Goal: Task Accomplishment & Management: Manage account settings

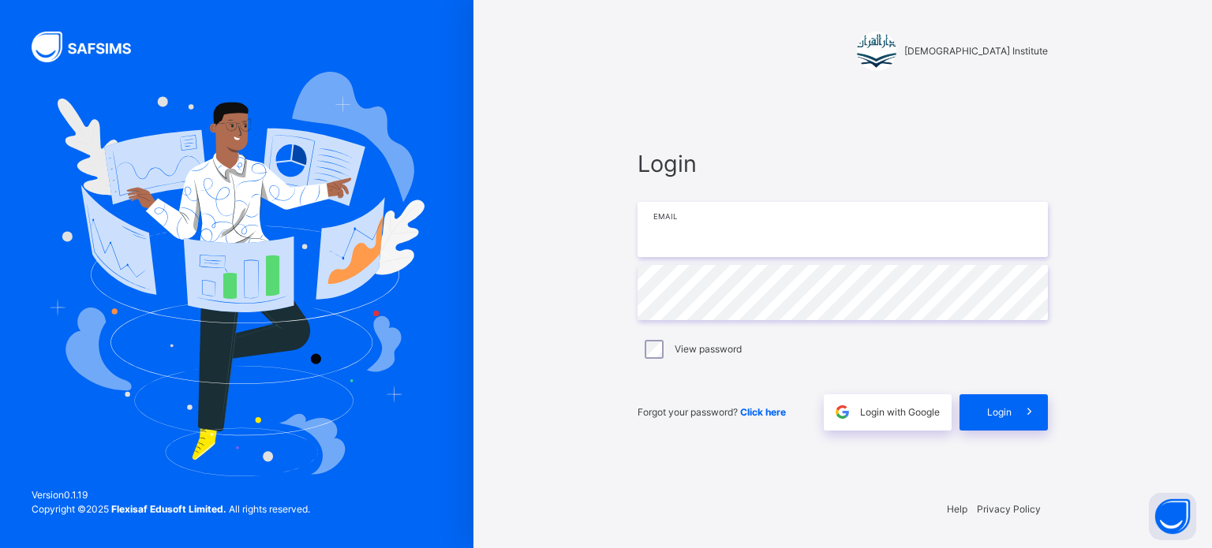
type input "**********"
click at [1003, 416] on span "Login" at bounding box center [999, 412] width 24 height 14
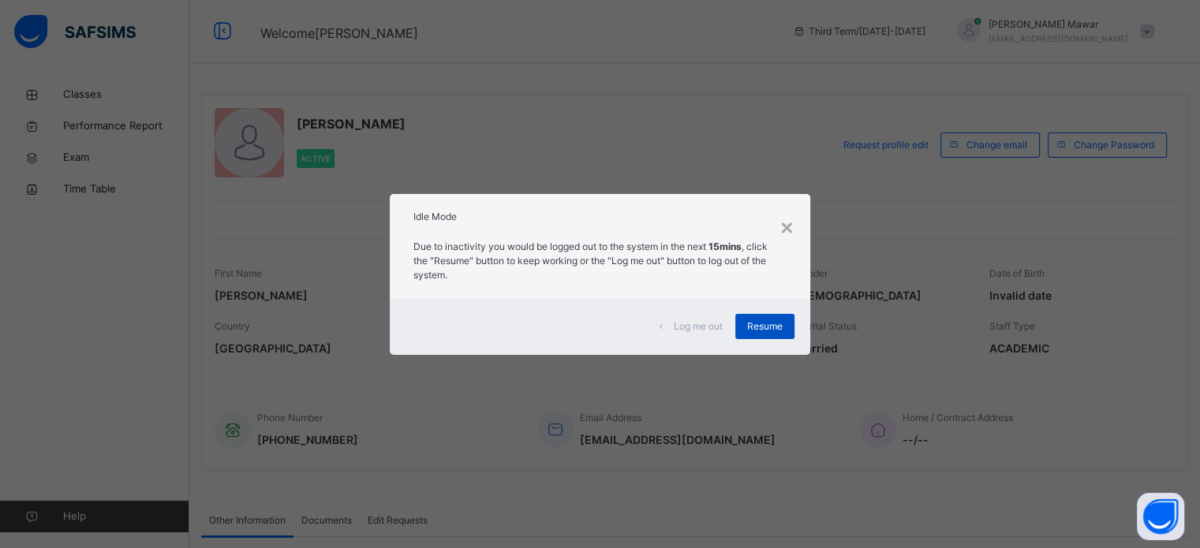
click at [790, 320] on div "Resume" at bounding box center [764, 326] width 59 height 25
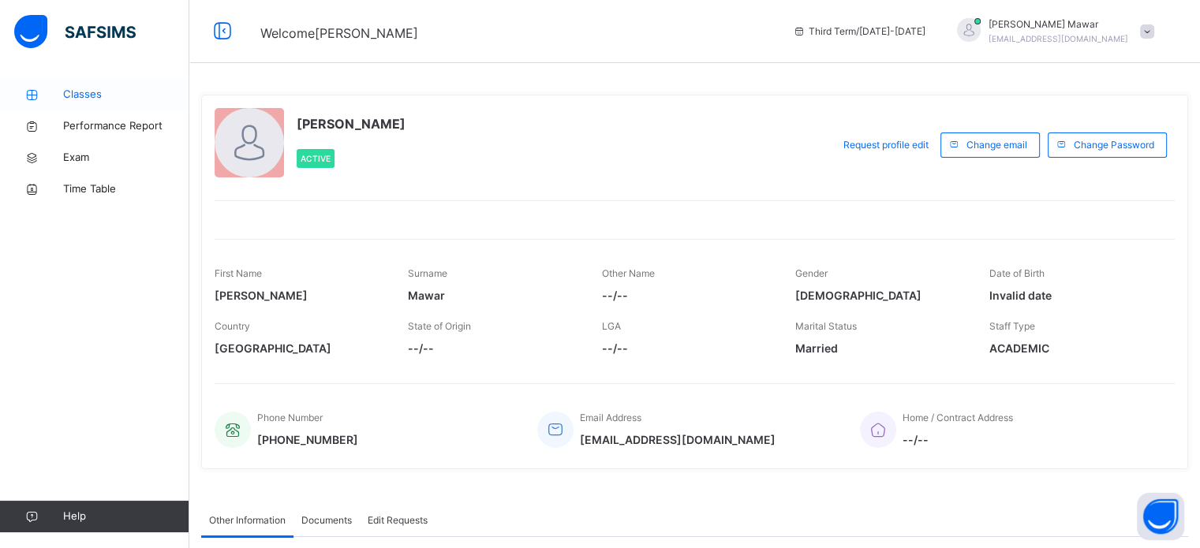
click at [53, 91] on icon at bounding box center [31, 95] width 63 height 12
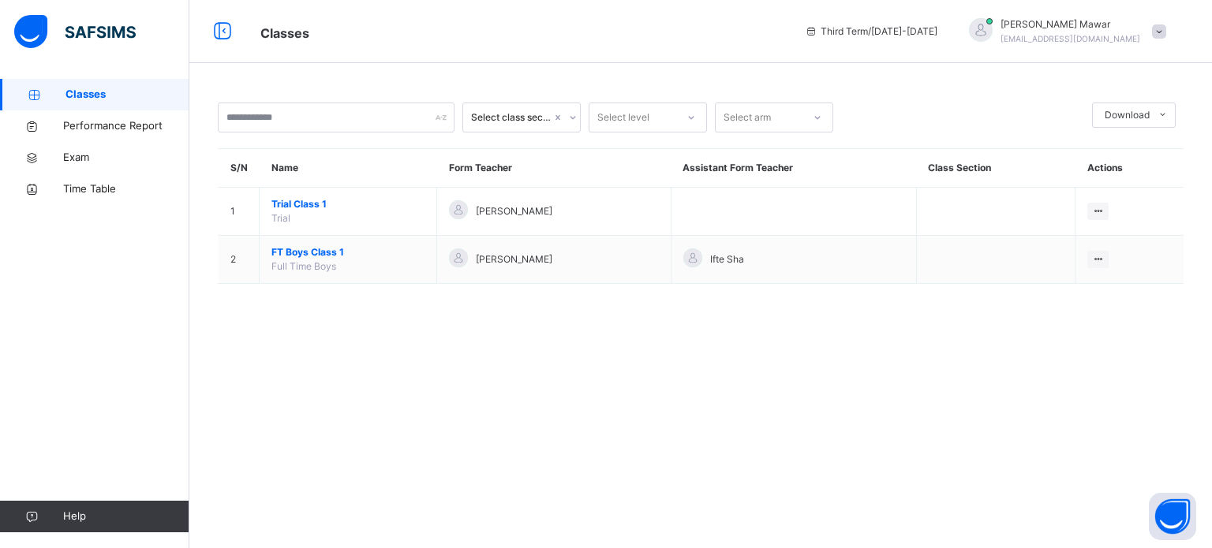
click at [381, 330] on div "Select class section Select level Select arm Download Pdf Report Excel Report S…" at bounding box center [700, 274] width 1022 height 548
drag, startPoint x: 326, startPoint y: 256, endPoint x: 353, endPoint y: 290, distance: 43.7
click at [353, 290] on div "Select class section Select level Select arm Download Pdf Report Excel Report S…" at bounding box center [700, 201] width 1022 height 245
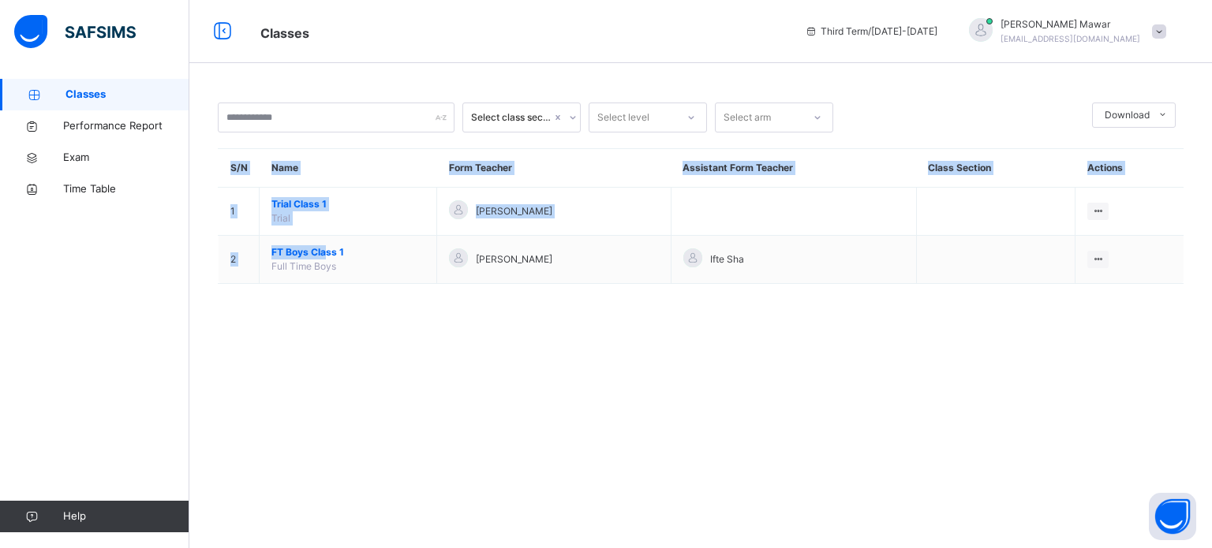
click at [353, 290] on div "Select class section Select level Select arm Download Pdf Report Excel Report S…" at bounding box center [700, 201] width 1022 height 245
drag, startPoint x: 311, startPoint y: 254, endPoint x: 347, endPoint y: 424, distance: 174.2
click at [347, 424] on div "Select class section Select level Select arm Download Pdf Report Excel Report S…" at bounding box center [700, 274] width 1022 height 548
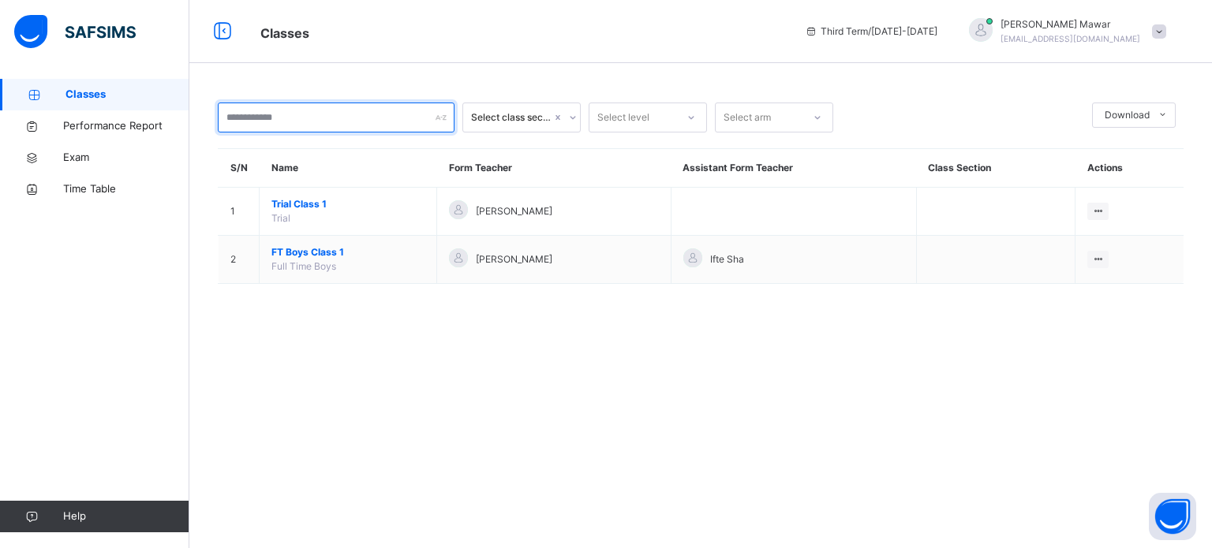
click at [284, 115] on input "text" at bounding box center [336, 118] width 237 height 30
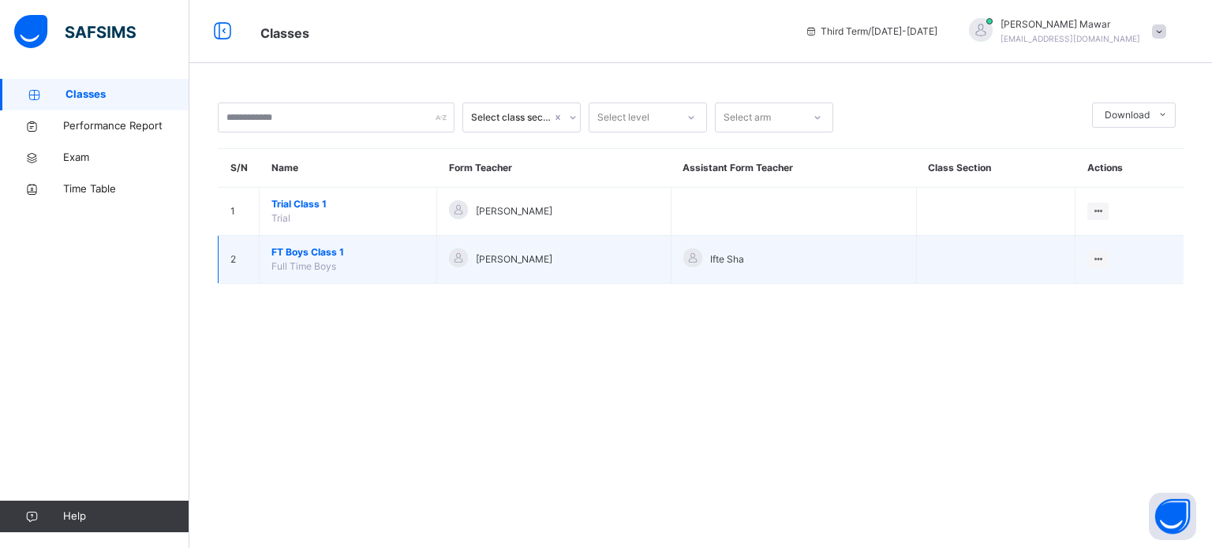
click at [298, 255] on span "FT Boys Class 1" at bounding box center [347, 252] width 153 height 14
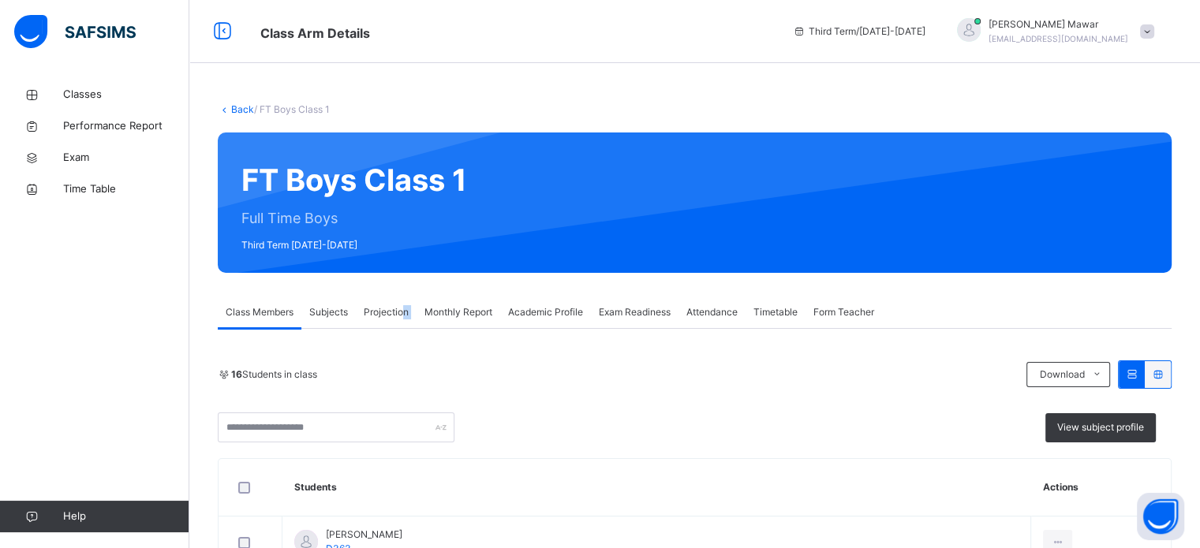
drag, startPoint x: 417, startPoint y: 274, endPoint x: 402, endPoint y: 295, distance: 25.4
click at [401, 319] on div "Projection" at bounding box center [386, 313] width 61 height 32
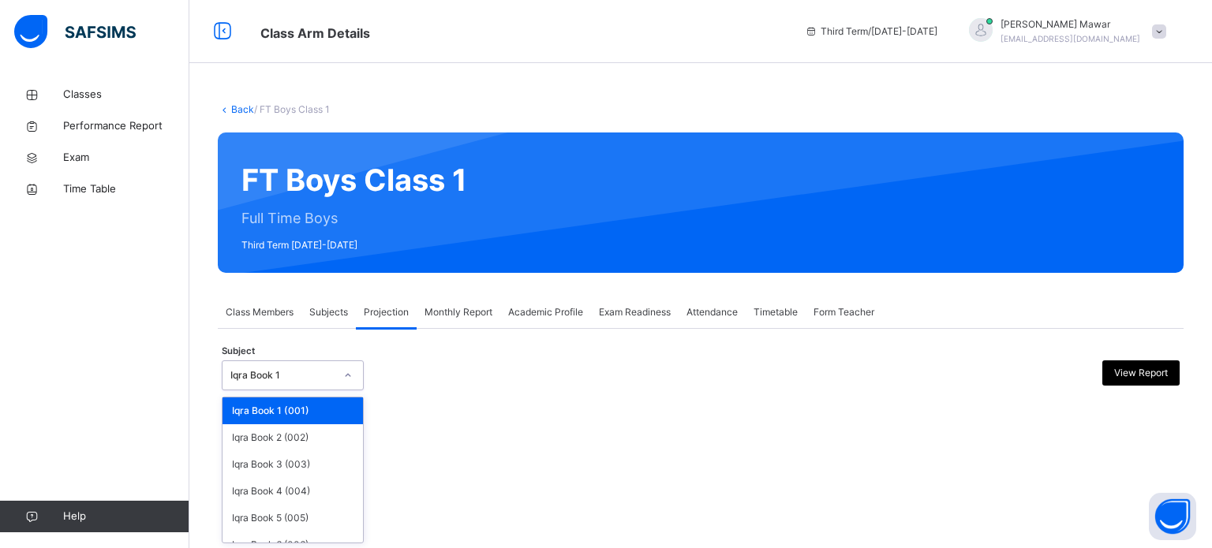
click at [341, 368] on div at bounding box center [347, 375] width 27 height 25
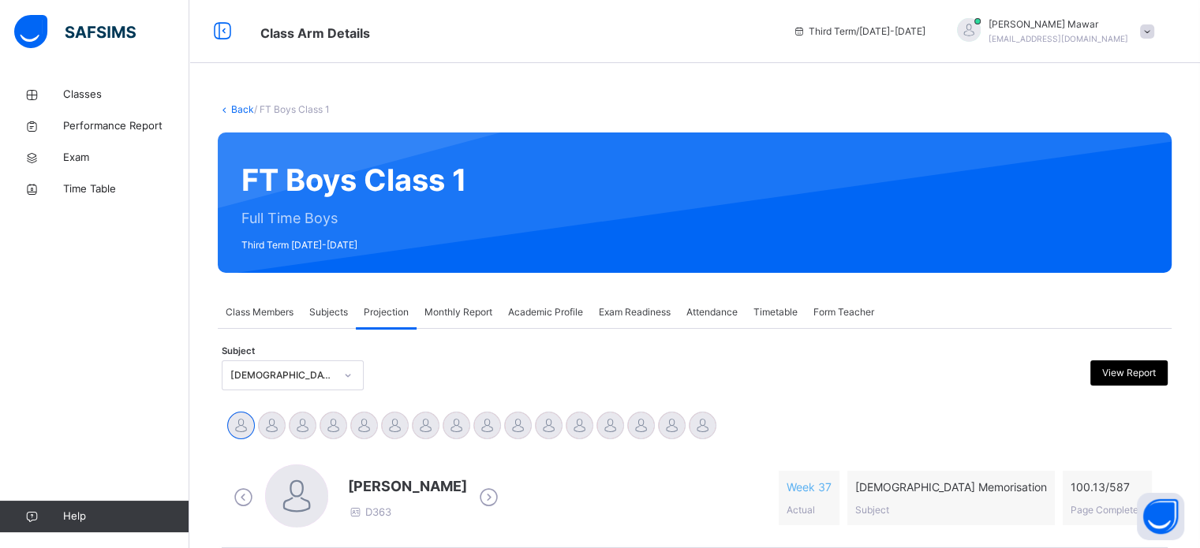
click at [712, 467] on div "Abdibaasit Hussein D363 Week 37 Actual Quran Memorisation Subject 100.13 / 587 …" at bounding box center [695, 498] width 930 height 67
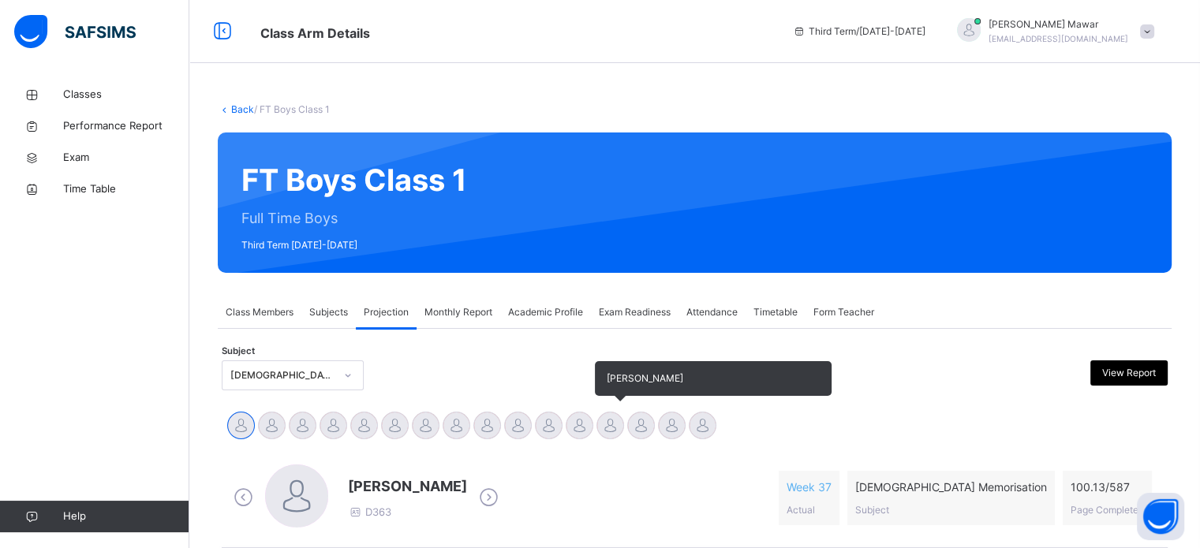
click at [599, 420] on div at bounding box center [610, 426] width 28 height 28
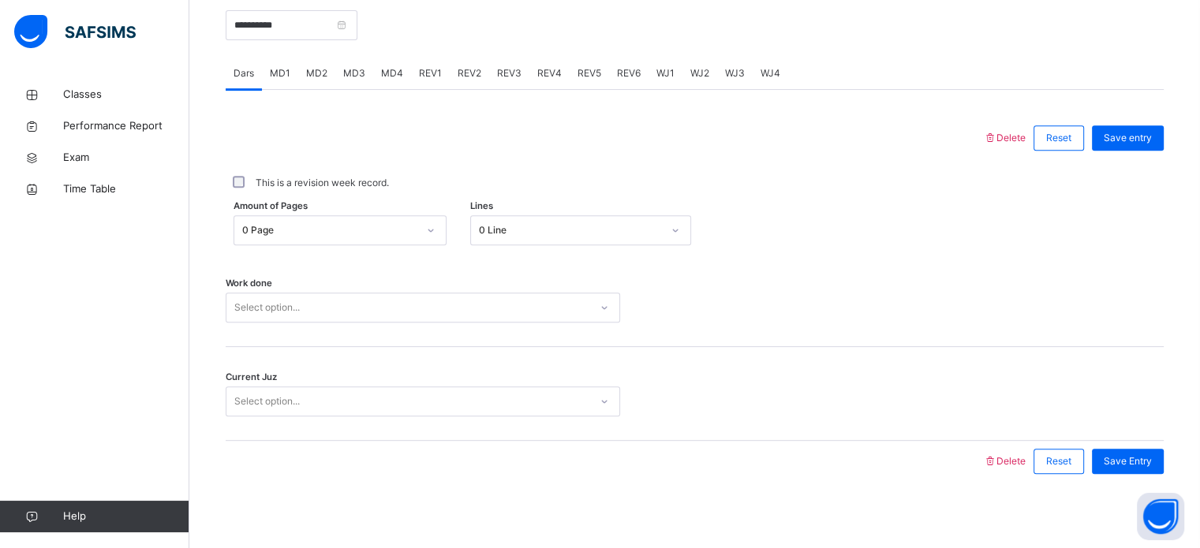
scroll to position [636, 0]
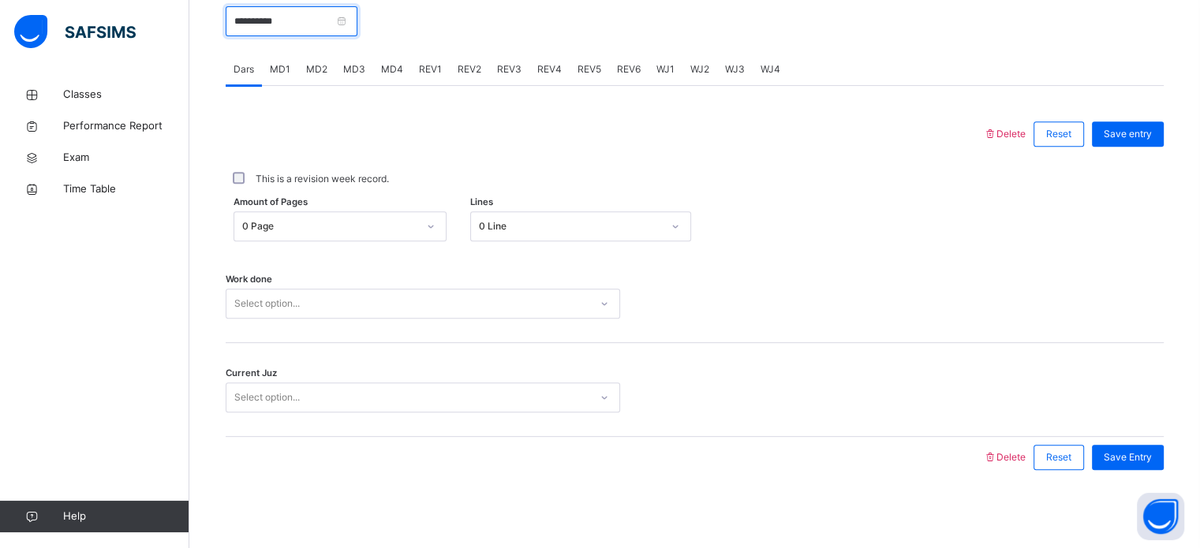
click at [345, 17] on input "**********" at bounding box center [292, 21] width 132 height 30
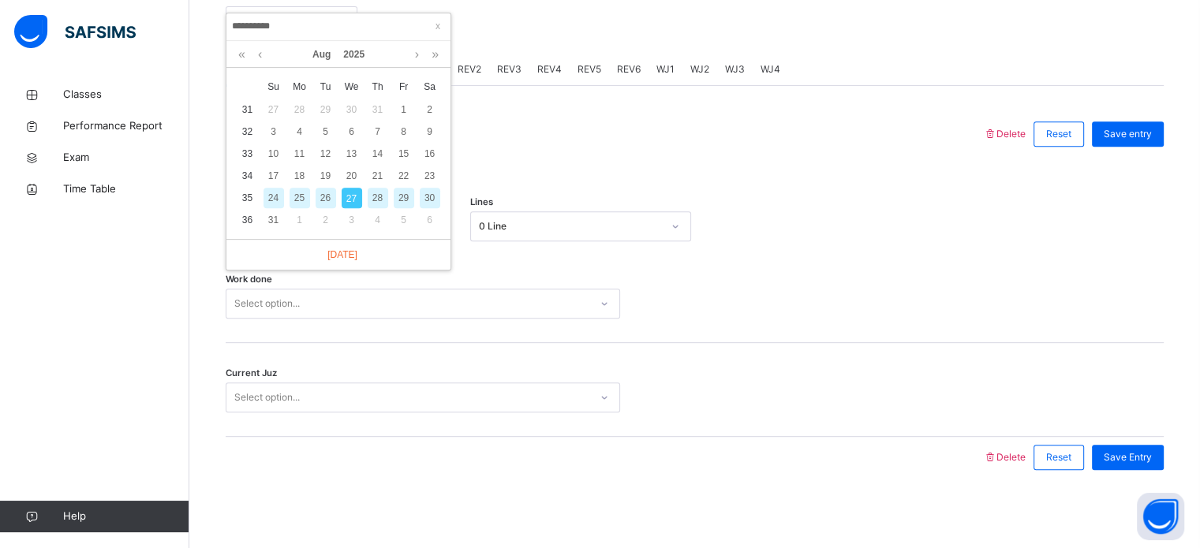
click at [326, 189] on div "26" at bounding box center [325, 198] width 21 height 21
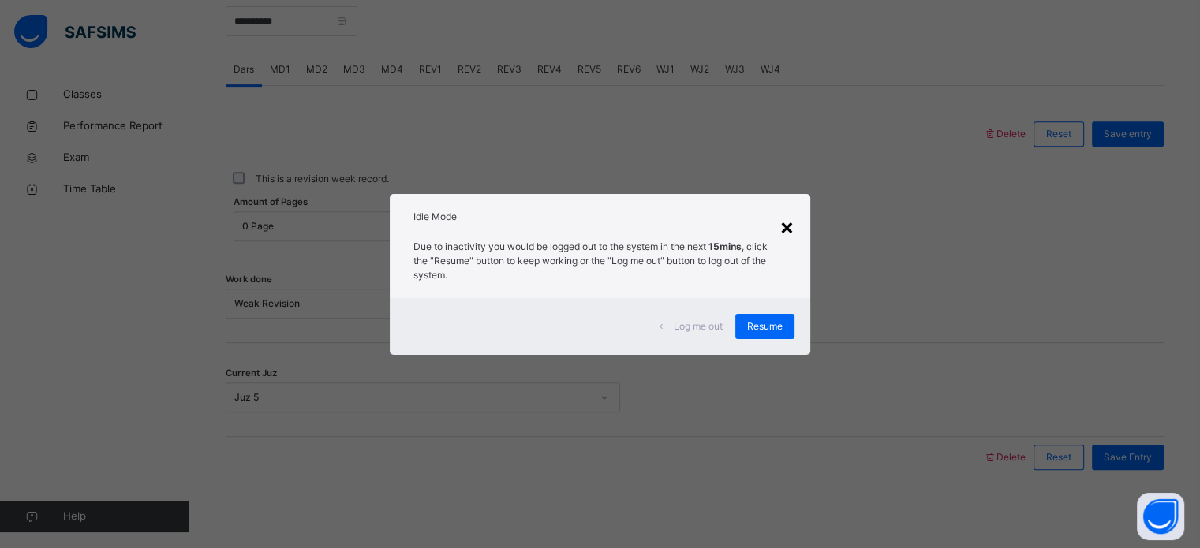
click at [794, 230] on div "×" at bounding box center [786, 226] width 15 height 33
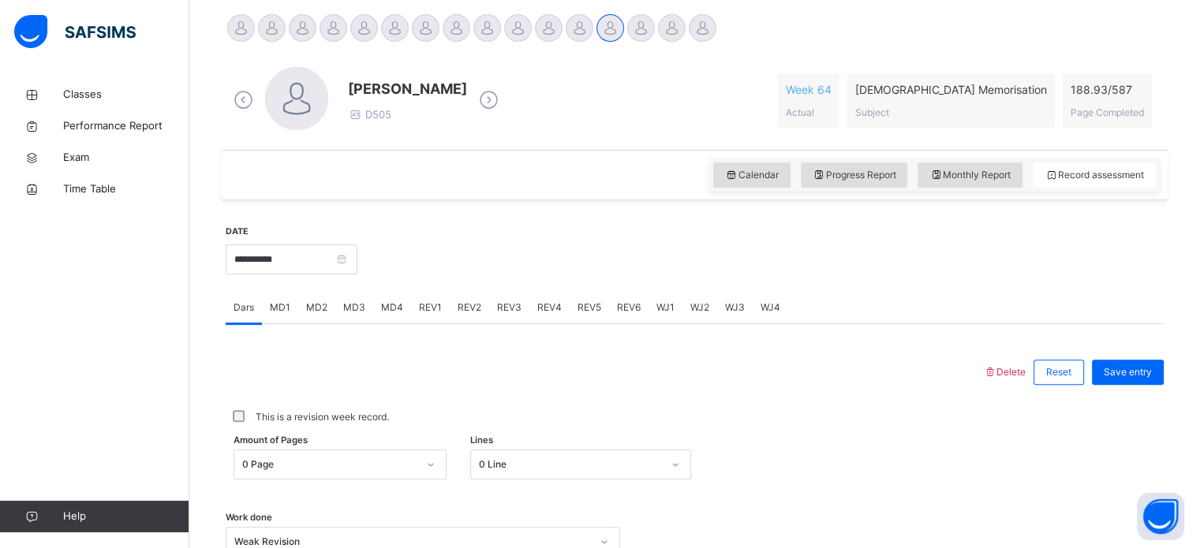
scroll to position [394, 0]
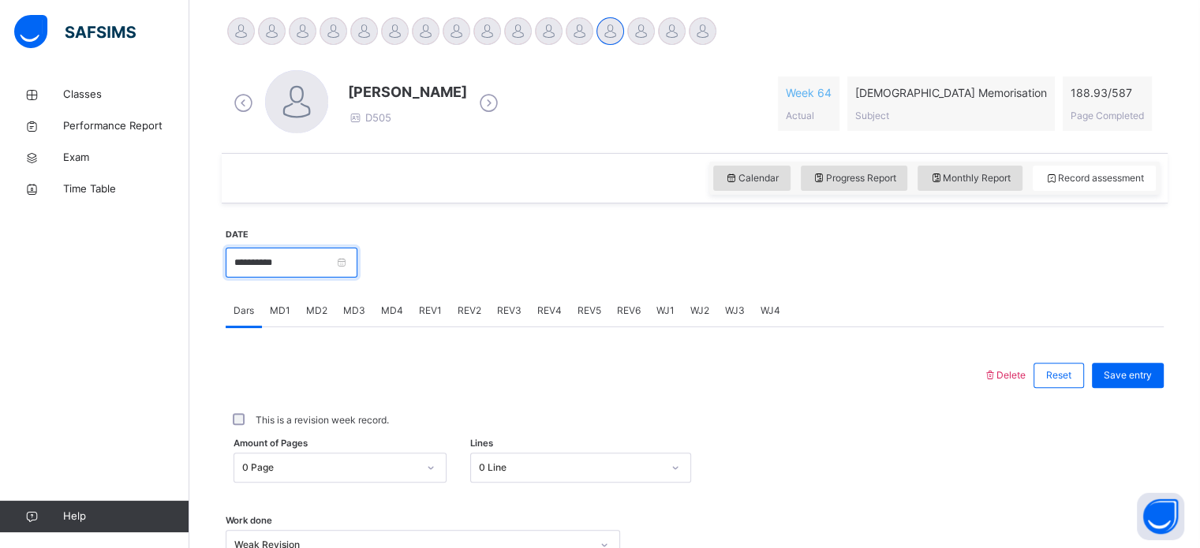
click at [316, 256] on input "**********" at bounding box center [292, 263] width 132 height 30
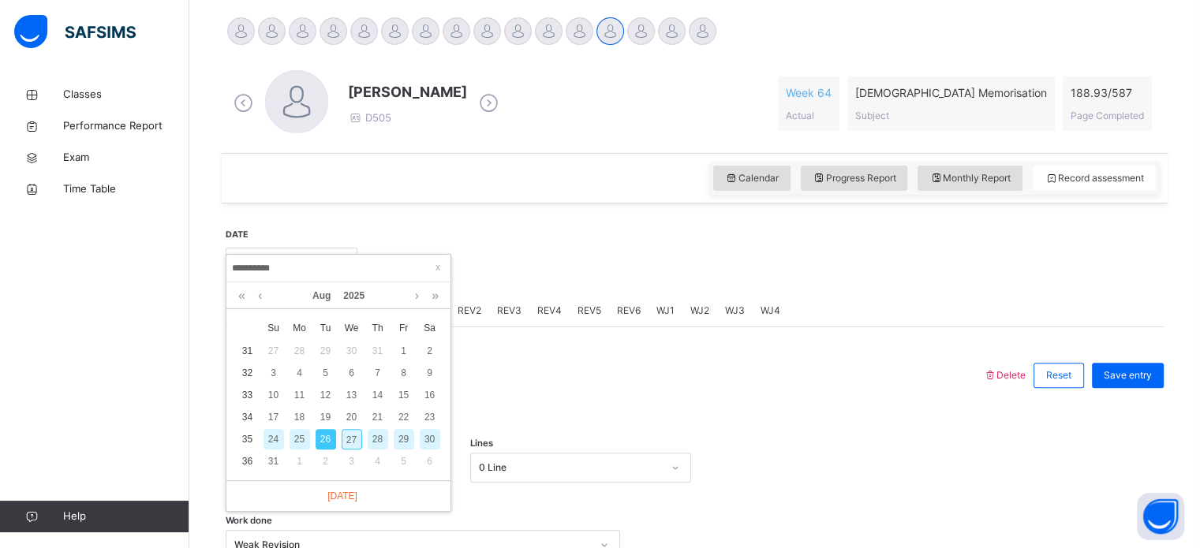
click at [357, 441] on div "27" at bounding box center [352, 439] width 21 height 21
type input "**********"
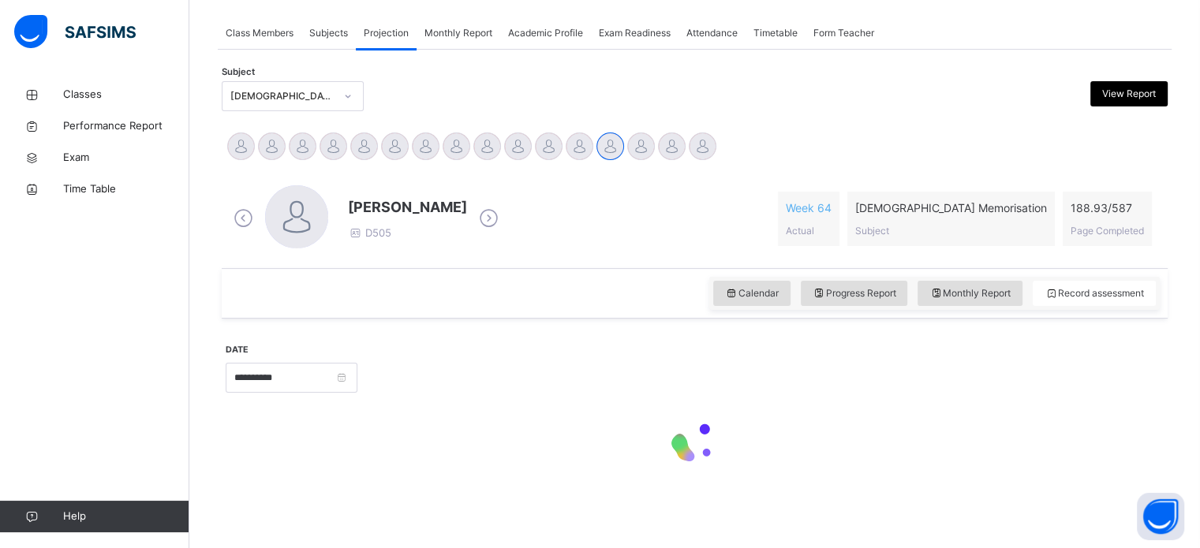
scroll to position [278, 0]
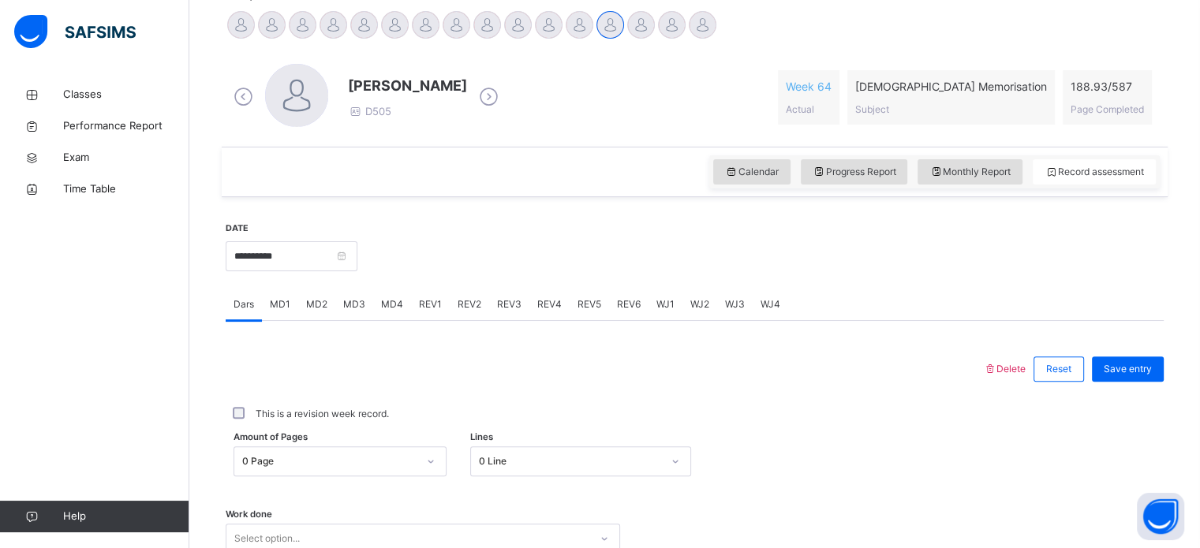
click at [244, 16] on div at bounding box center [241, 25] width 28 height 28
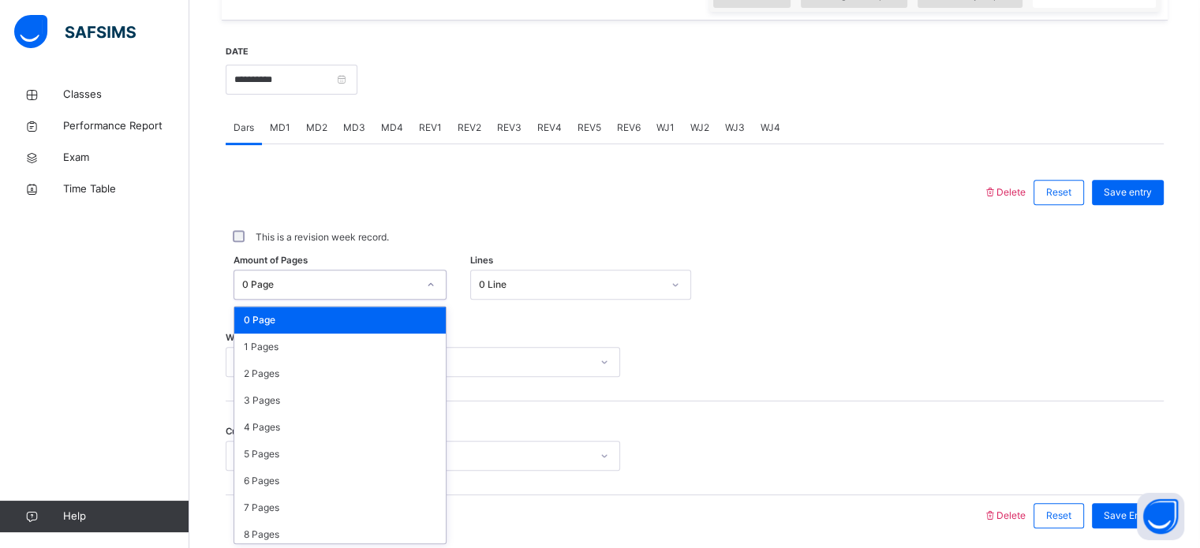
scroll to position [579, 0]
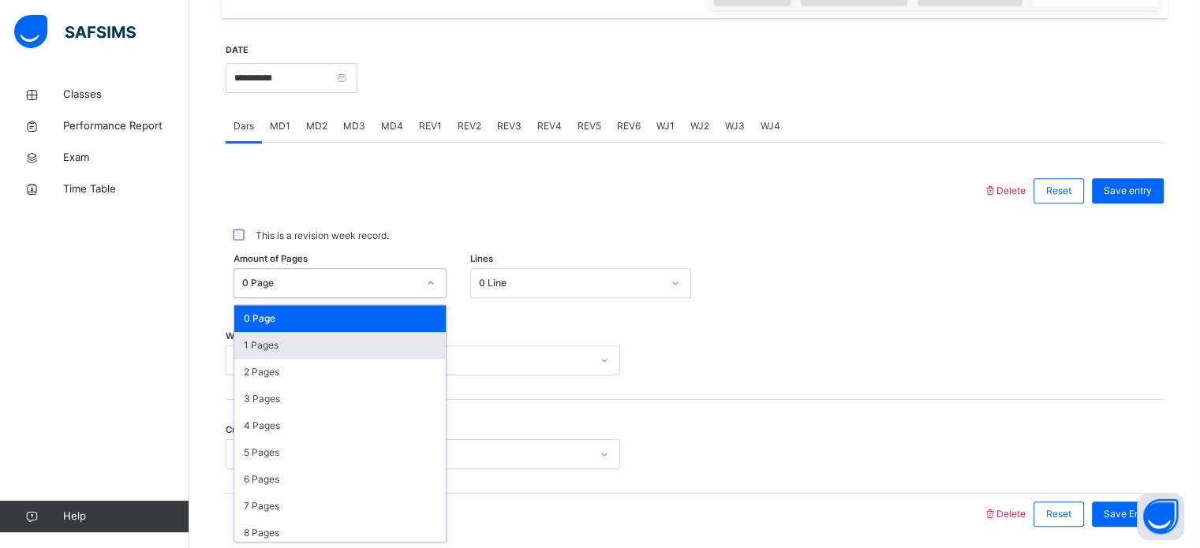
click at [294, 352] on div "1 Pages" at bounding box center [339, 345] width 211 height 27
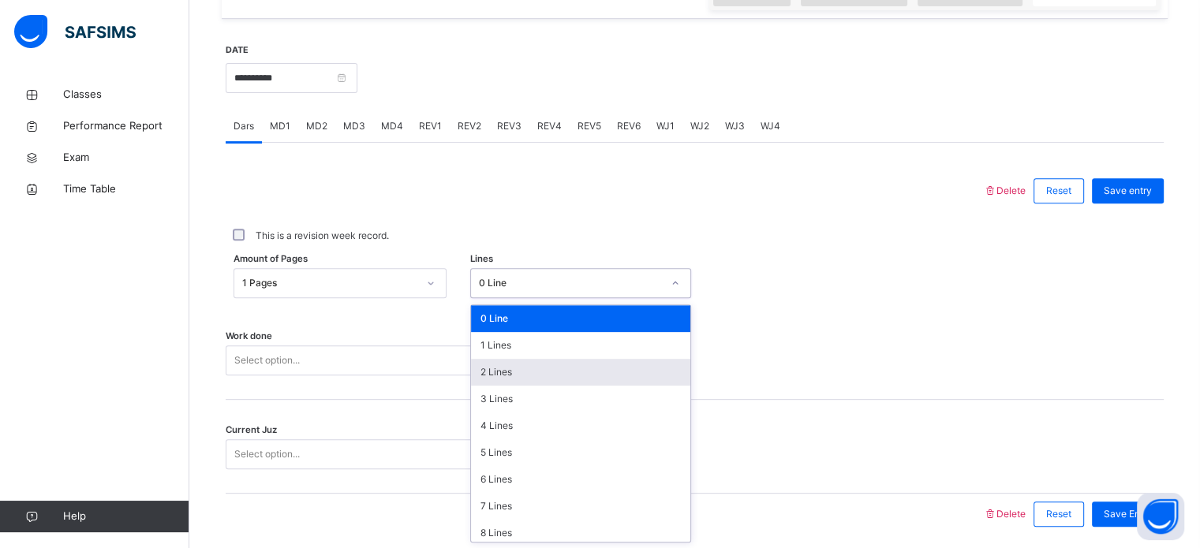
click at [539, 380] on div "2 Lines" at bounding box center [580, 372] width 219 height 27
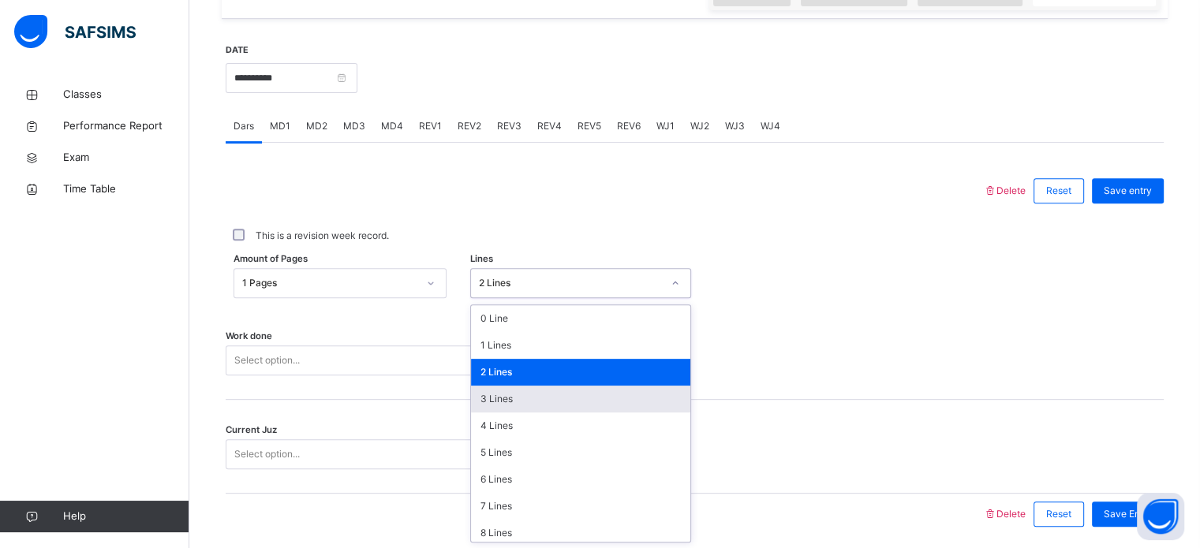
click at [535, 405] on div "3 Lines" at bounding box center [580, 399] width 219 height 27
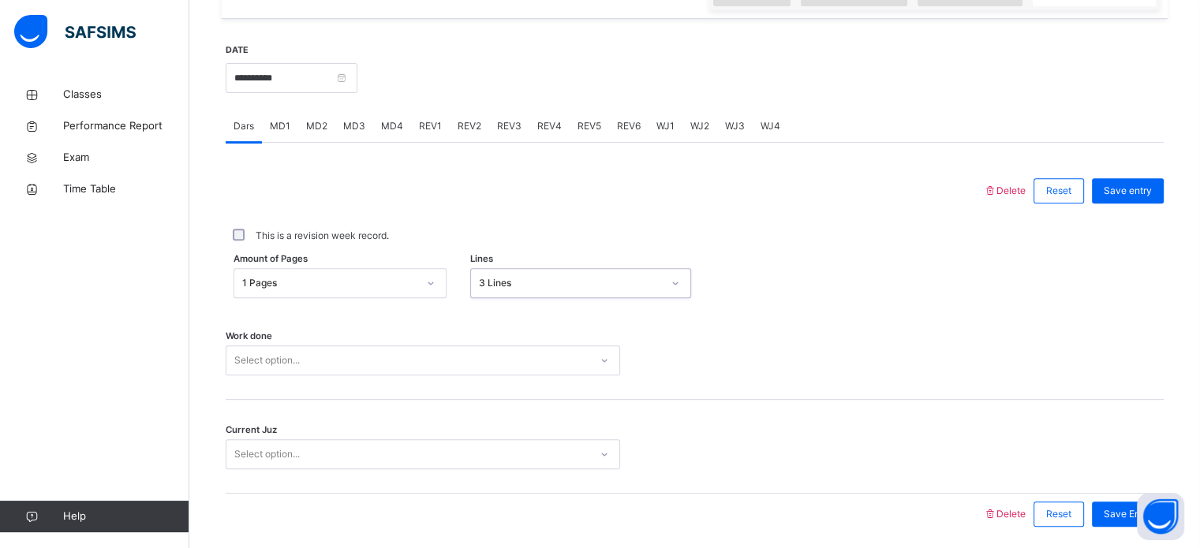
scroll to position [636, 0]
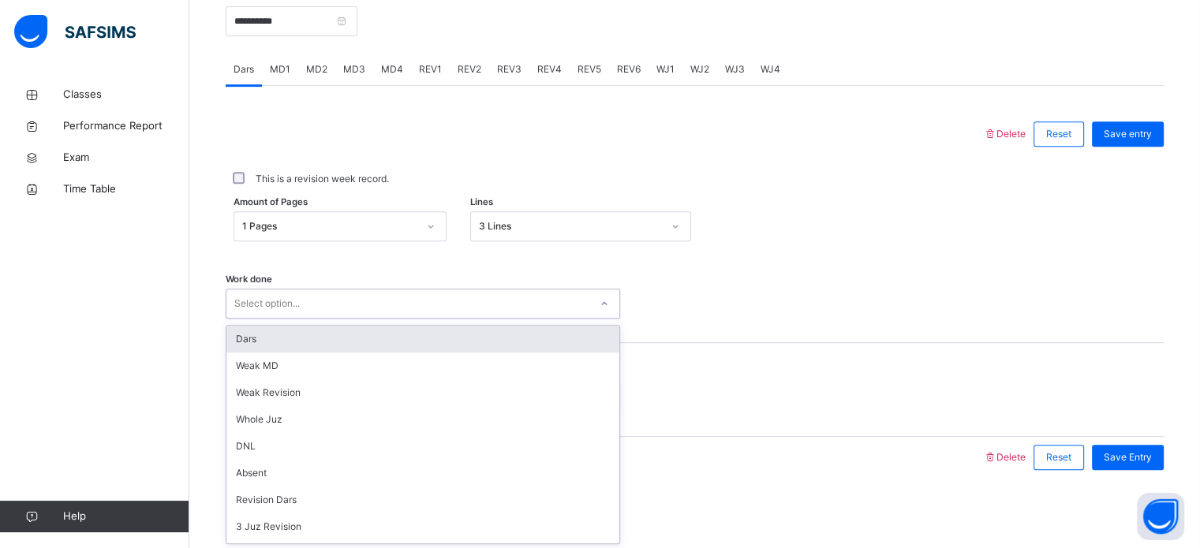
click at [425, 329] on div "Dars" at bounding box center [422, 339] width 393 height 27
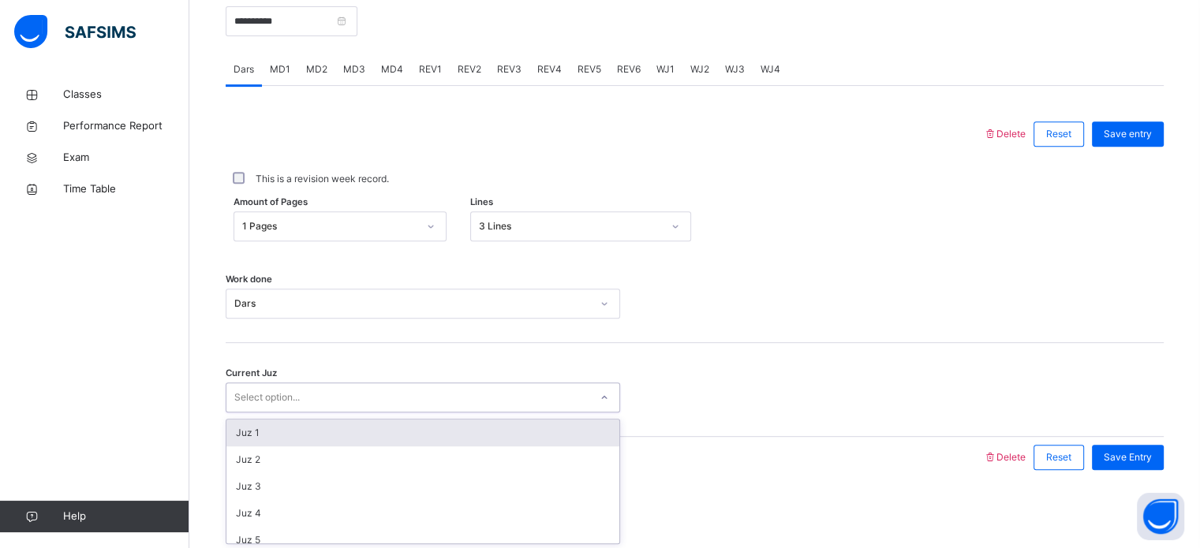
click at [403, 429] on div "Juz 1" at bounding box center [422, 433] width 393 height 27
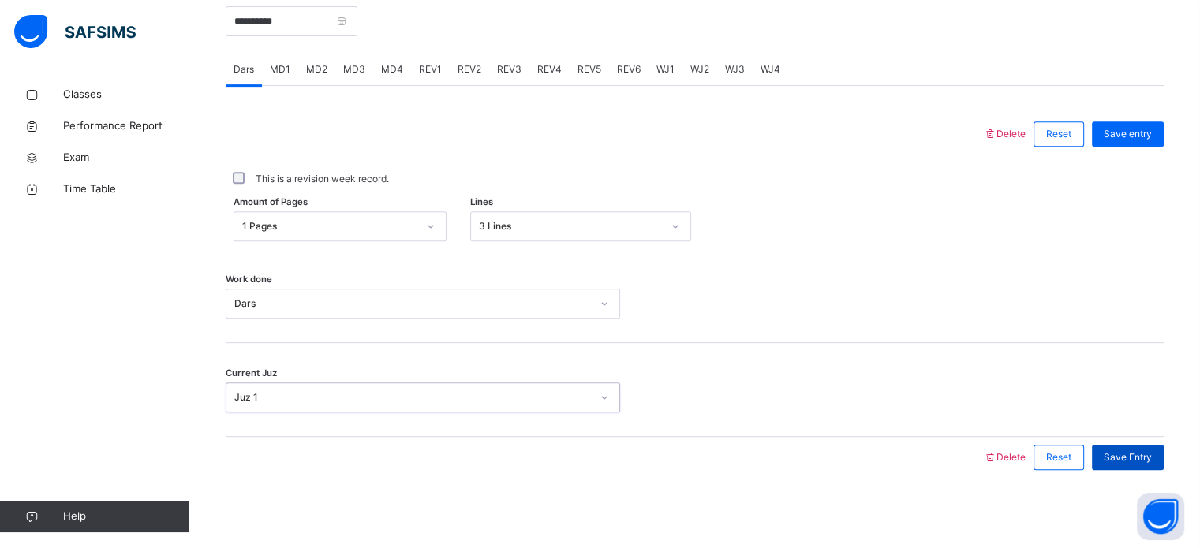
click at [1158, 464] on div "Save Entry" at bounding box center [1128, 457] width 72 height 25
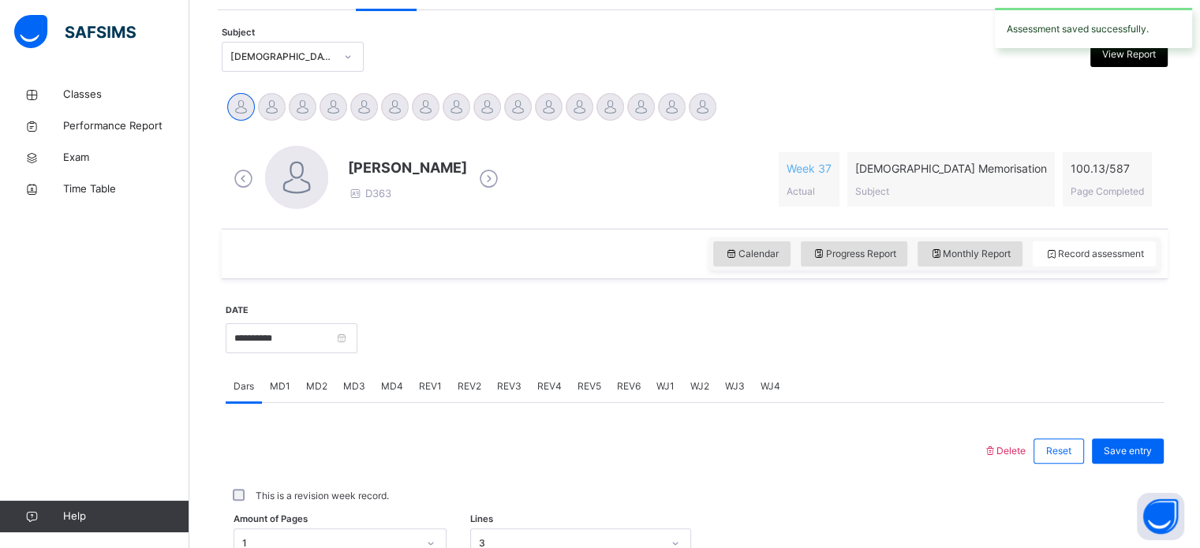
scroll to position [286, 0]
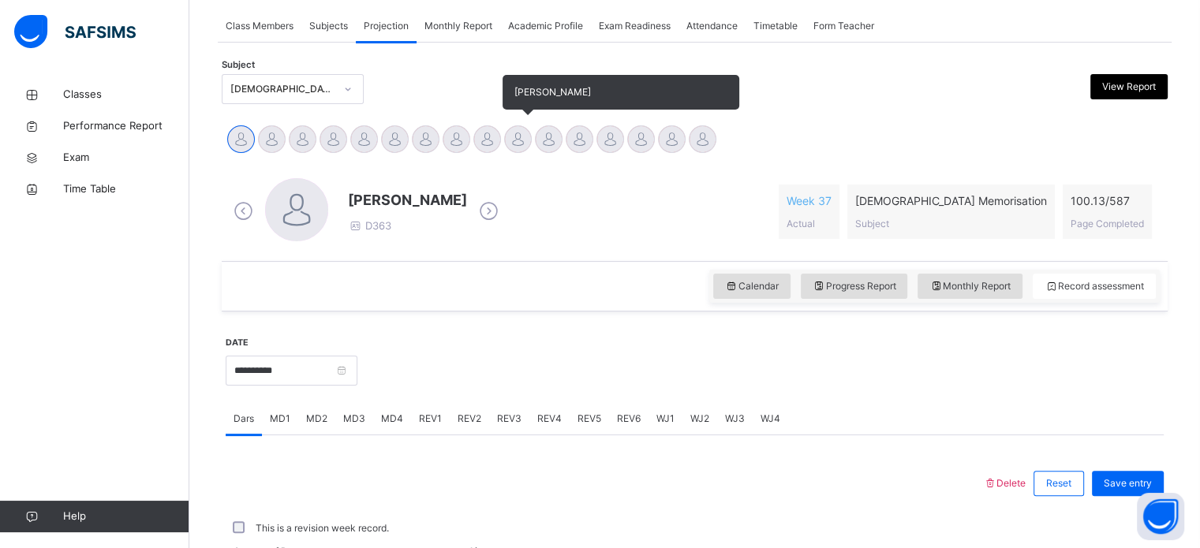
click at [514, 145] on div at bounding box center [518, 139] width 28 height 28
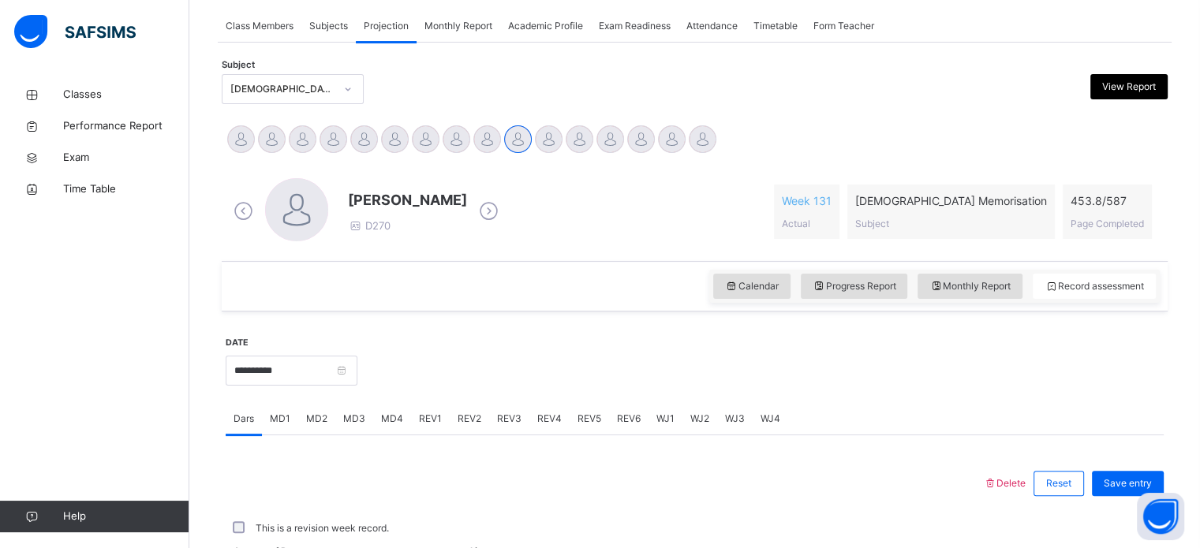
click at [656, 414] on span "WJ1" at bounding box center [665, 419] width 18 height 14
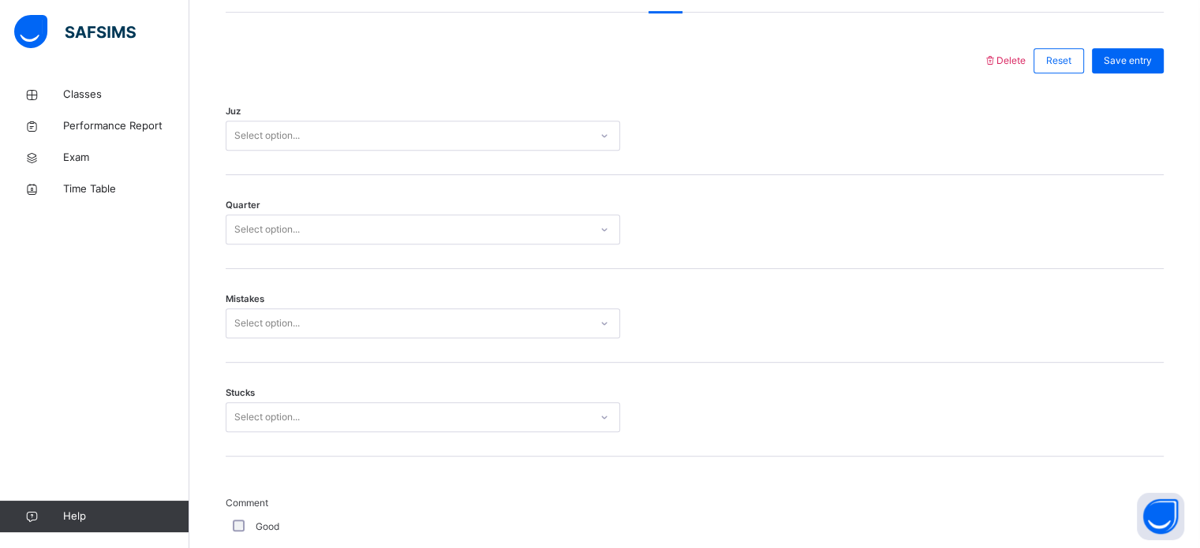
scroll to position [729, 0]
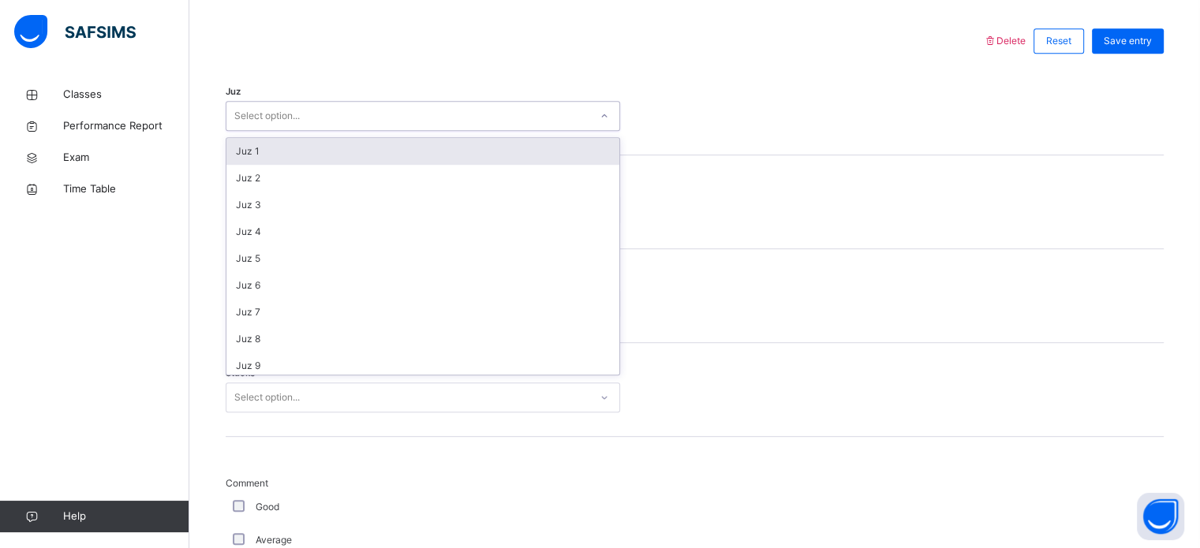
click at [562, 106] on div "Select option..." at bounding box center [407, 116] width 363 height 24
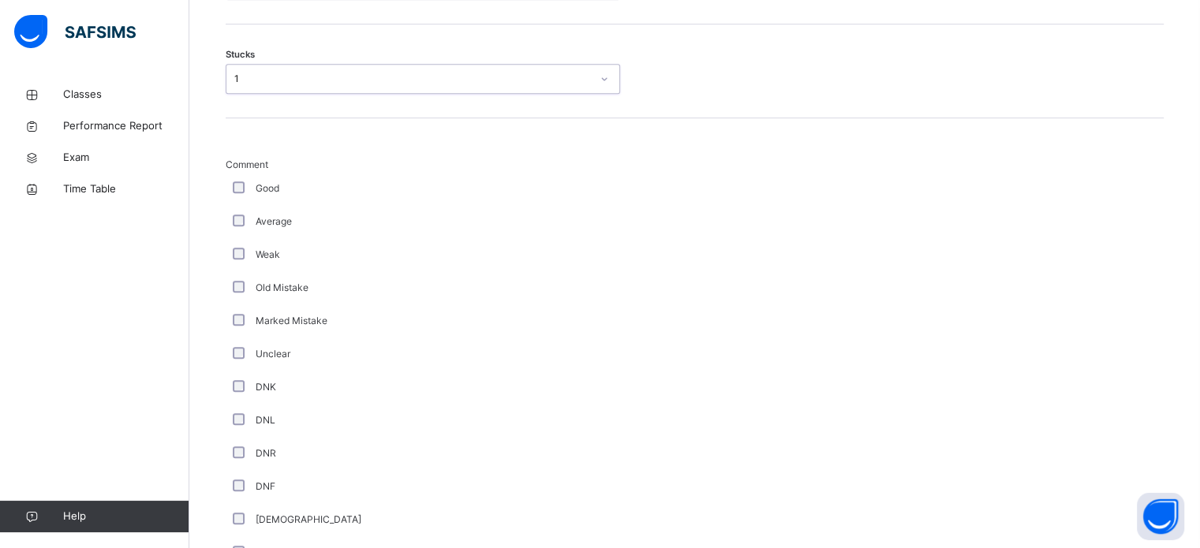
scroll to position [1049, 0]
click at [224, 192] on div "**********" at bounding box center [695, 213] width 946 height 1329
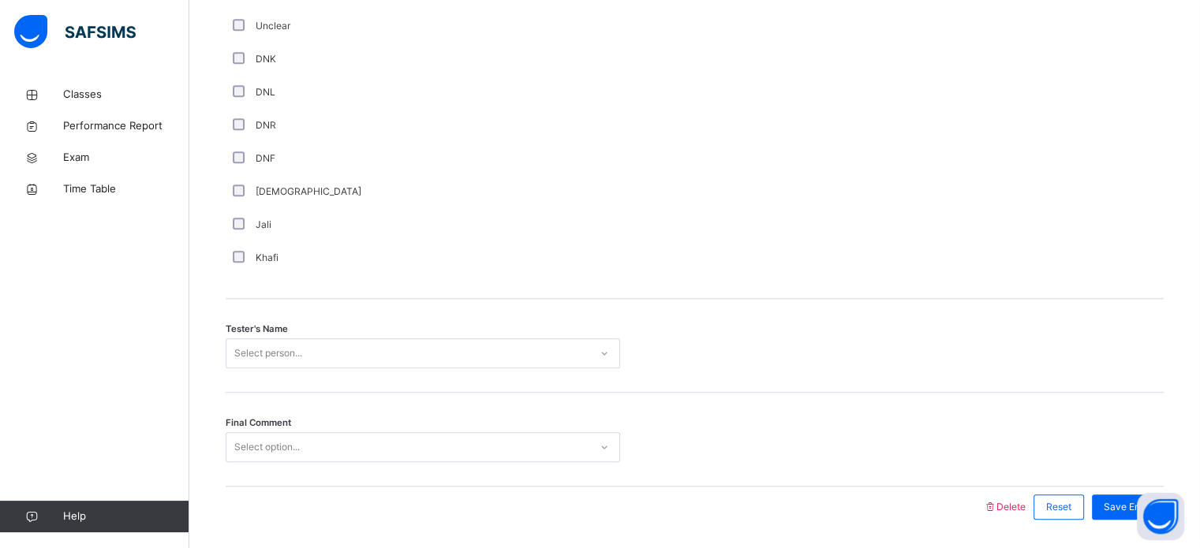
scroll to position [1424, 0]
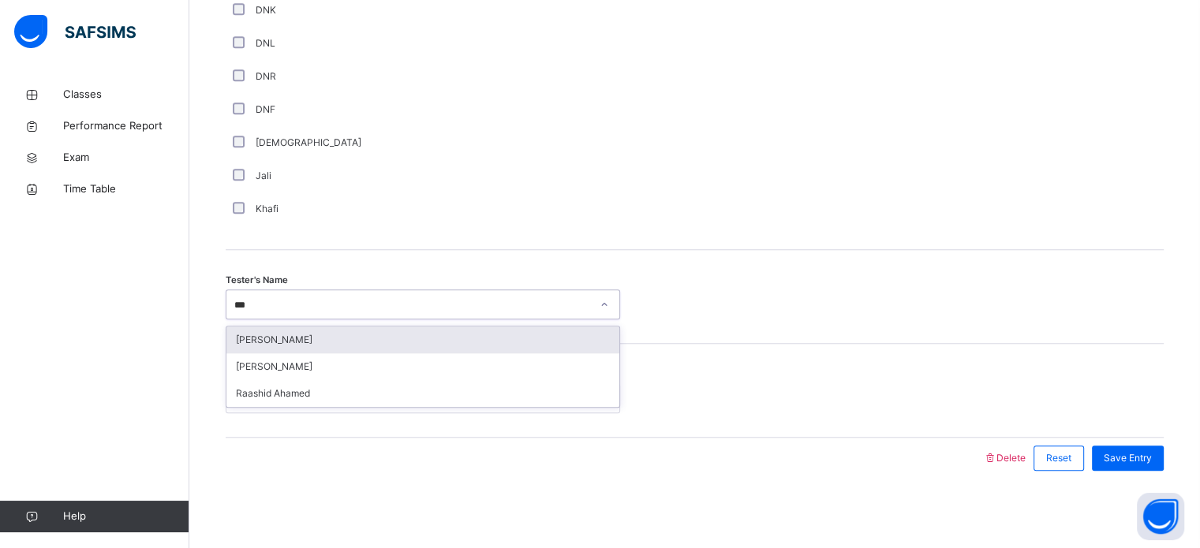
type input "****"
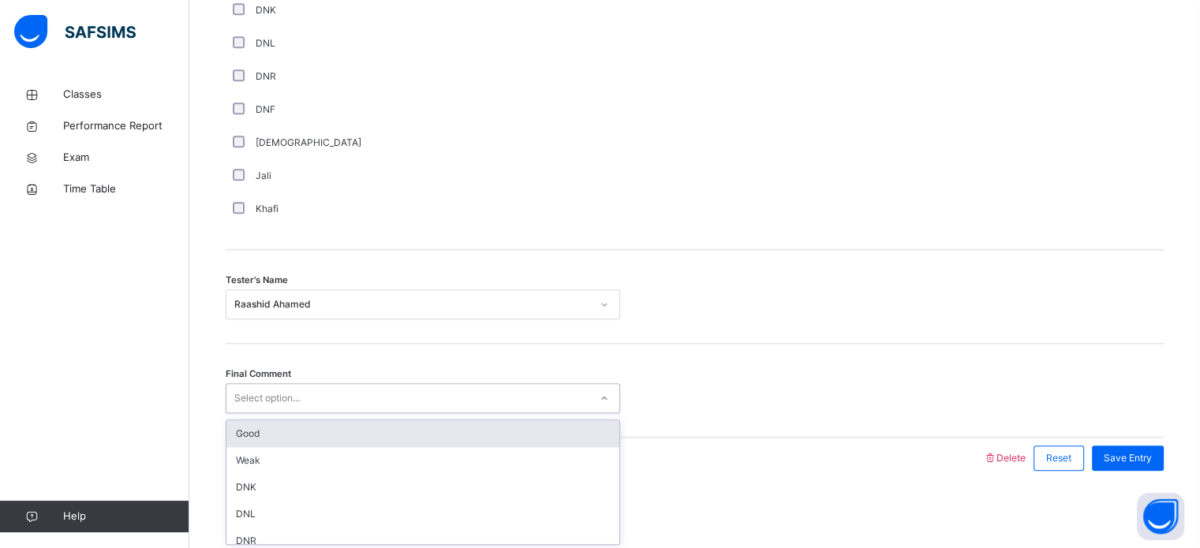
click at [491, 437] on div "Good" at bounding box center [422, 433] width 393 height 27
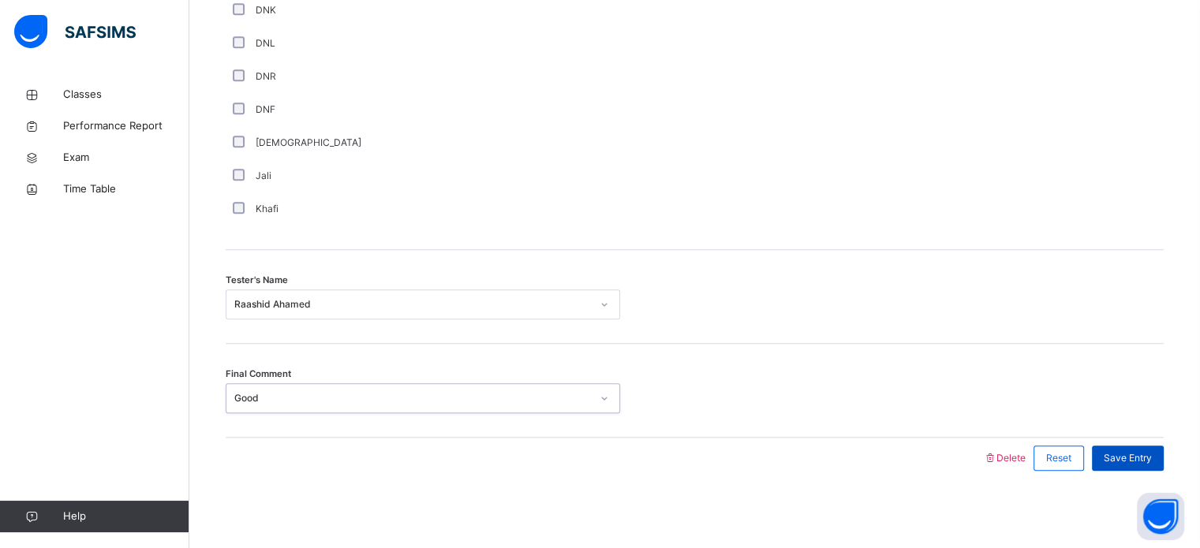
click at [1148, 461] on span "Save Entry" at bounding box center [1127, 458] width 48 height 14
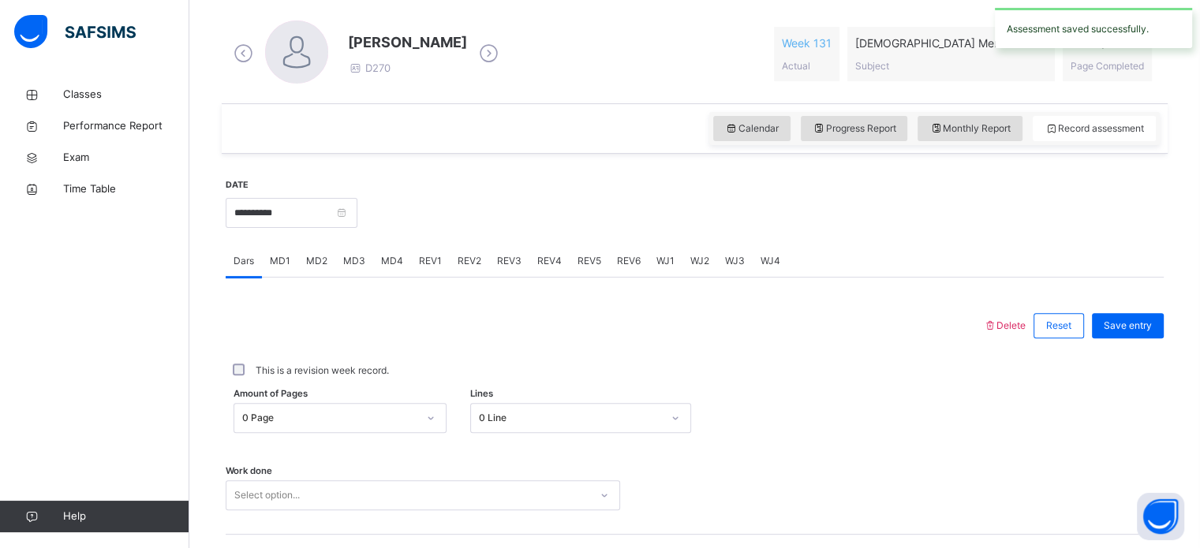
scroll to position [445, 0]
click at [308, 216] on input "**********" at bounding box center [292, 212] width 132 height 30
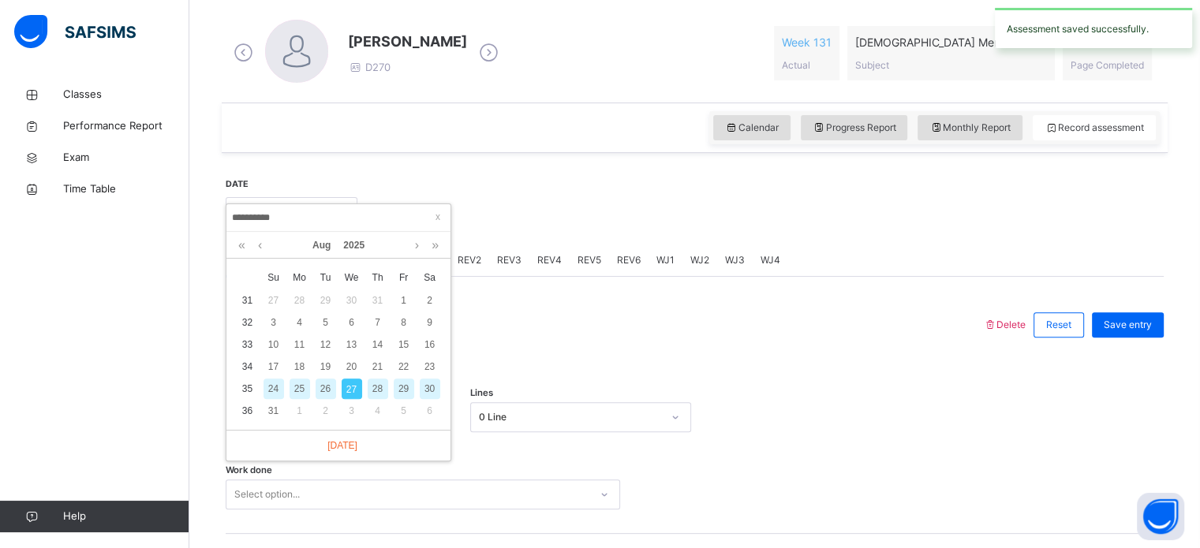
click at [331, 390] on div "26" at bounding box center [325, 389] width 21 height 21
type input "**********"
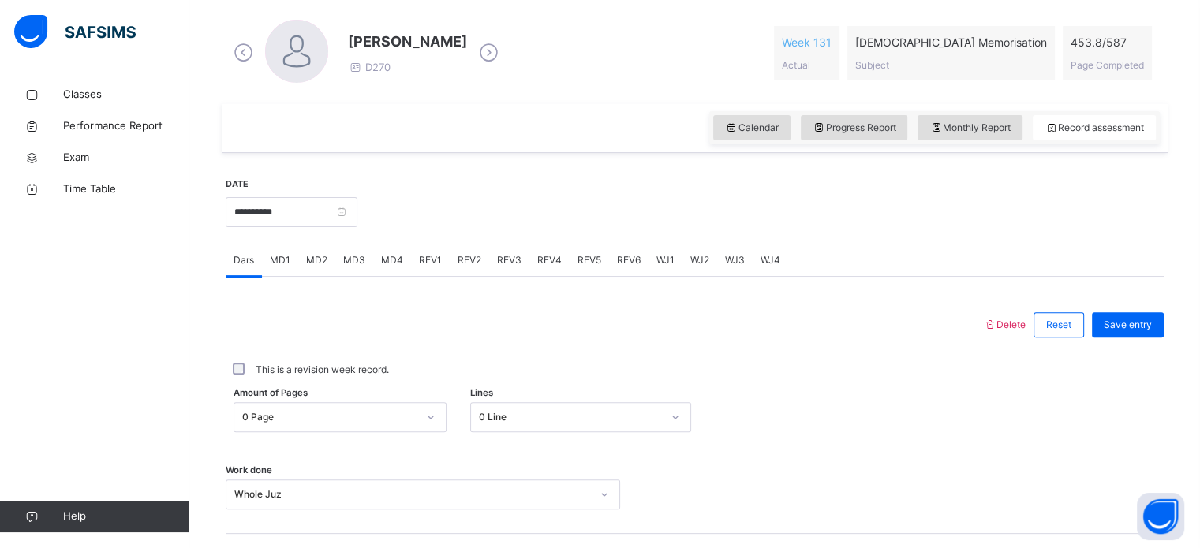
click at [435, 262] on span "REV1" at bounding box center [430, 260] width 23 height 14
click at [457, 262] on span "REV2" at bounding box center [469, 260] width 24 height 14
click at [504, 271] on div "REV3" at bounding box center [509, 261] width 40 height 32
click at [541, 258] on span "REV4" at bounding box center [549, 260] width 24 height 14
click at [596, 270] on div "REV5" at bounding box center [588, 261] width 39 height 32
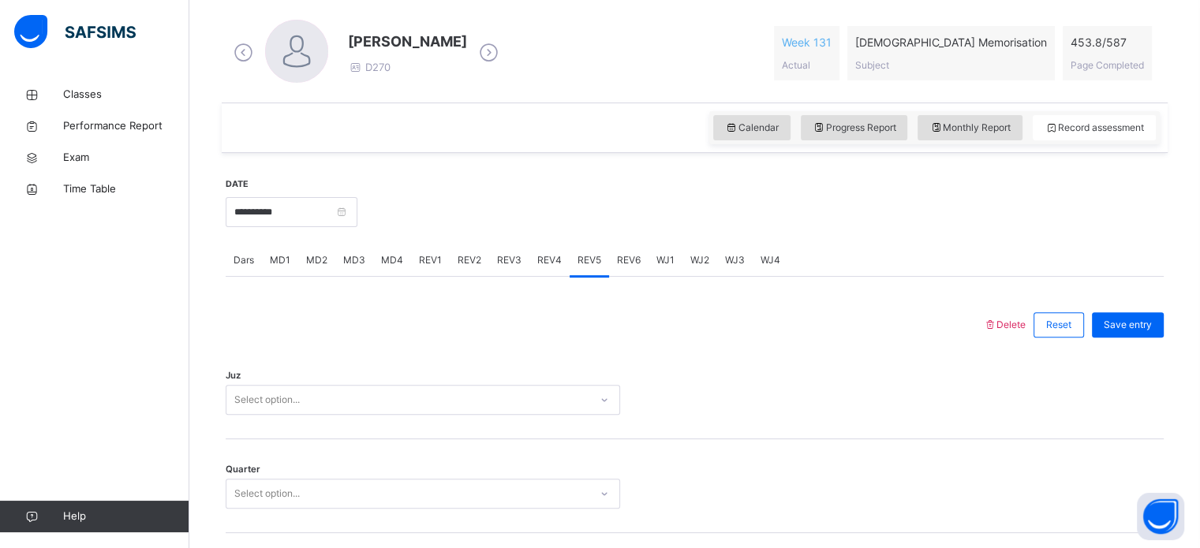
click at [674, 271] on div "WJ1" at bounding box center [665, 261] width 34 height 32
click at [694, 272] on div "WJ2" at bounding box center [699, 261] width 35 height 32
click at [707, 276] on div "WJ2" at bounding box center [699, 261] width 35 height 32
click at [728, 265] on span "WJ3" at bounding box center [735, 260] width 20 height 14
click at [778, 271] on div "WJ4" at bounding box center [769, 261] width 35 height 32
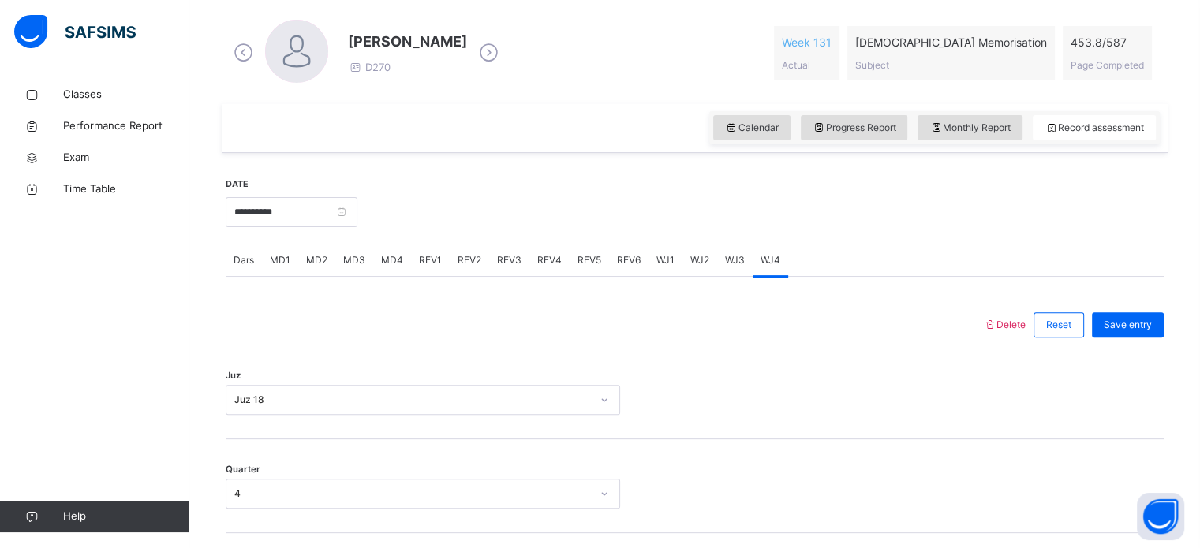
click at [266, 274] on div "MD1" at bounding box center [280, 261] width 36 height 32
click at [252, 274] on div "Dars" at bounding box center [244, 261] width 36 height 32
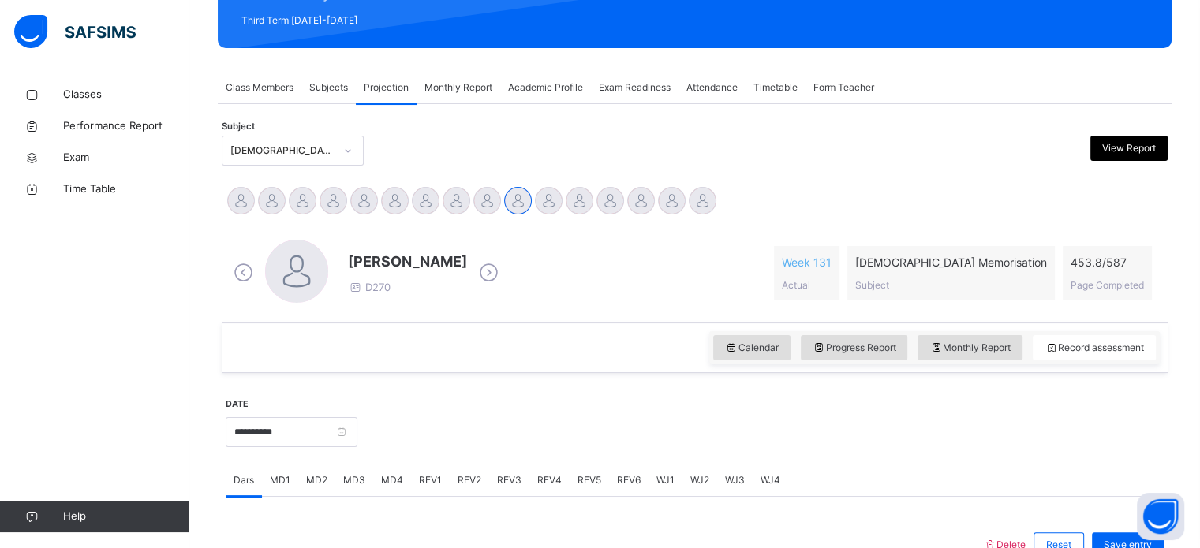
scroll to position [0, 0]
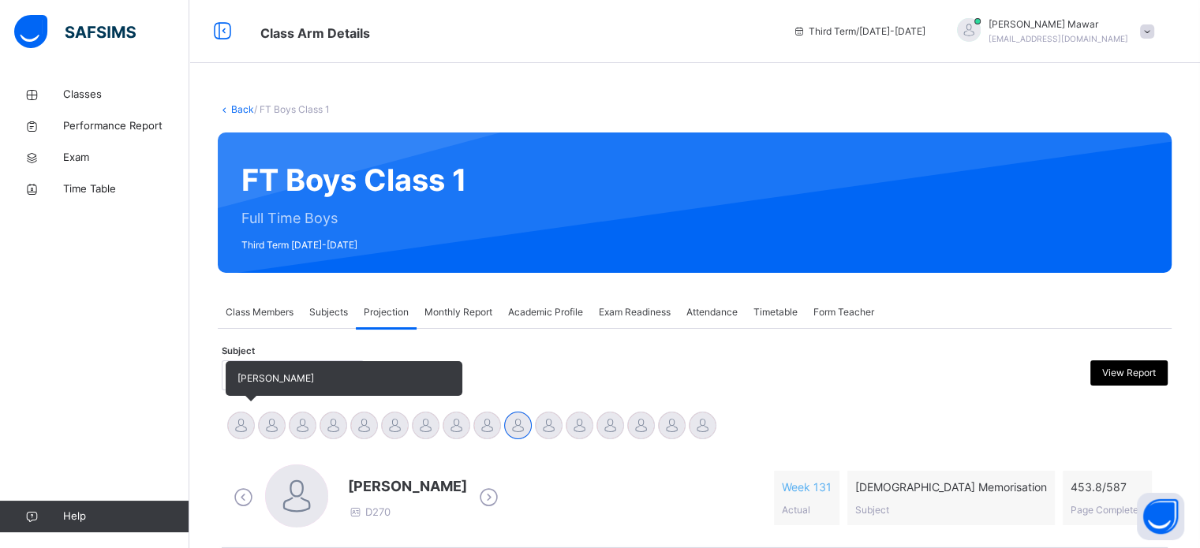
click at [233, 444] on div "Abdibaasit Hussein" at bounding box center [241, 427] width 31 height 35
click at [245, 431] on div at bounding box center [241, 426] width 28 height 28
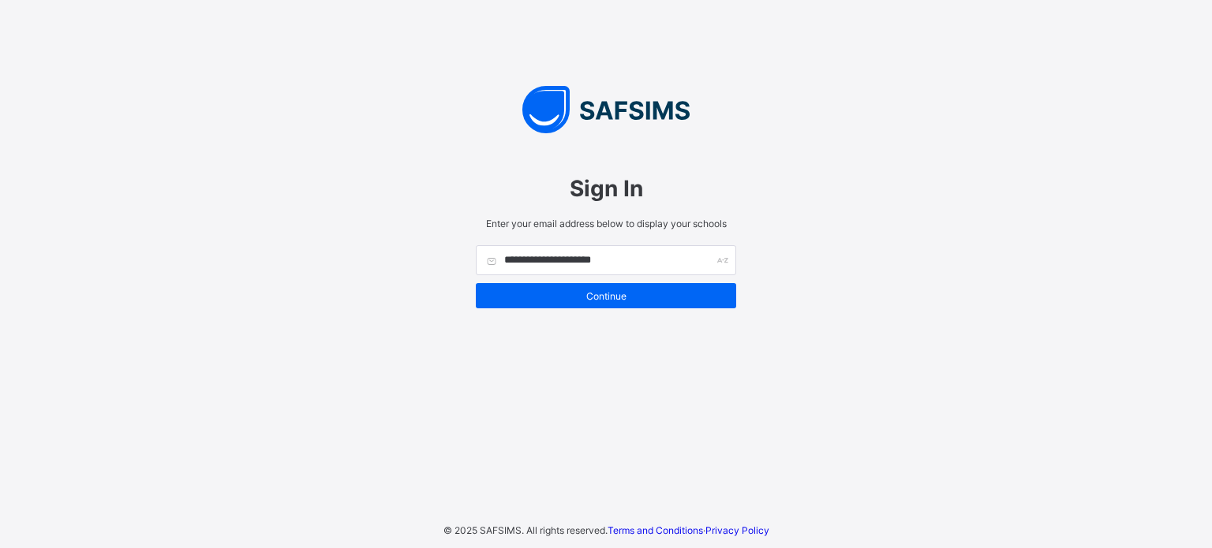
type input "**********"
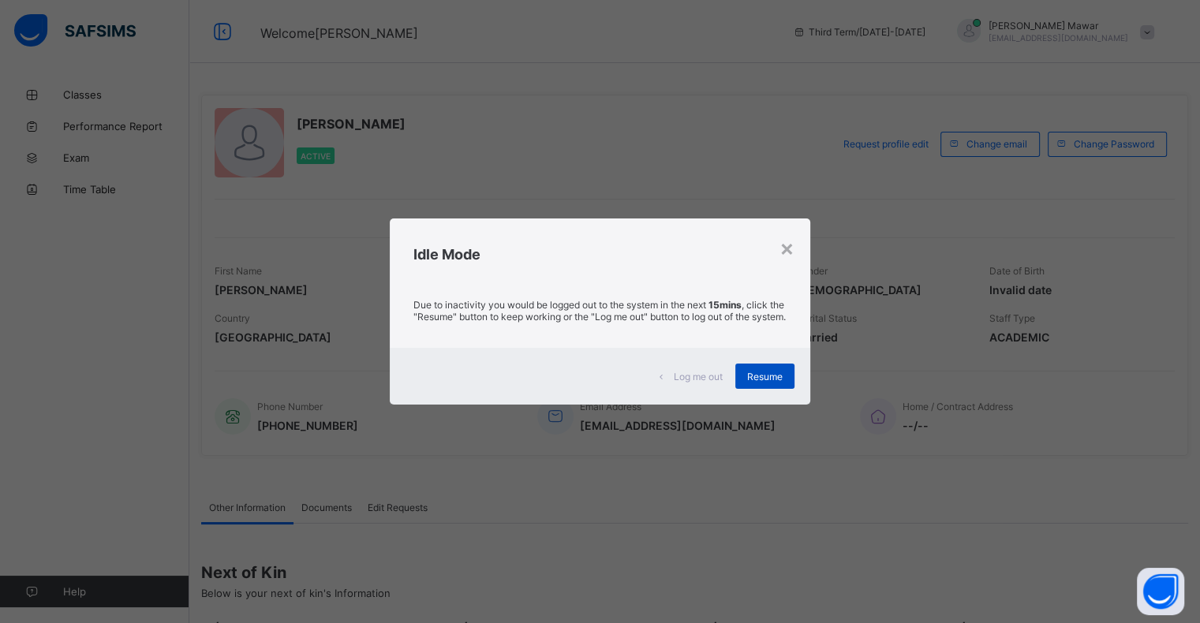
click at [777, 376] on span "Resume" at bounding box center [764, 377] width 35 height 12
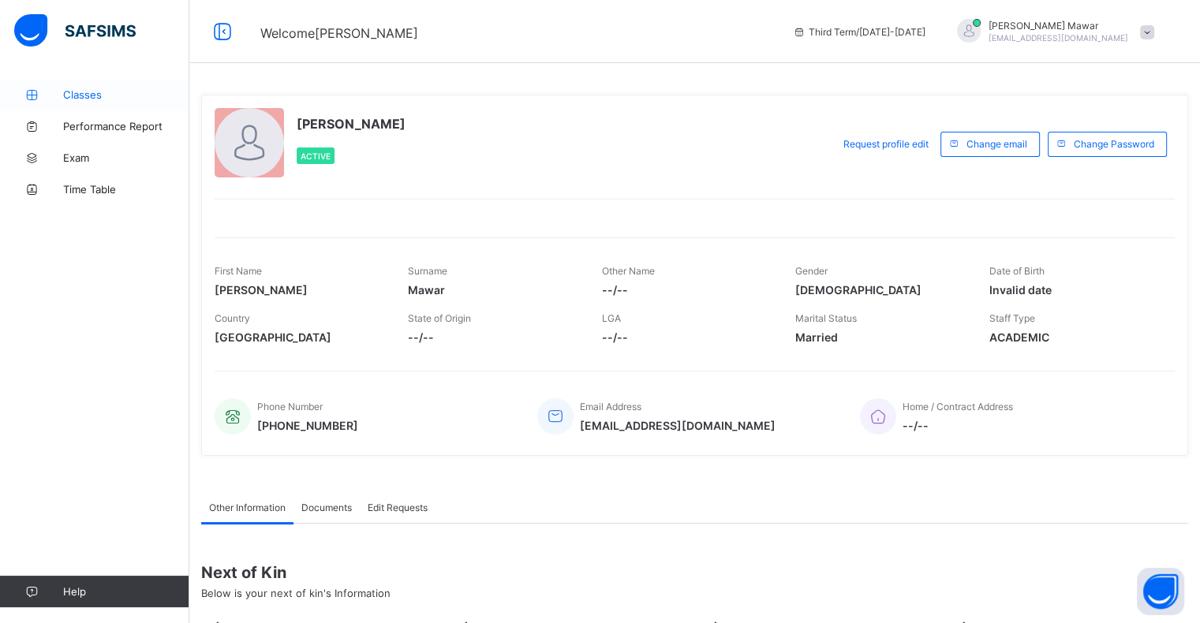
click at [55, 101] on link "Classes" at bounding box center [94, 95] width 189 height 32
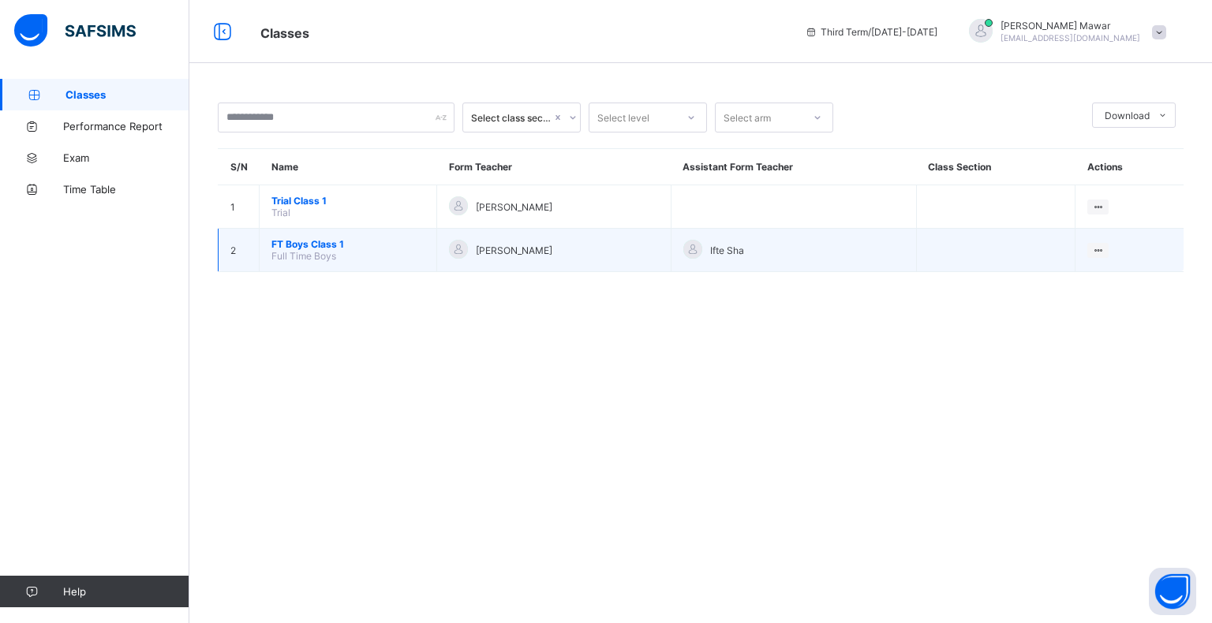
click at [292, 264] on td "FT Boys Class 1 Full Time Boys" at bounding box center [347, 250] width 177 height 43
click at [289, 240] on span "FT Boys Class 1" at bounding box center [347, 244] width 153 height 12
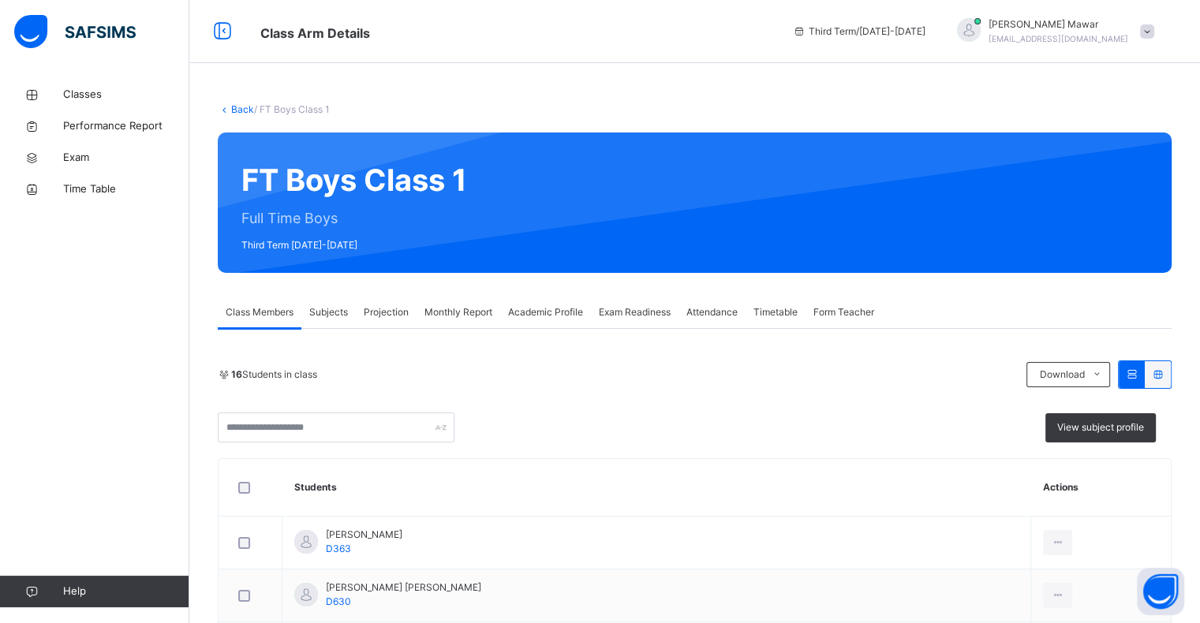
click at [644, 319] on div "Exam Readiness" at bounding box center [635, 313] width 88 height 32
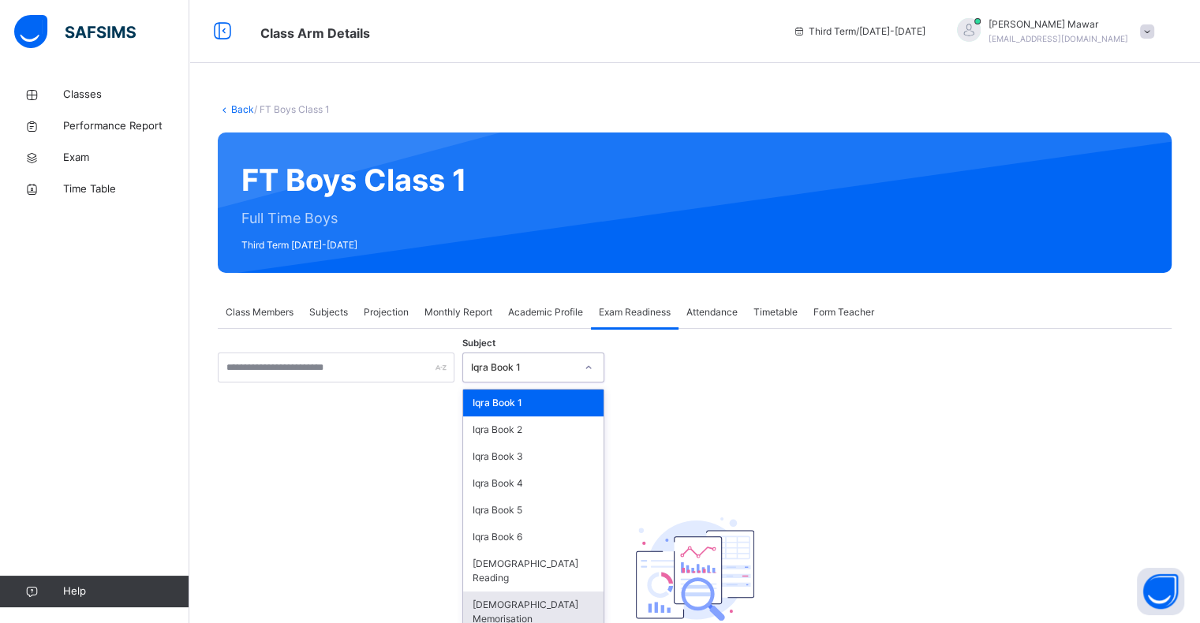
click at [533, 603] on div "Quran Memorisation" at bounding box center [533, 612] width 140 height 41
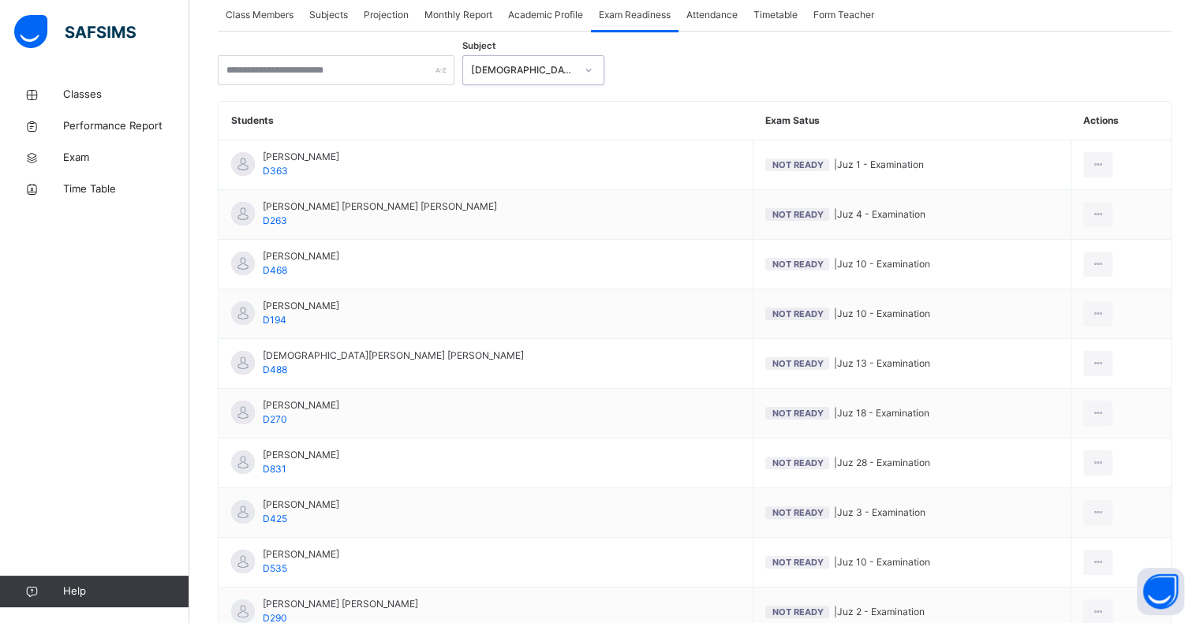
scroll to position [297, 0]
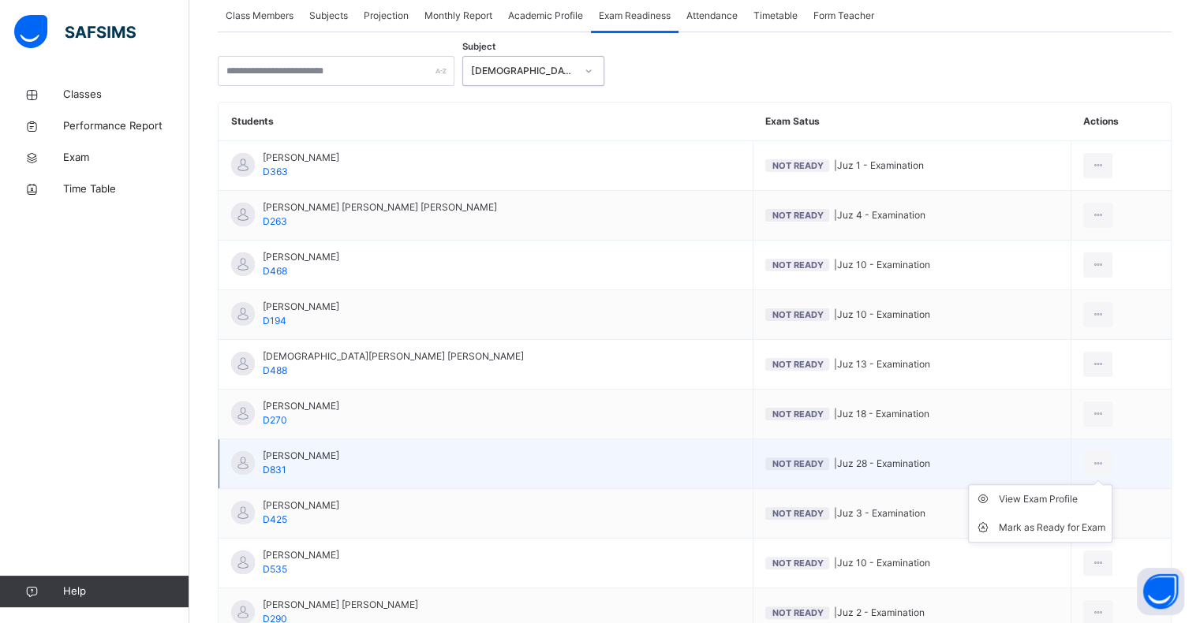
click at [1083, 484] on ul "View Exam Profile Mark as Ready for Exam" at bounding box center [1040, 513] width 144 height 58
click at [1091, 458] on icon at bounding box center [1097, 464] width 13 height 14
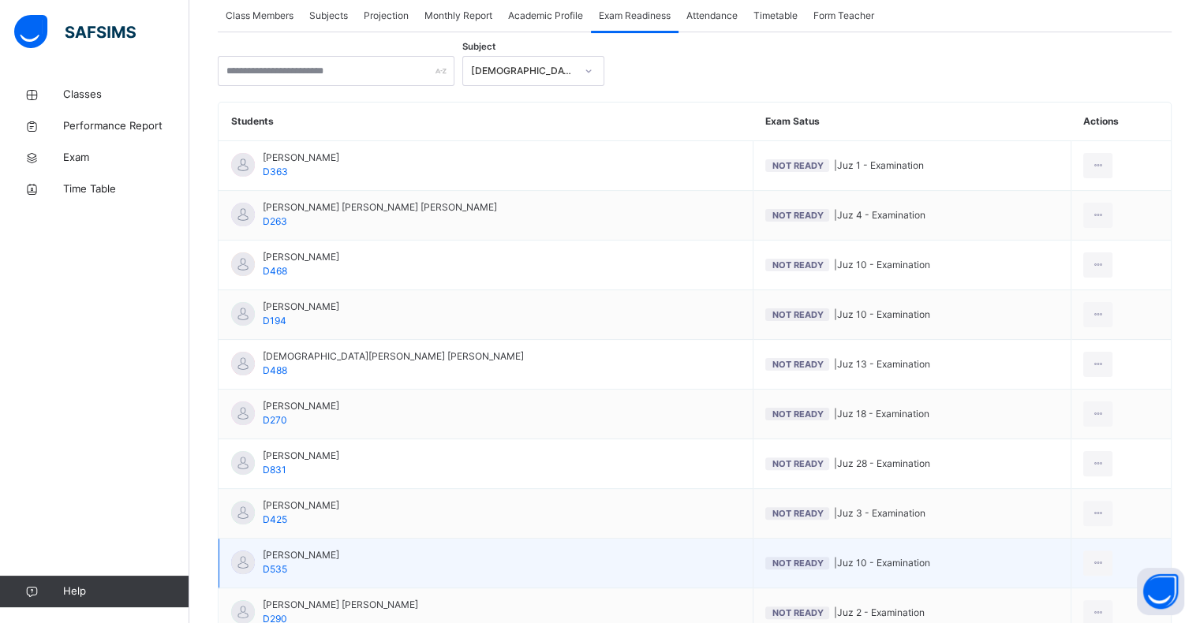
click at [1040, 545] on td "Not Ready | Juz 10 - Examination" at bounding box center [912, 564] width 318 height 50
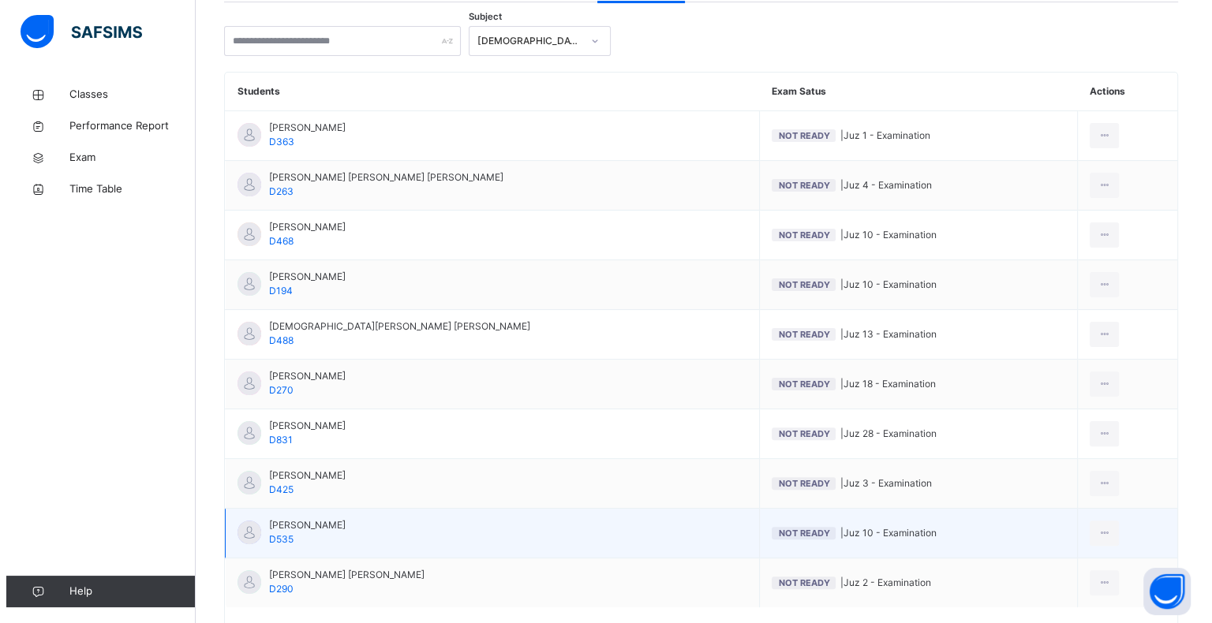
scroll to position [338, 0]
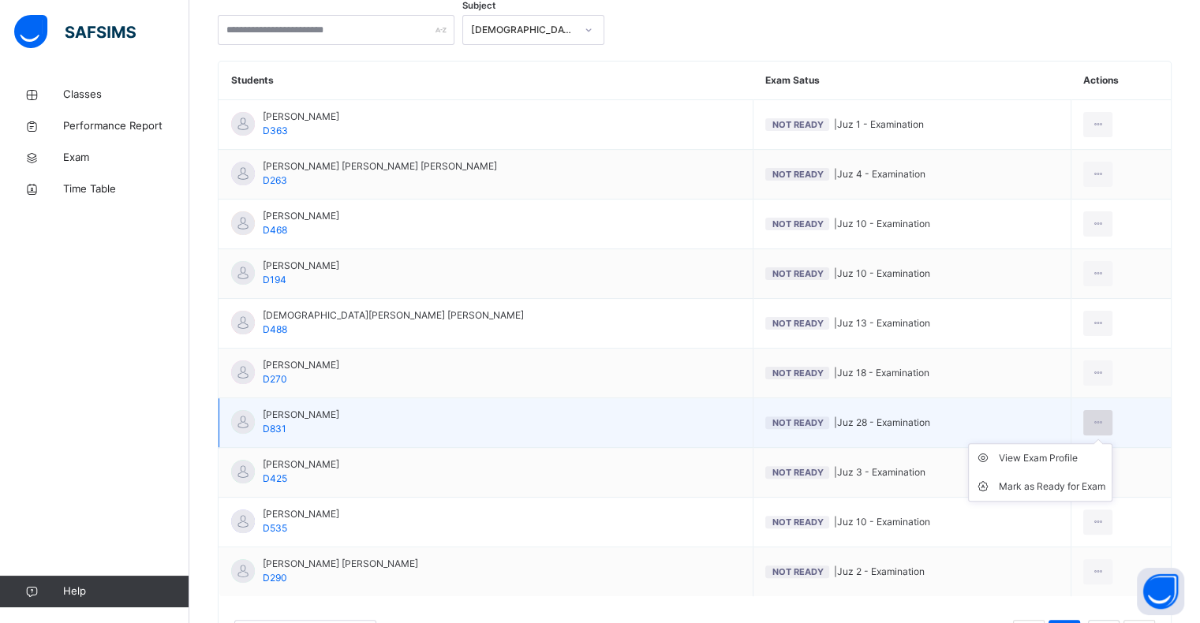
click at [1091, 426] on icon at bounding box center [1097, 423] width 13 height 14
click at [1001, 485] on div "Mark as Ready for Exam" at bounding box center [1052, 487] width 106 height 16
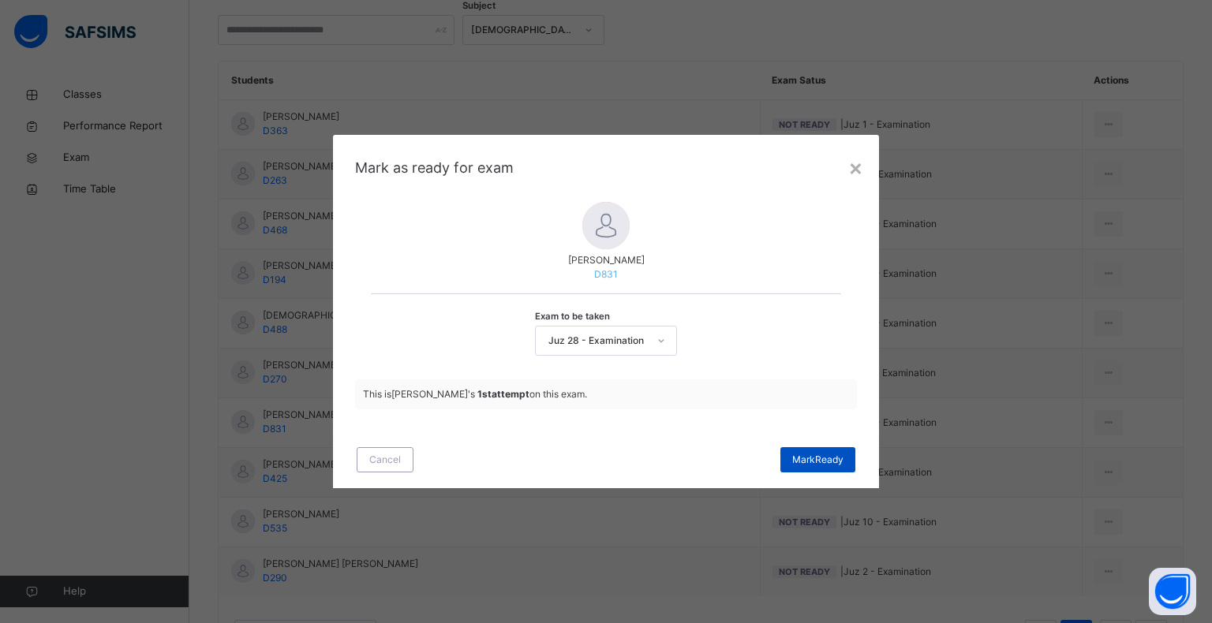
click at [833, 461] on span "Mark Ready" at bounding box center [817, 460] width 51 height 14
click at [923, 479] on div "× Mark as ready for exam Saifullah Lwin Myo D831 Exam to be taken Juz 28 - Exam…" at bounding box center [606, 311] width 1212 height 623
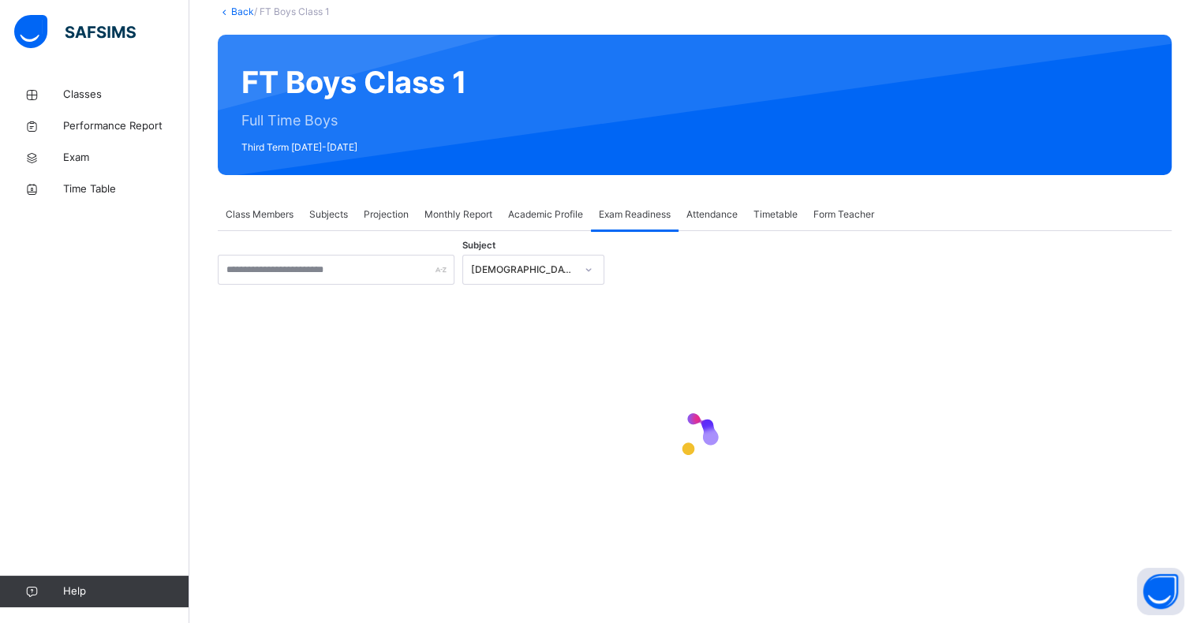
scroll to position [421, 0]
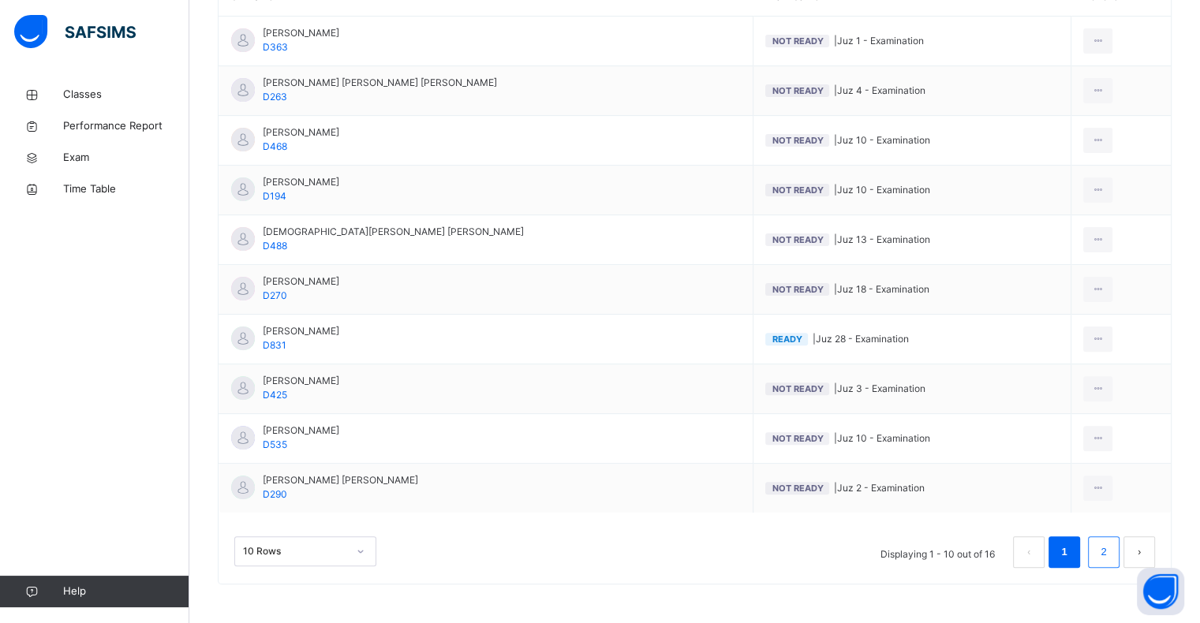
click at [1111, 548] on link "2" at bounding box center [1103, 552] width 15 height 21
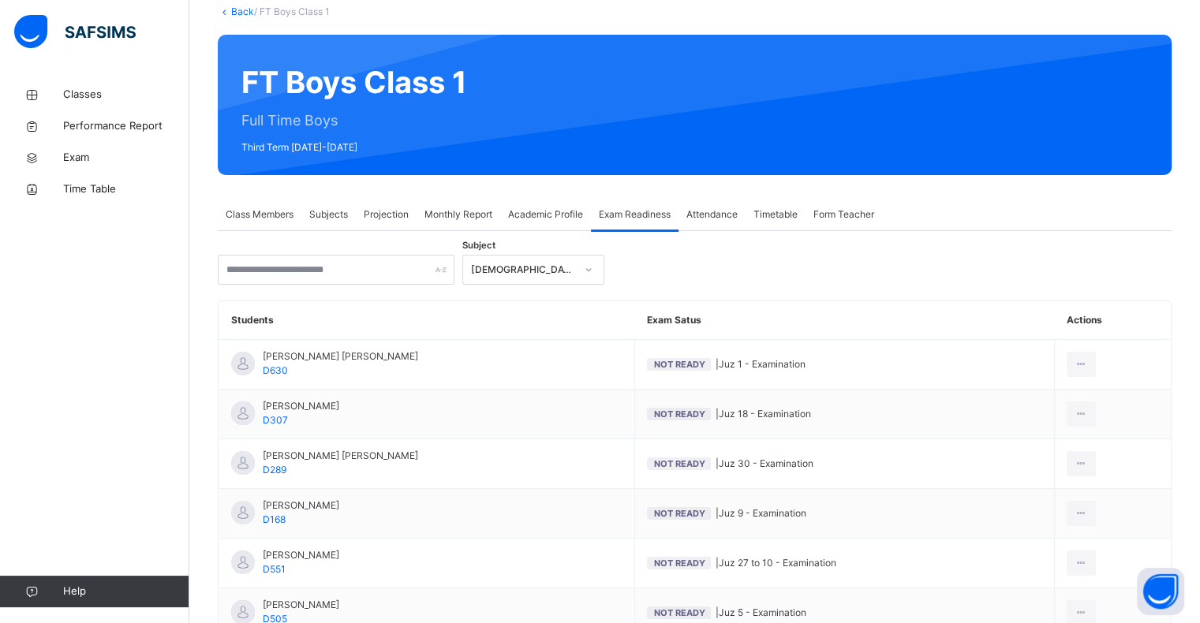
scroll to position [222, 0]
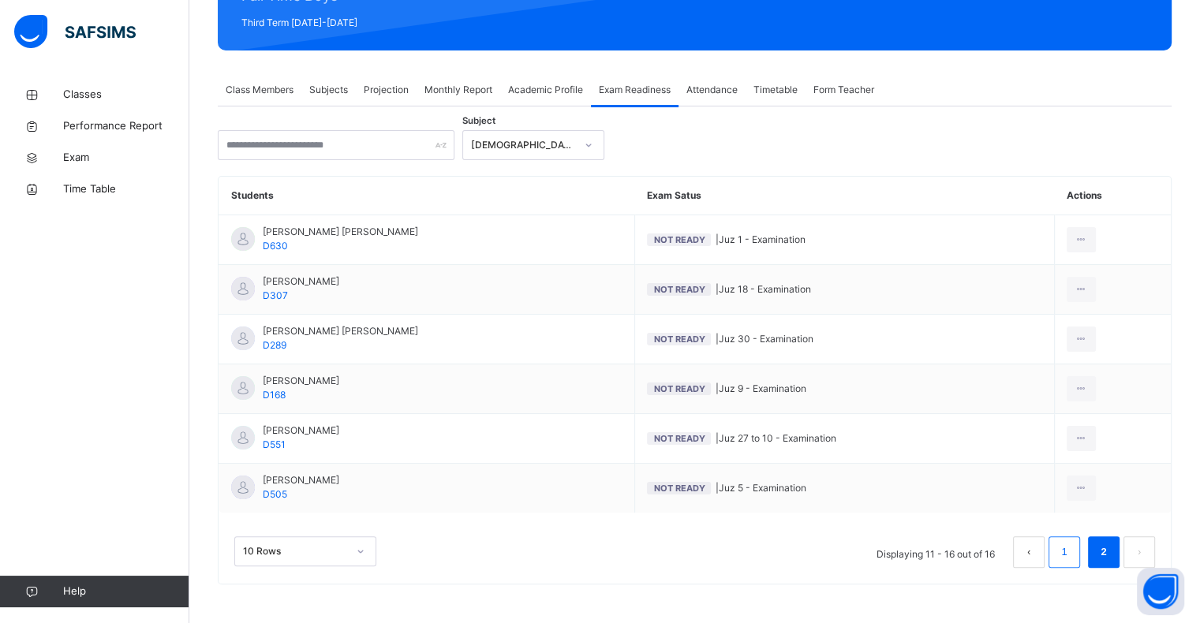
click at [1071, 547] on link "1" at bounding box center [1063, 552] width 15 height 21
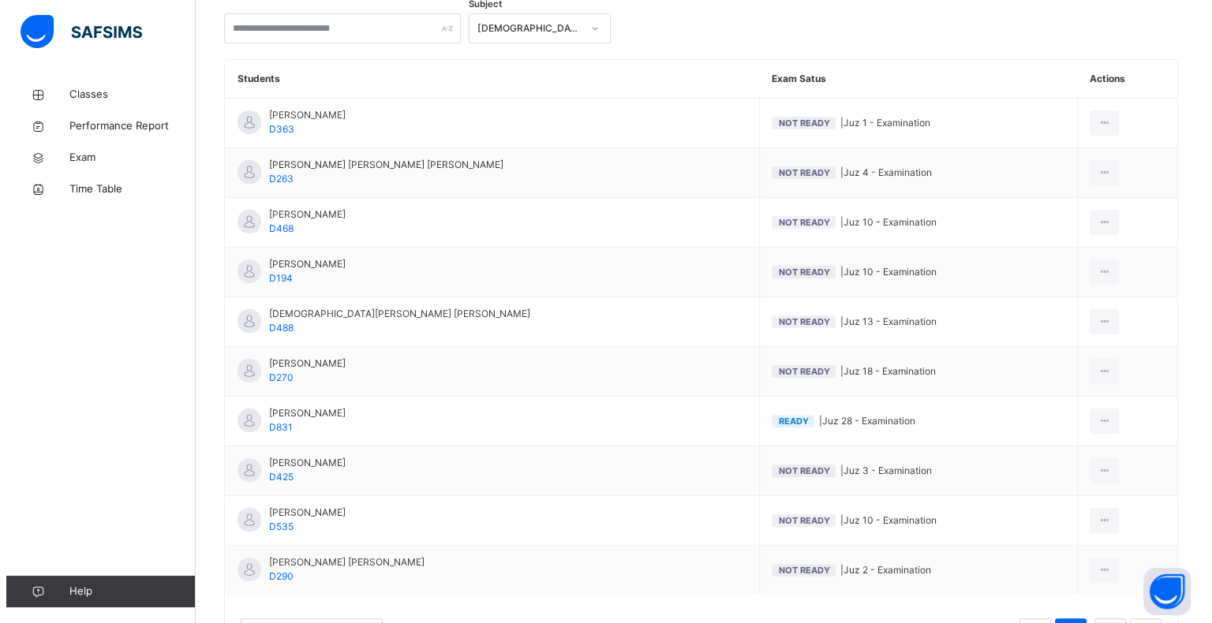
scroll to position [357, 0]
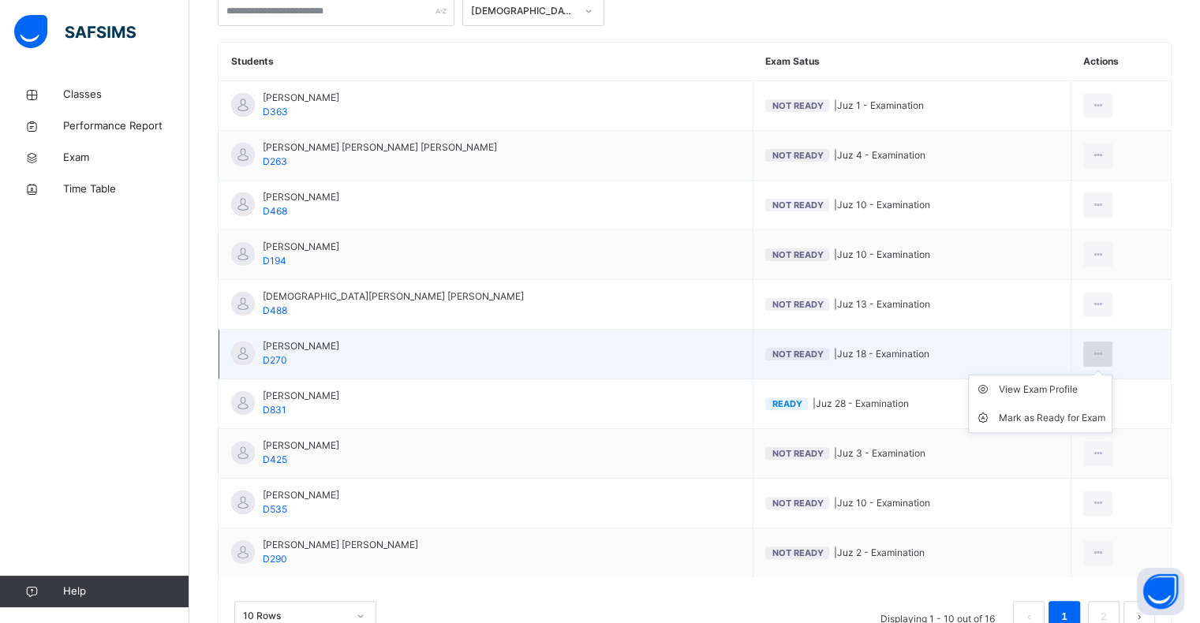
click at [1091, 347] on icon at bounding box center [1097, 354] width 13 height 14
click at [1039, 413] on div "Mark as Ready for Exam" at bounding box center [1052, 418] width 106 height 16
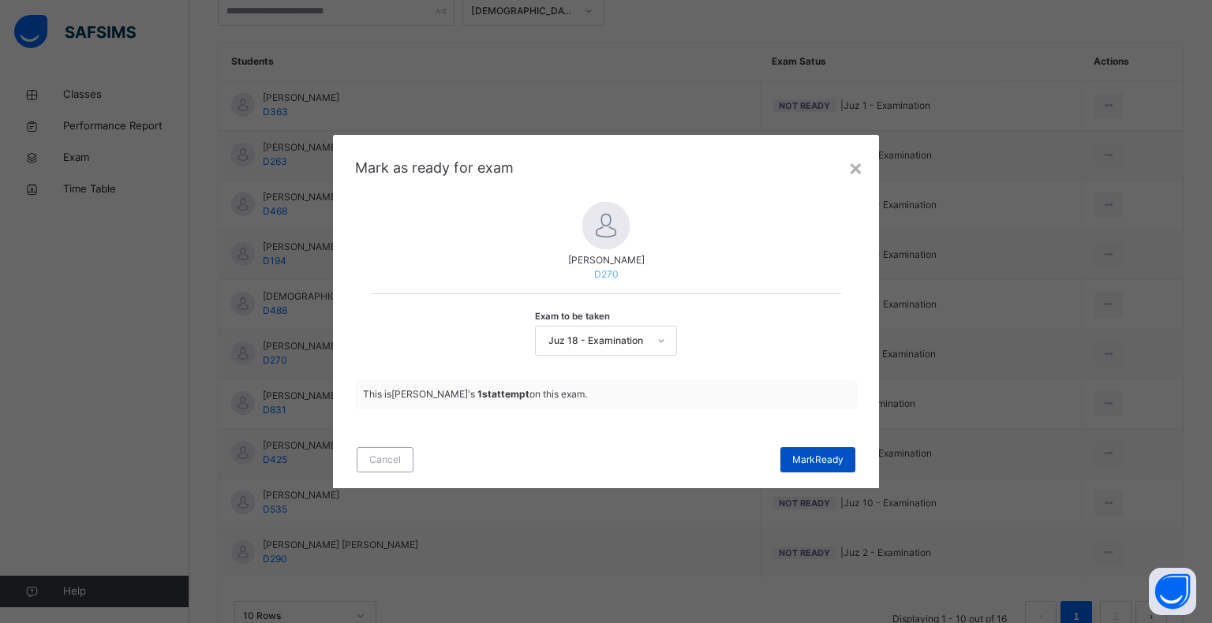
click at [834, 454] on span "Mark Ready" at bounding box center [817, 460] width 51 height 14
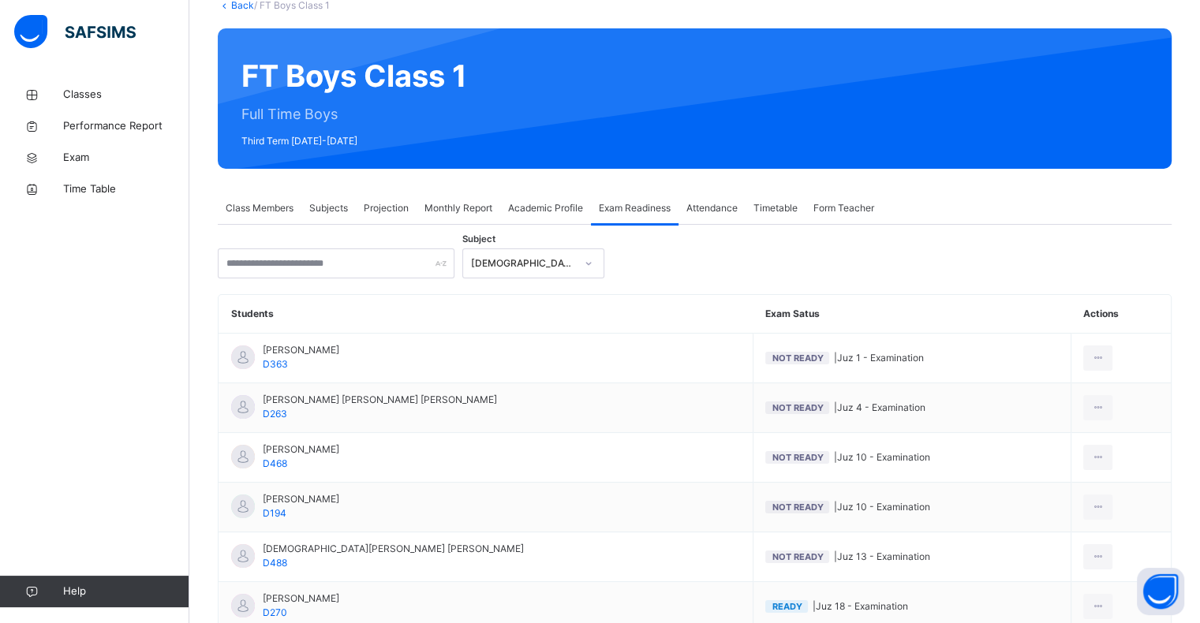
scroll to position [99, 0]
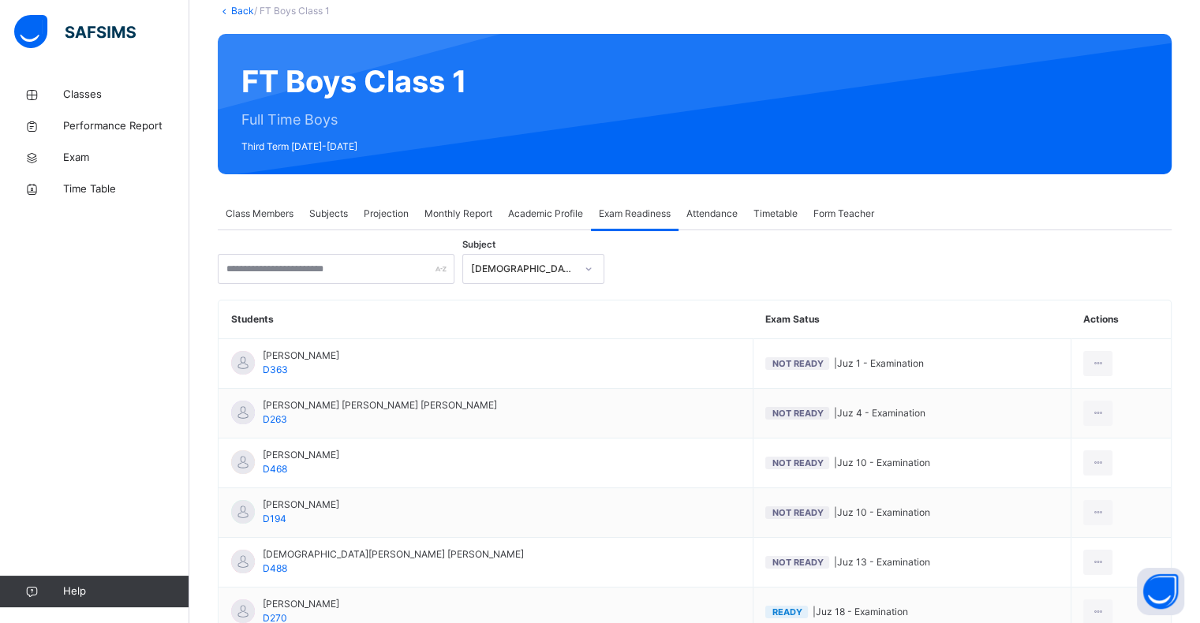
click div "Class Members"
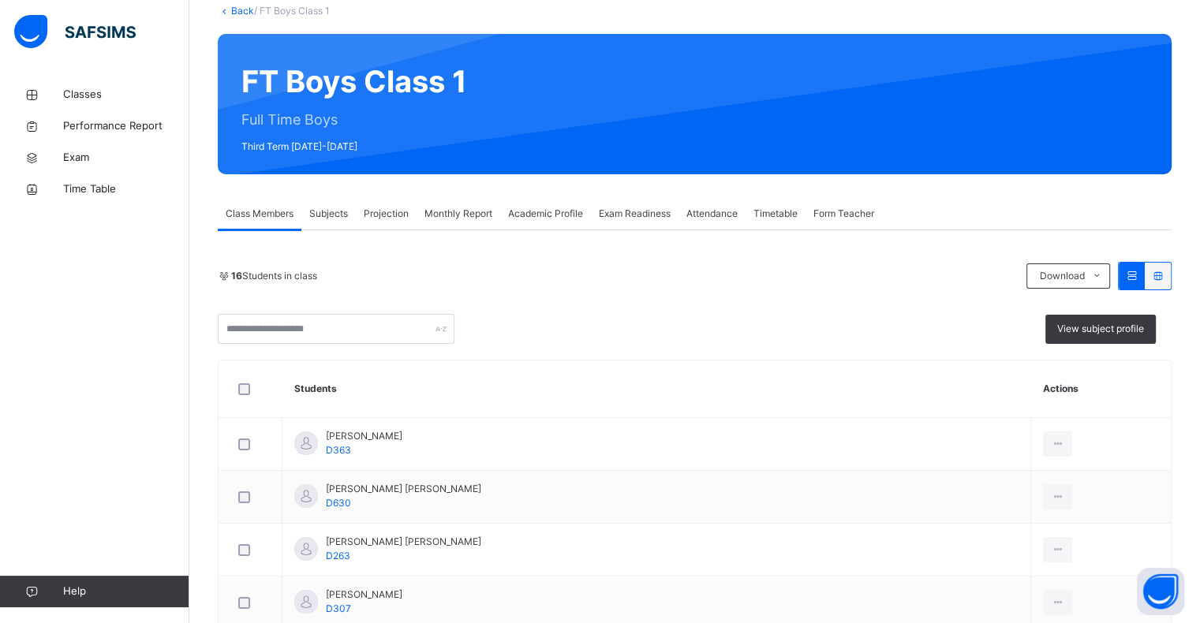
click span "Projection"
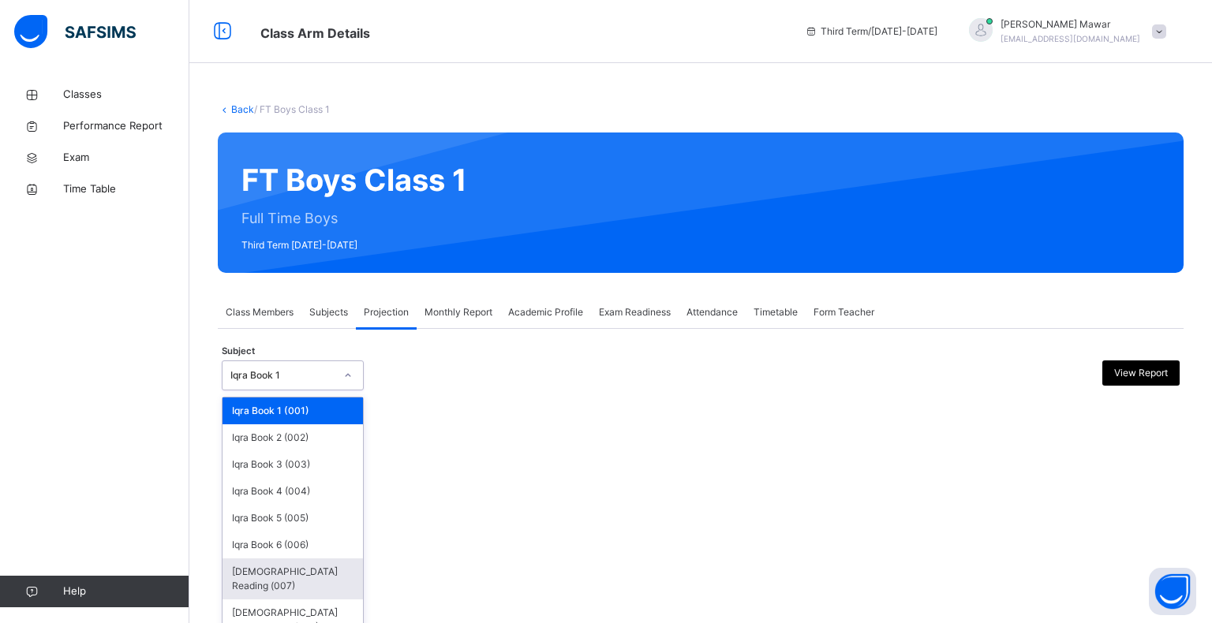
click div "Quran Reading (007)"
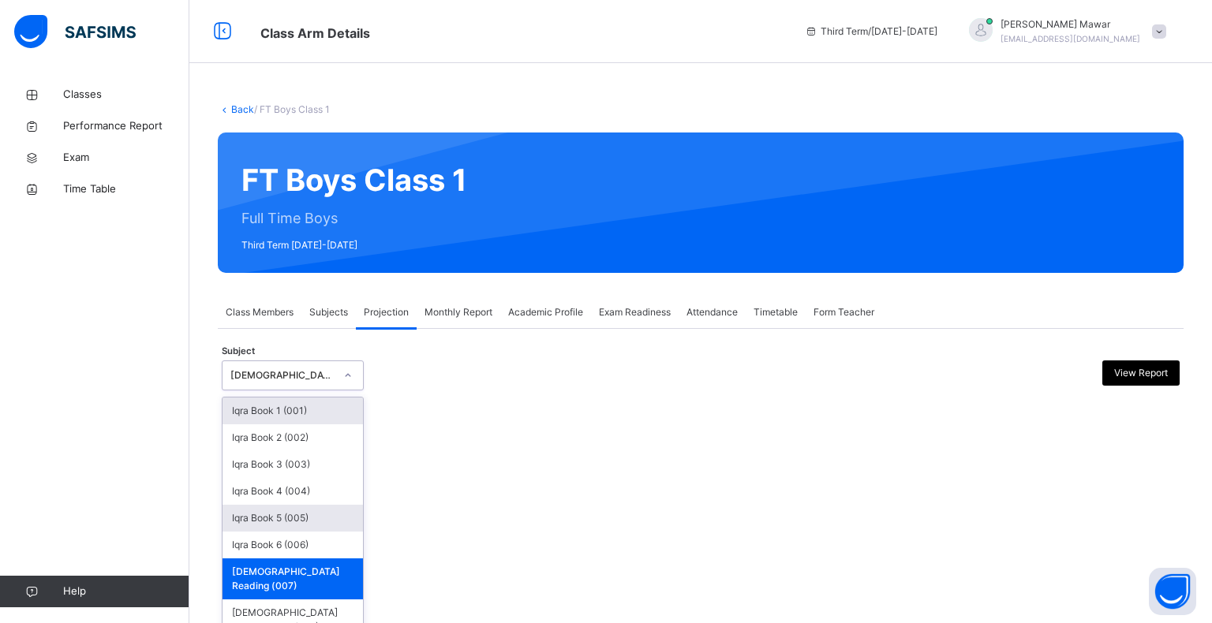
click div "Iqra Book 5 (005)"
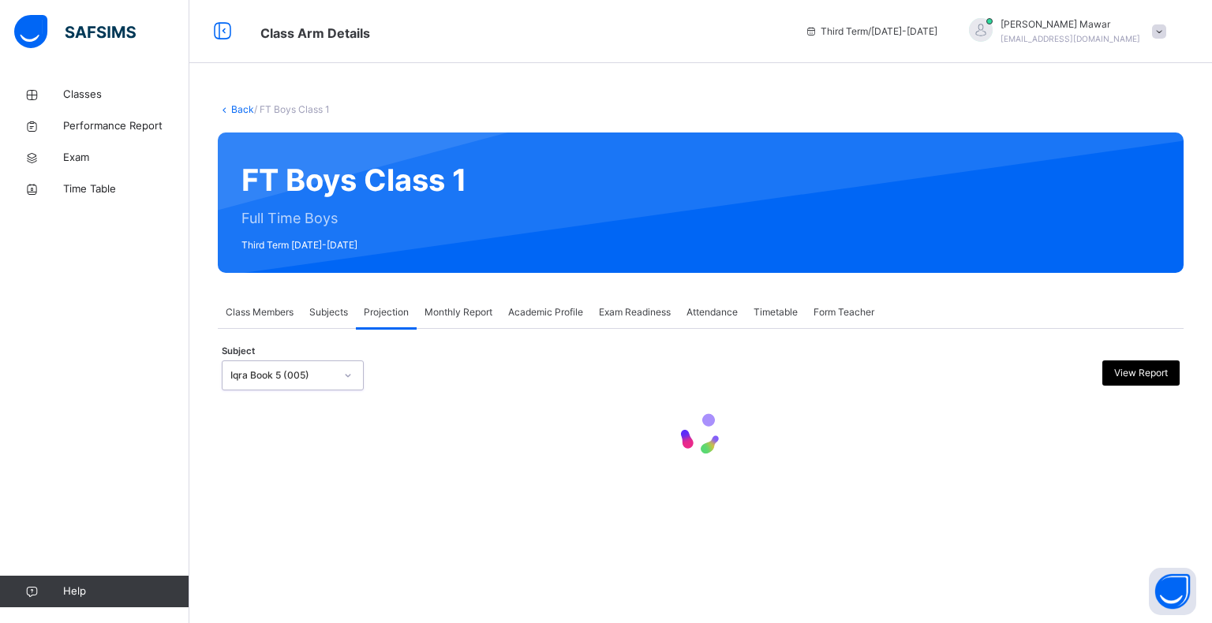
click div "Projection"
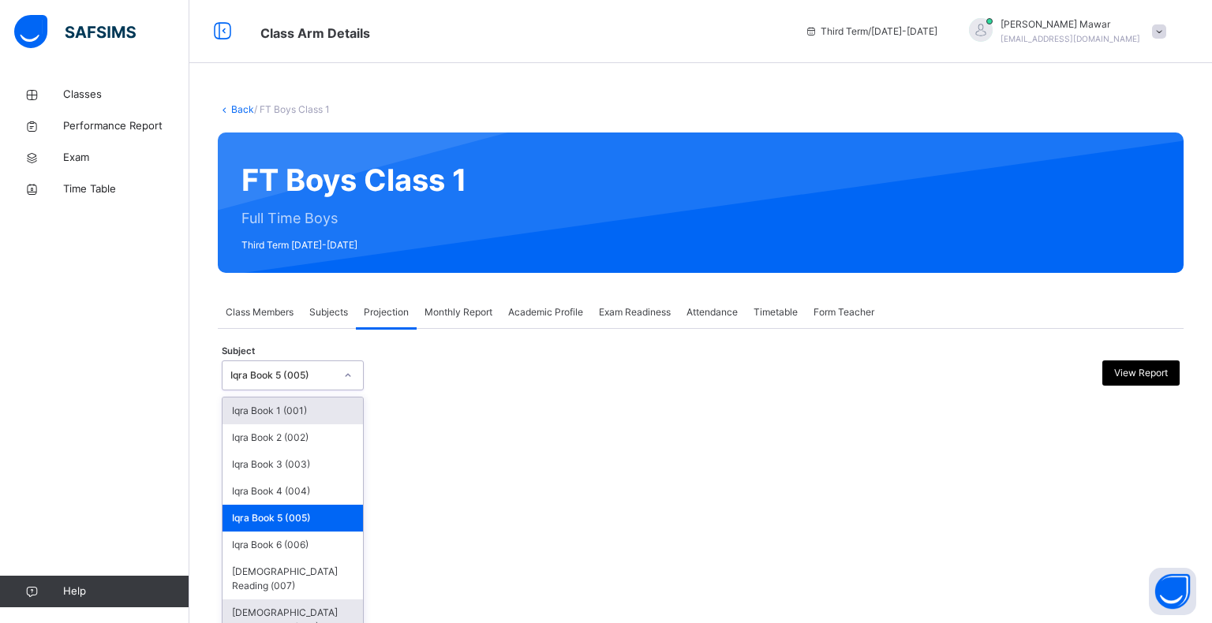
click div "Quran Memorisation (008)"
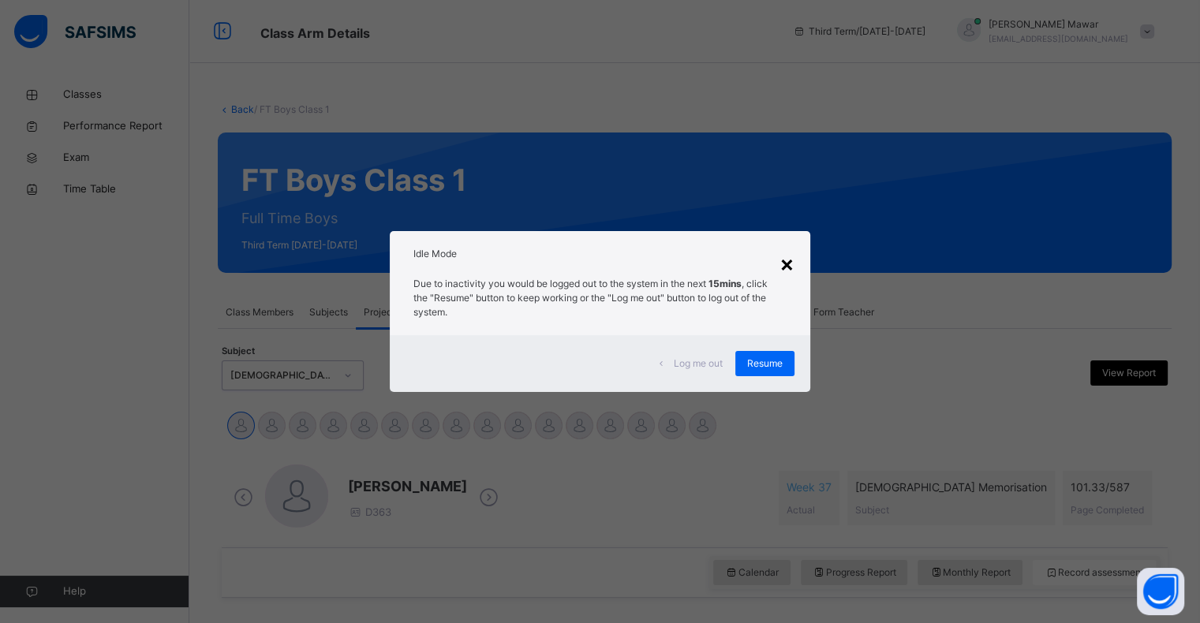
click div "×"
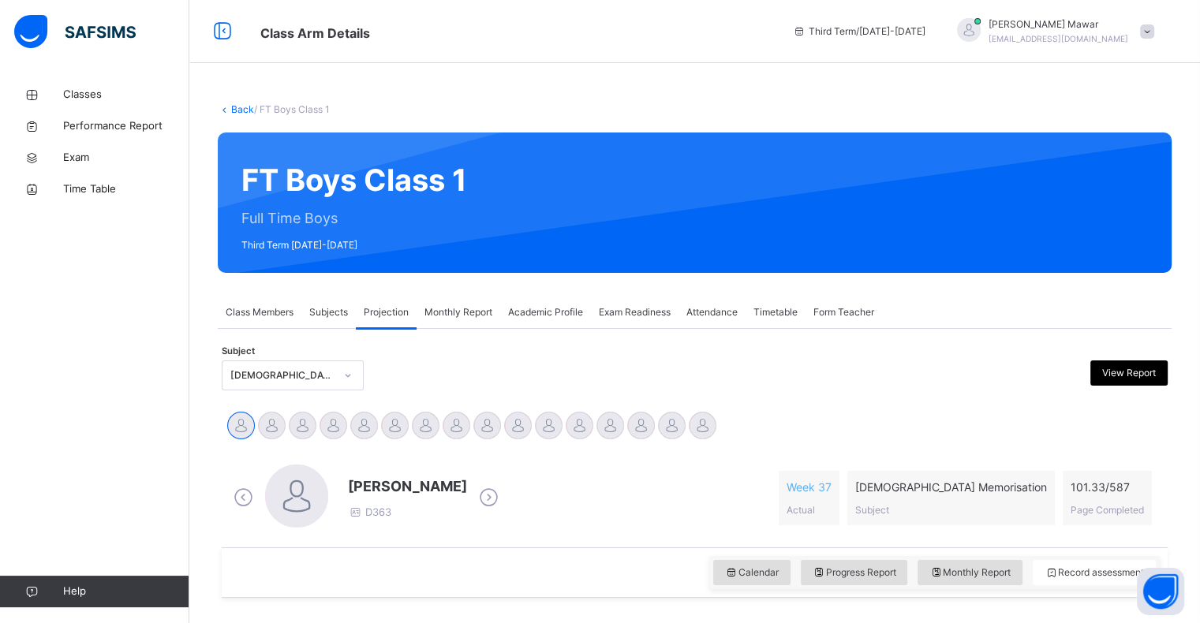
click div "Third Term / 2024-2025 Hafiz Abdullah Mawar pearl.88.2016@gmail.com"
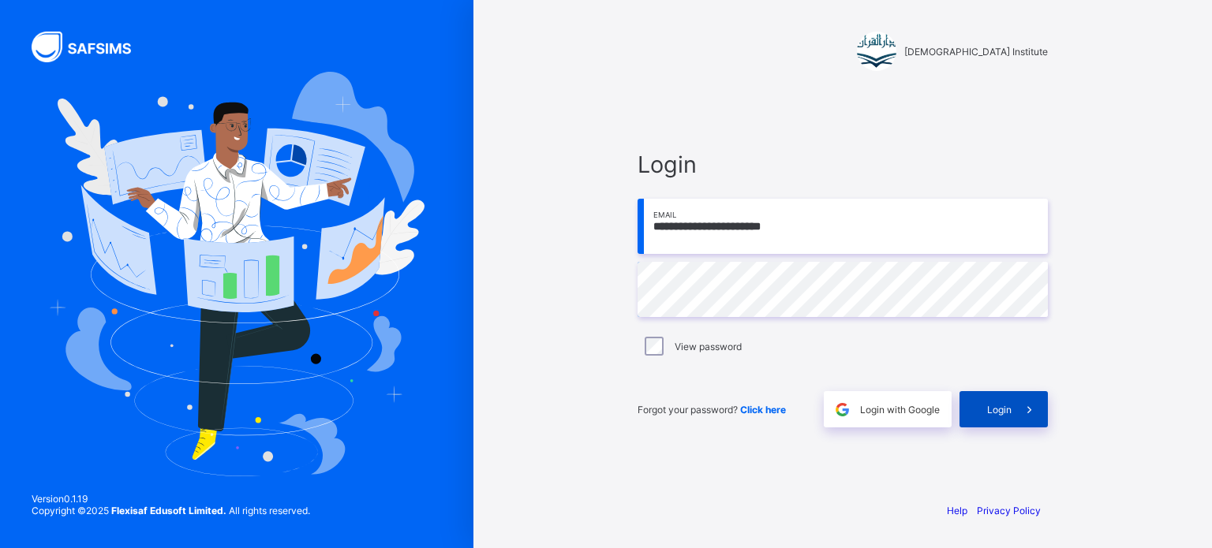
click at [994, 398] on div "Login" at bounding box center [1003, 409] width 88 height 36
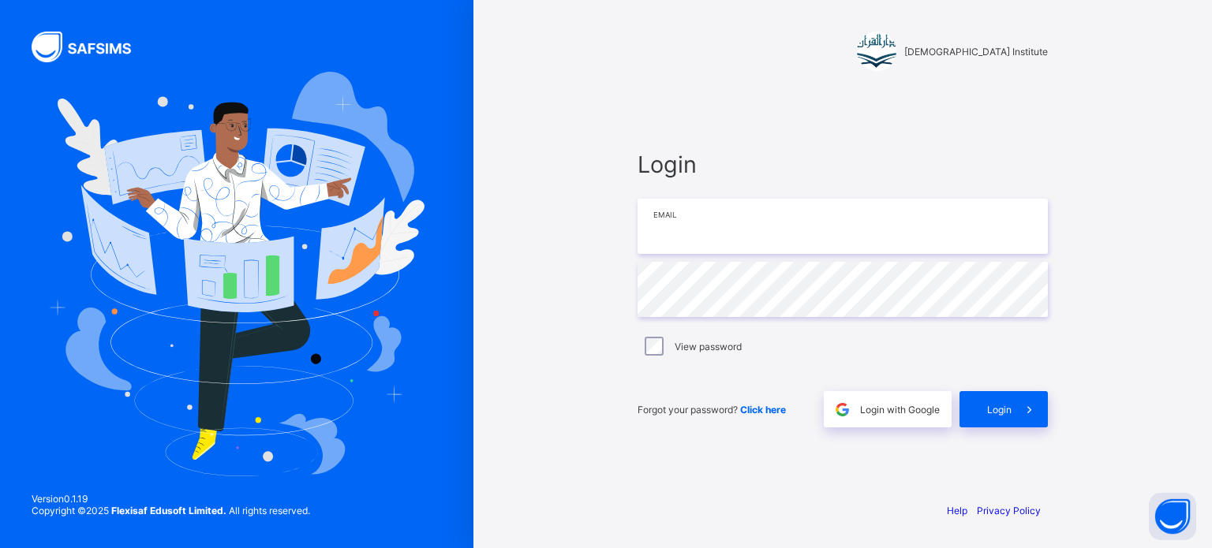
click at [773, 243] on input "email" at bounding box center [842, 226] width 410 height 55
type input "**********"
click at [1006, 416] on div "Login" at bounding box center [1003, 409] width 88 height 36
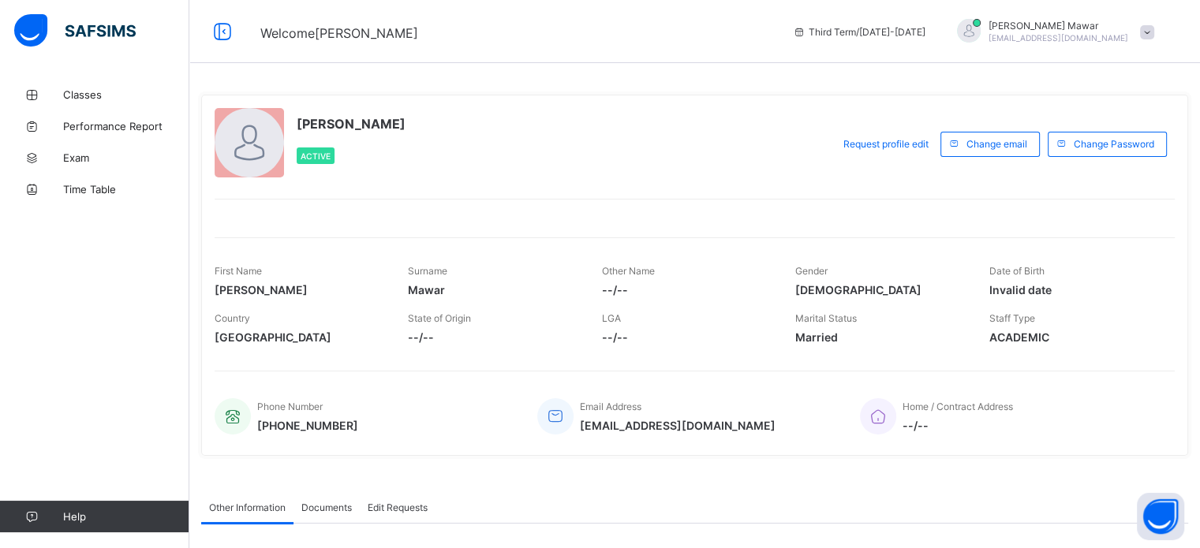
drag, startPoint x: 1006, startPoint y: 416, endPoint x: 271, endPoint y: 116, distance: 794.2
click at [271, 116] on div at bounding box center [249, 142] width 69 height 69
click at [73, 89] on span "Classes" at bounding box center [126, 94] width 126 height 13
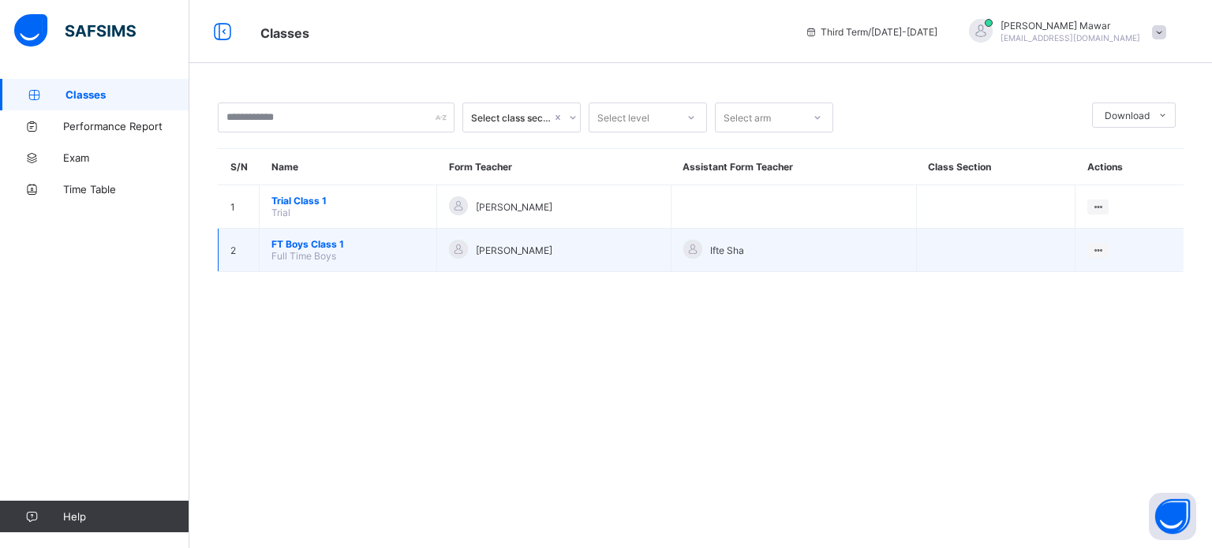
click at [308, 241] on span "FT Boys Class 1" at bounding box center [347, 244] width 153 height 12
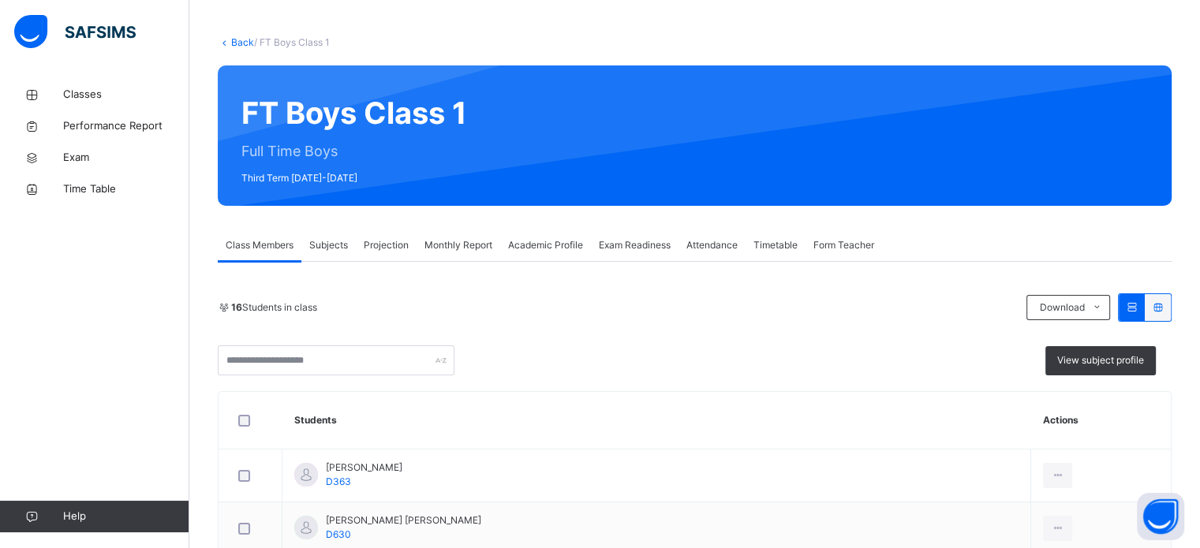
scroll to position [59, 0]
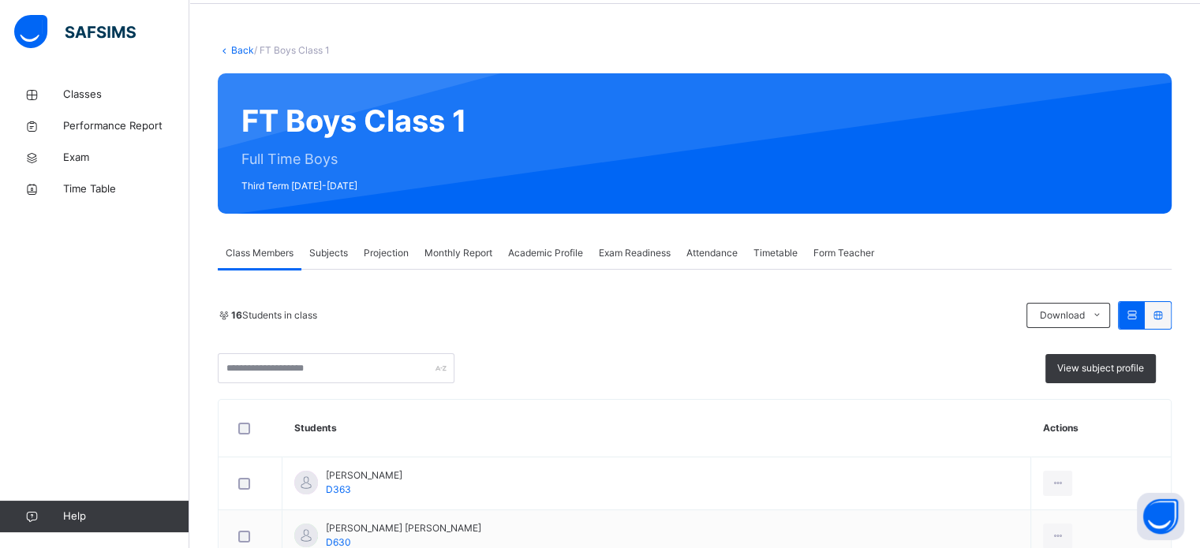
click at [395, 258] on span "Projection" at bounding box center [386, 253] width 45 height 14
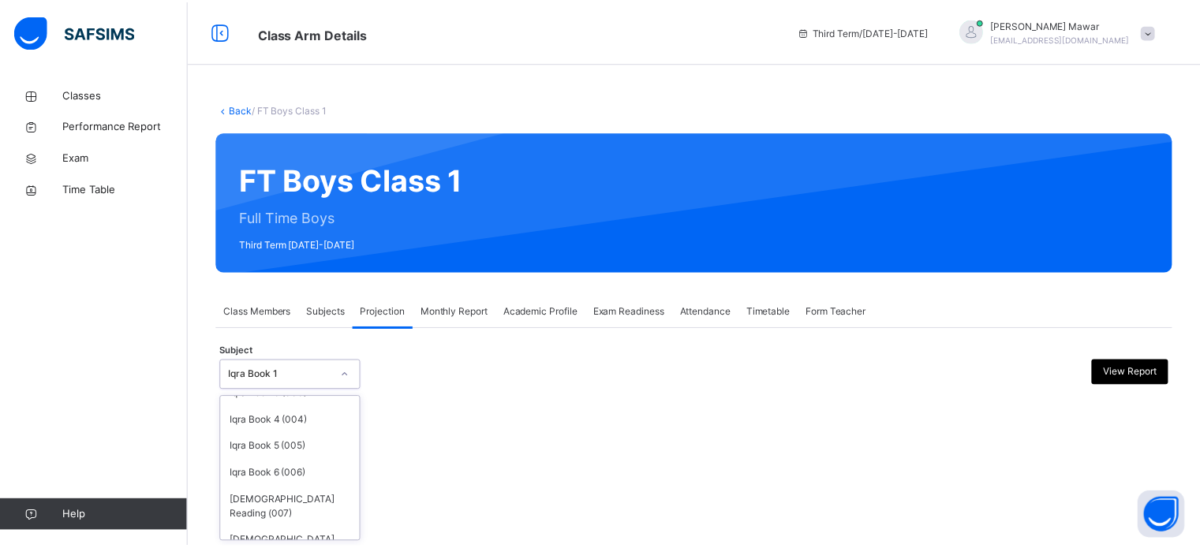
scroll to position [83, 0]
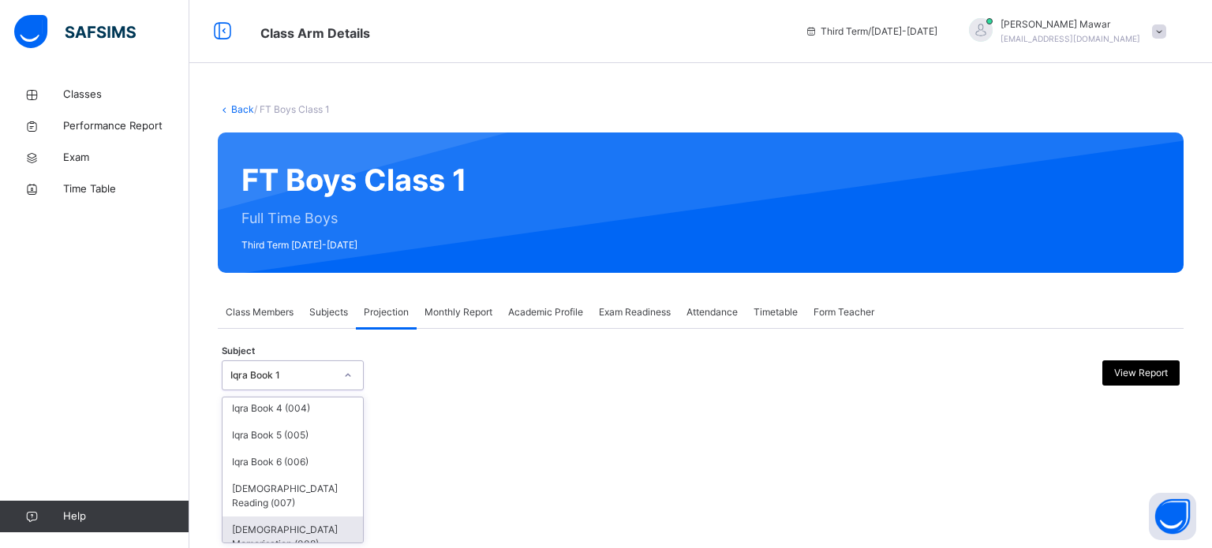
click at [256, 522] on div "[DEMOGRAPHIC_DATA] Memorisation (008)" at bounding box center [292, 537] width 140 height 41
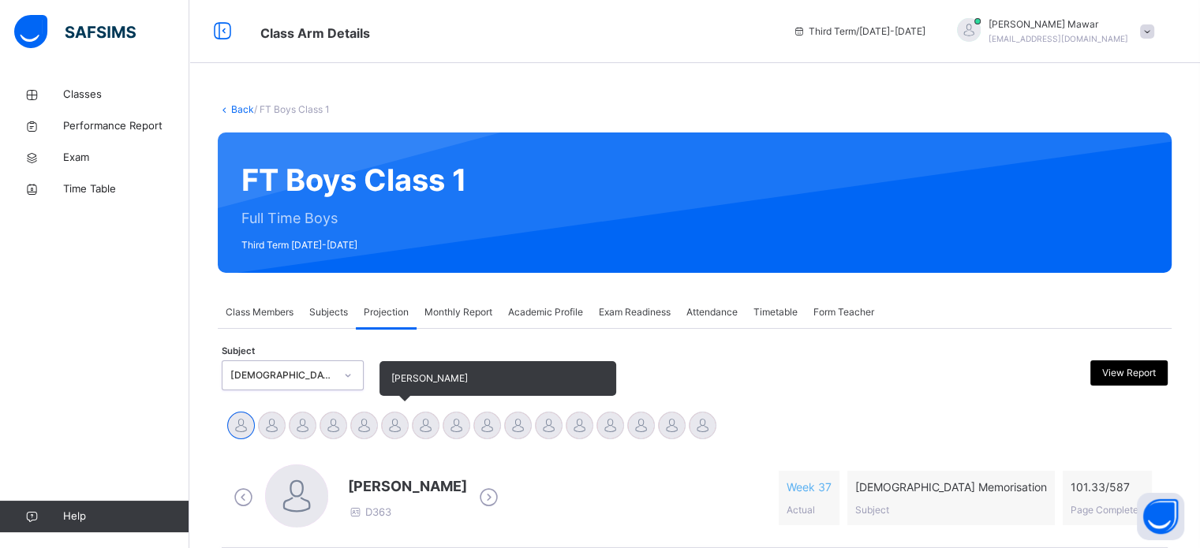
click at [387, 429] on div at bounding box center [395, 426] width 28 height 28
click at [429, 412] on div at bounding box center [426, 426] width 28 height 28
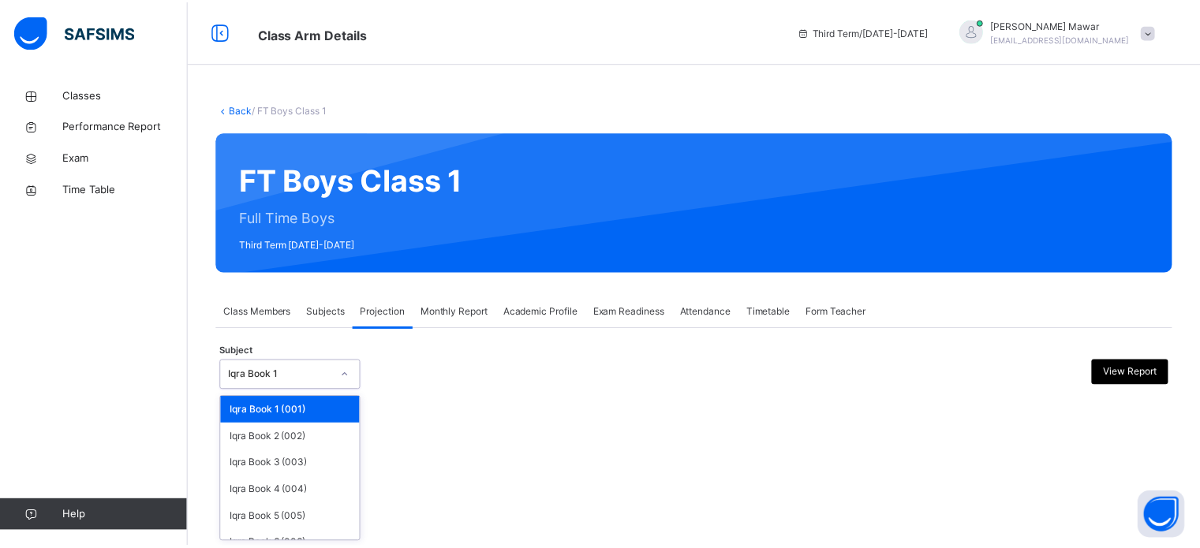
scroll to position [83, 0]
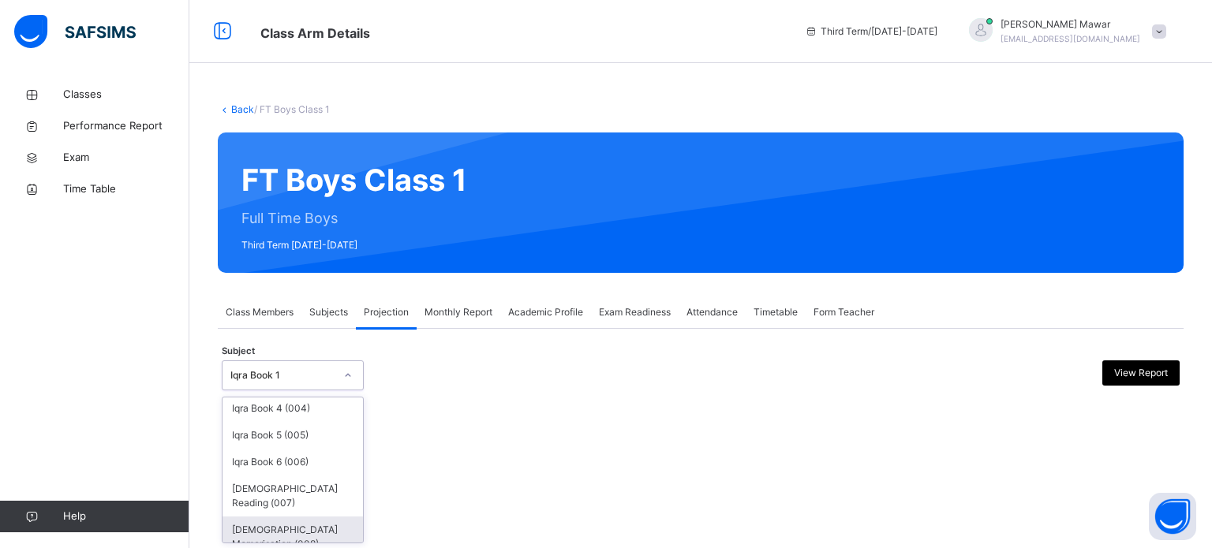
click at [271, 530] on div "[DEMOGRAPHIC_DATA] Memorisation (008)" at bounding box center [292, 537] width 140 height 41
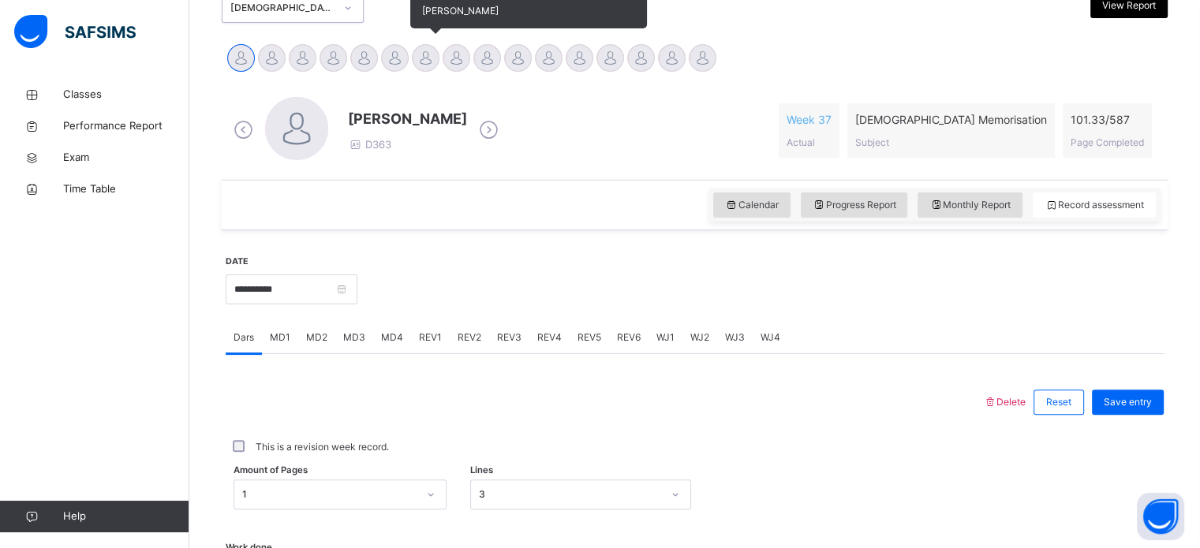
click at [426, 47] on div at bounding box center [426, 58] width 28 height 28
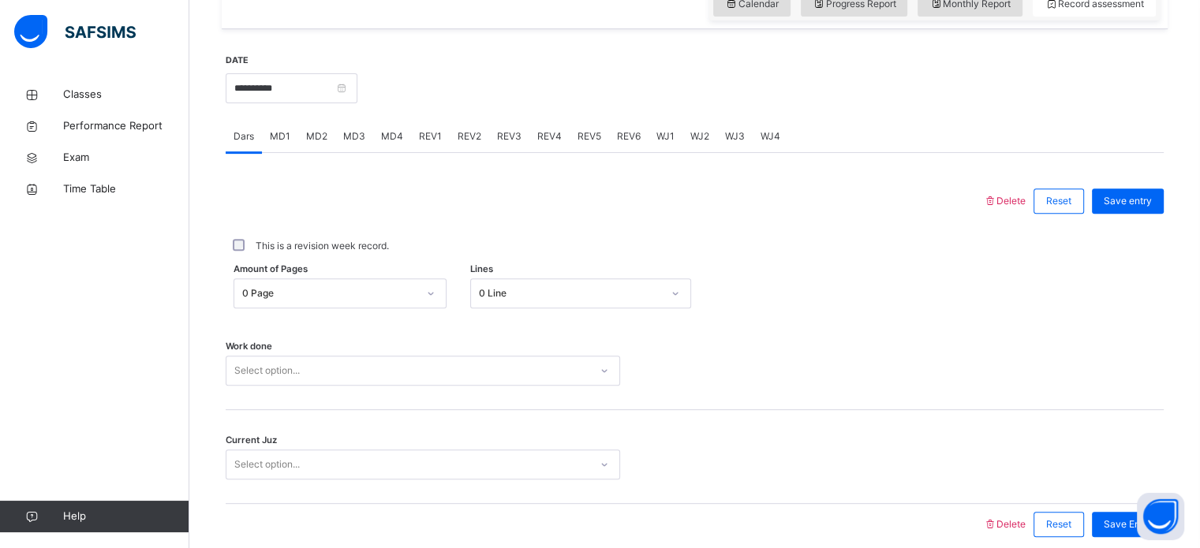
scroll to position [574, 0]
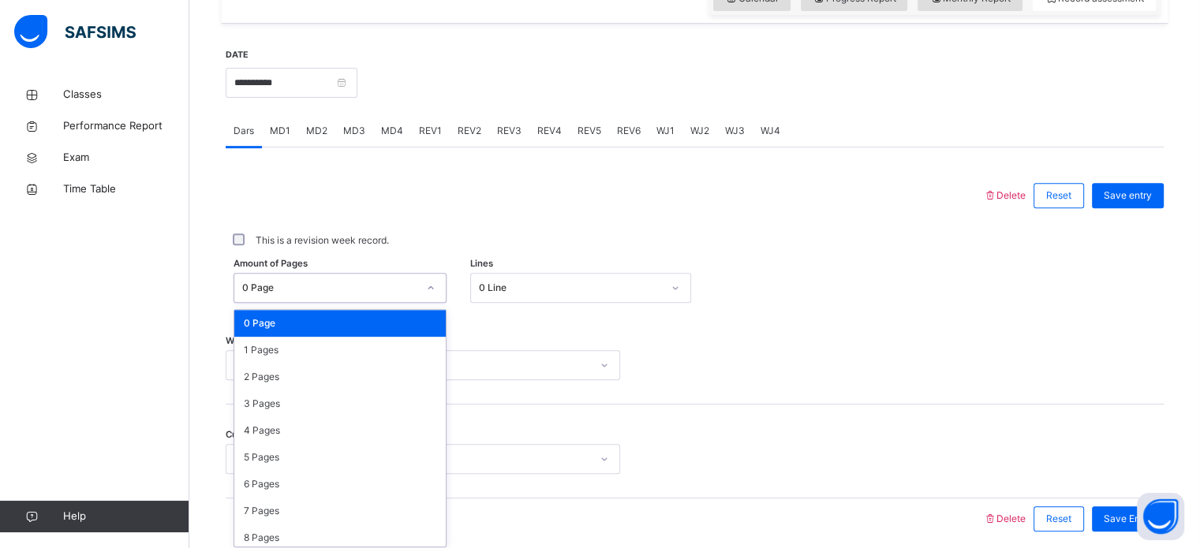
click at [309, 329] on div "0 Page" at bounding box center [339, 323] width 211 height 27
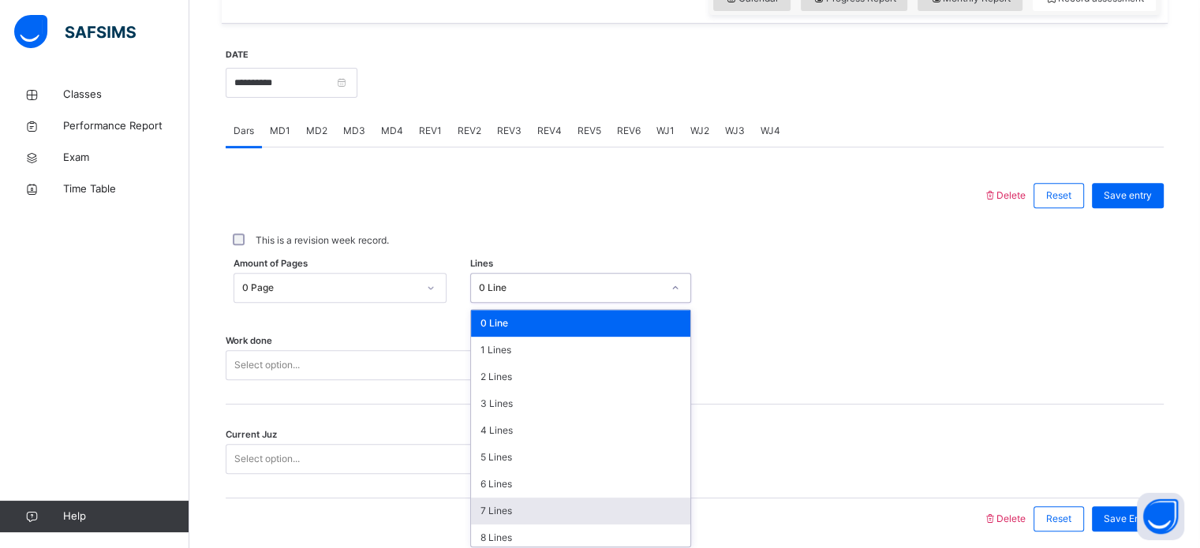
click at [491, 514] on div "7 Lines" at bounding box center [580, 511] width 219 height 27
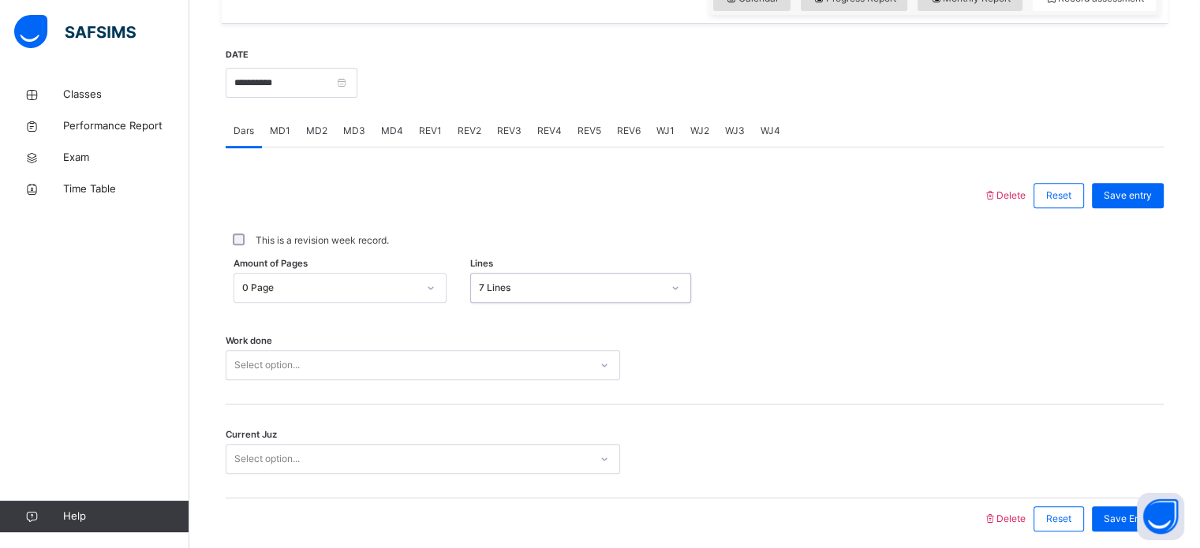
scroll to position [636, 0]
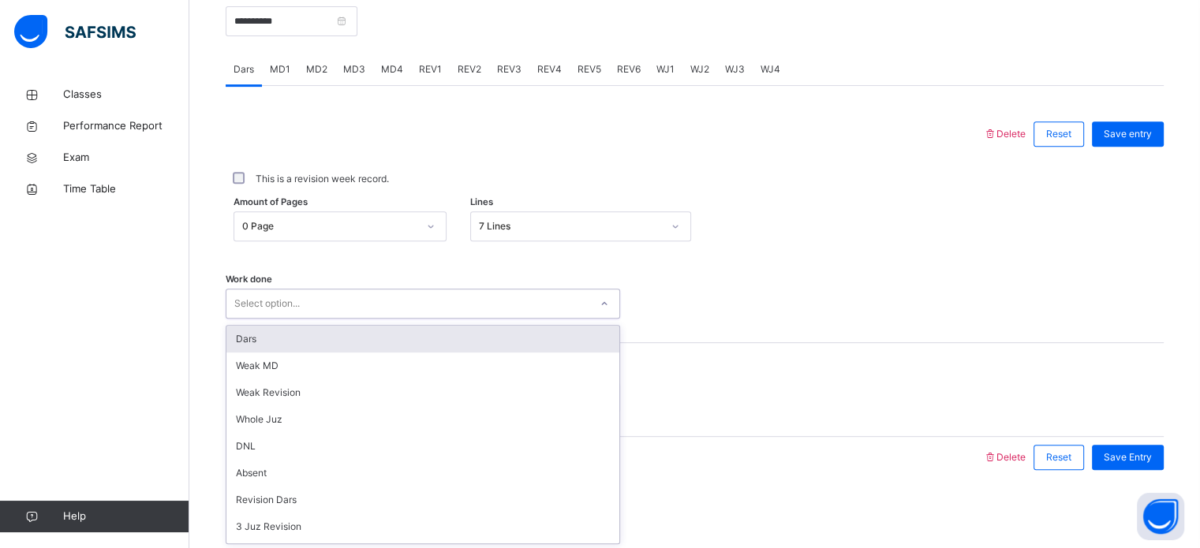
click at [240, 347] on div "Dars" at bounding box center [422, 339] width 393 height 27
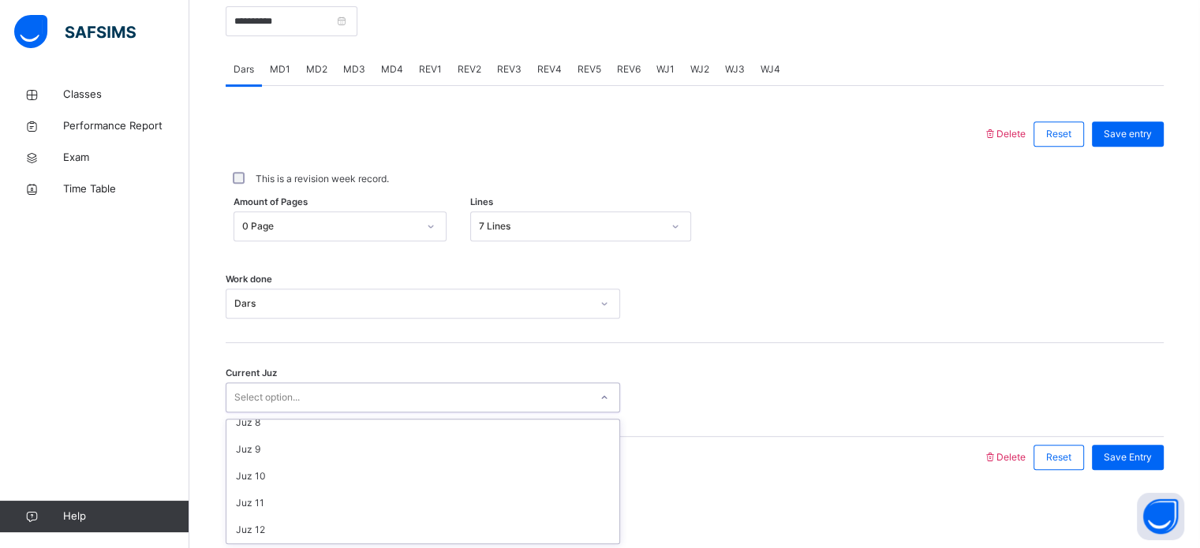
scroll to position [199, 0]
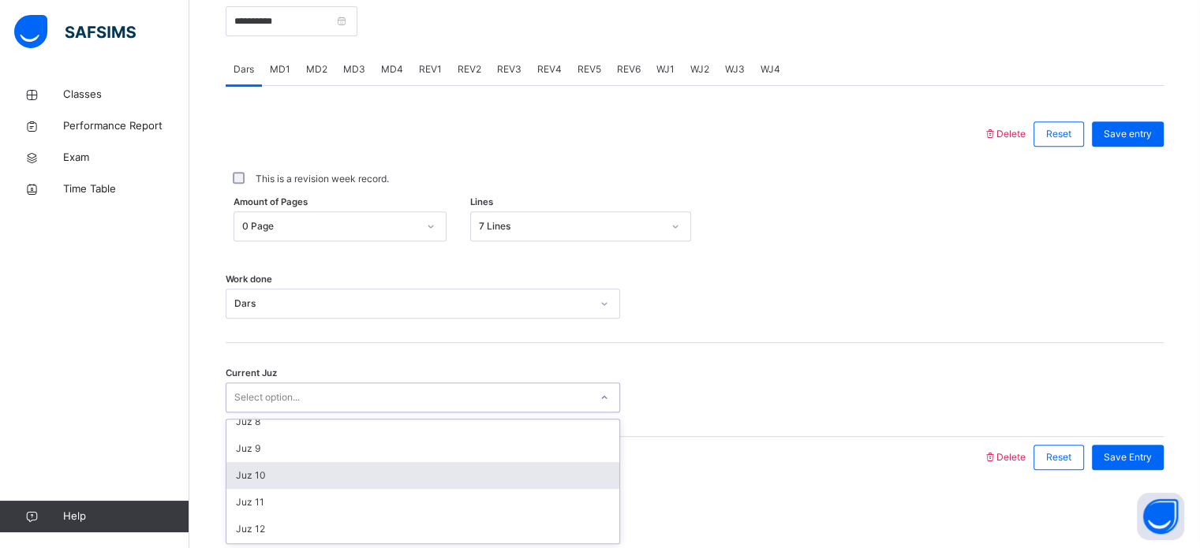
click at [255, 477] on div "Juz 10" at bounding box center [422, 475] width 393 height 27
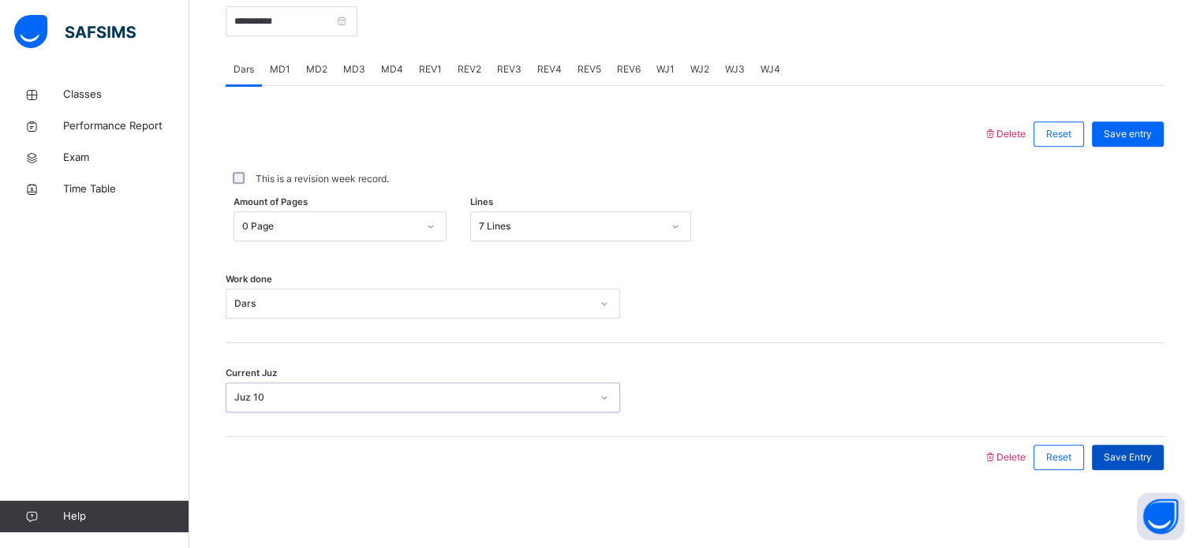
click at [1147, 452] on span "Save Entry" at bounding box center [1127, 457] width 48 height 14
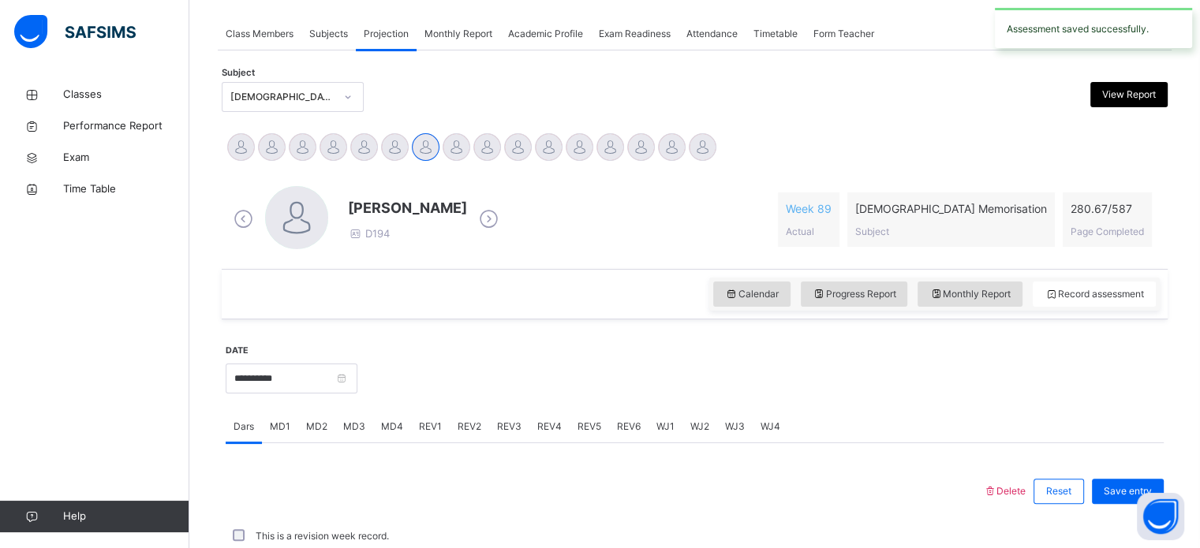
scroll to position [636, 0]
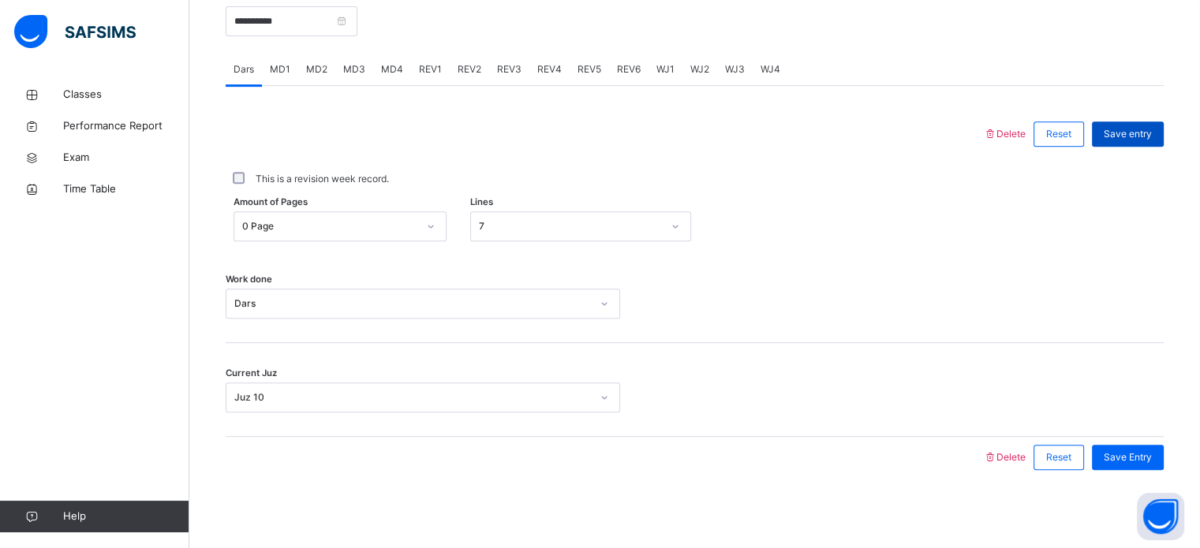
click at [1145, 127] on span "Save entry" at bounding box center [1127, 134] width 48 height 14
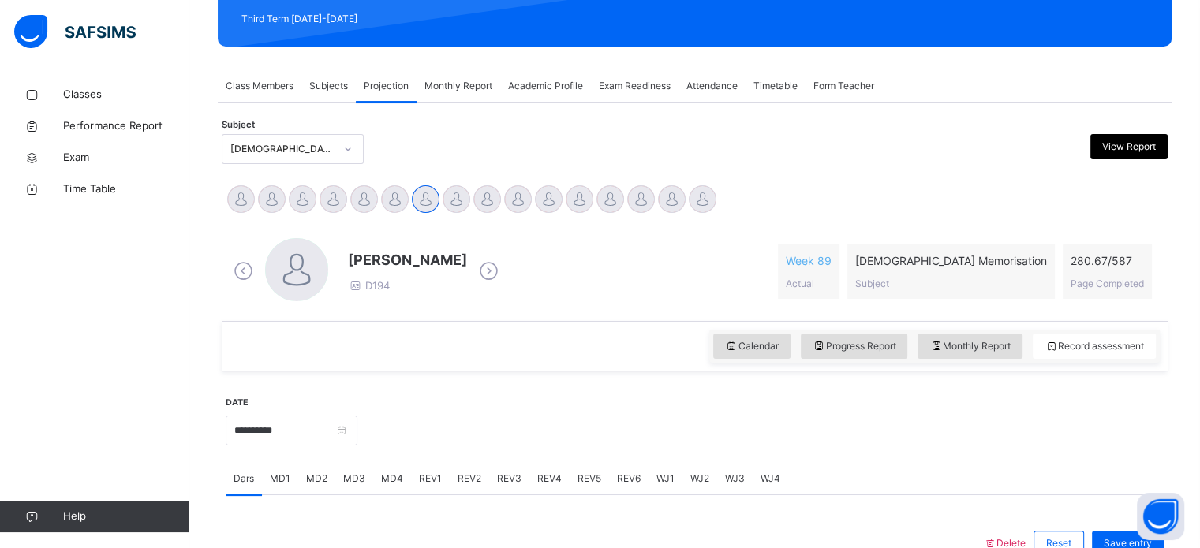
scroll to position [214, 0]
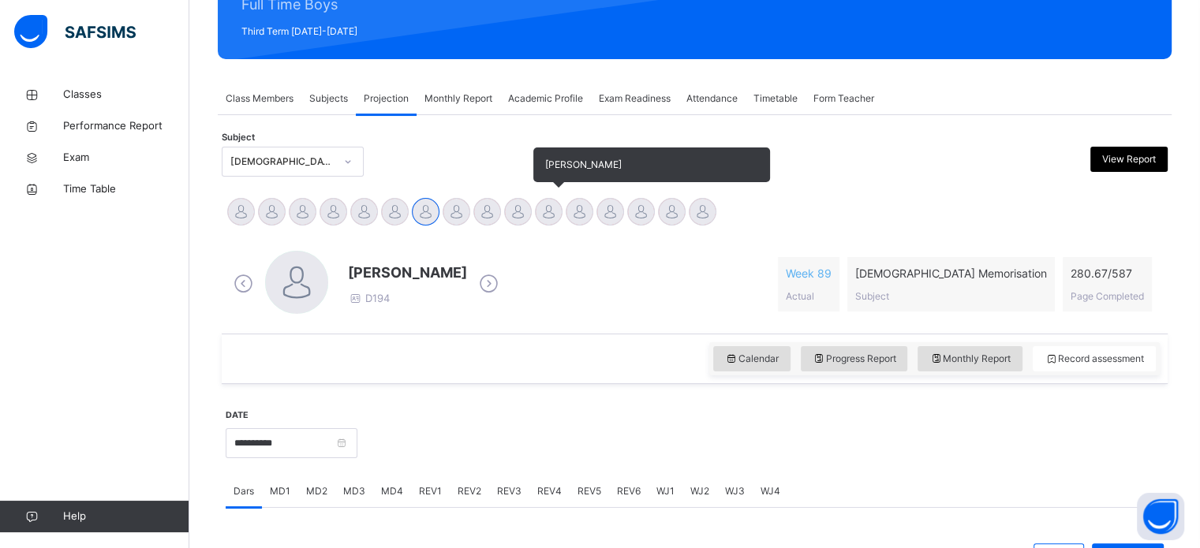
click at [543, 203] on div at bounding box center [549, 212] width 28 height 28
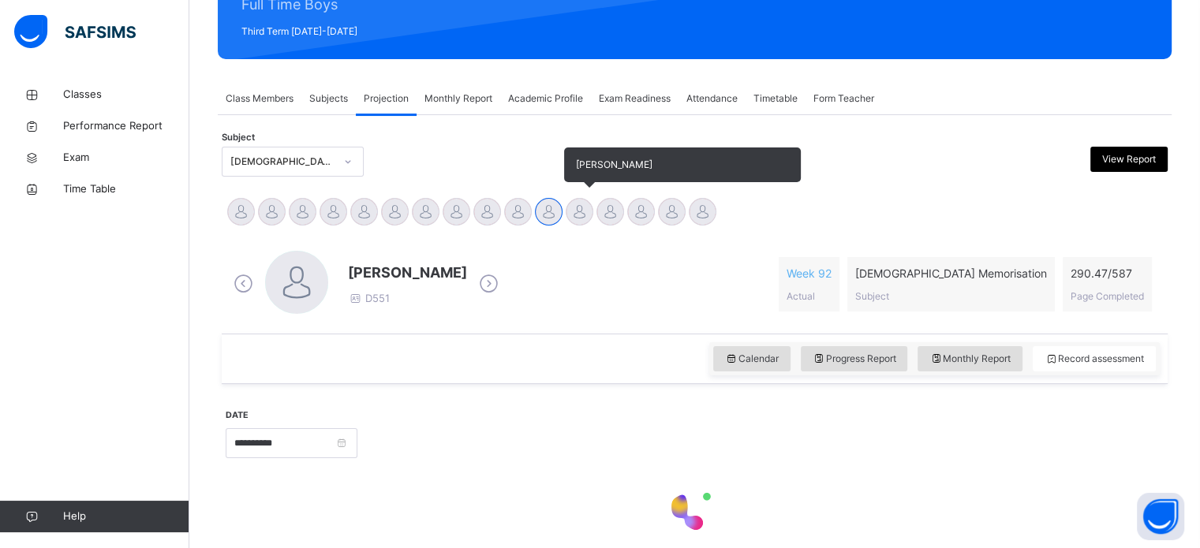
click at [581, 224] on div at bounding box center [580, 212] width 28 height 28
click at [539, 218] on div at bounding box center [549, 212] width 28 height 28
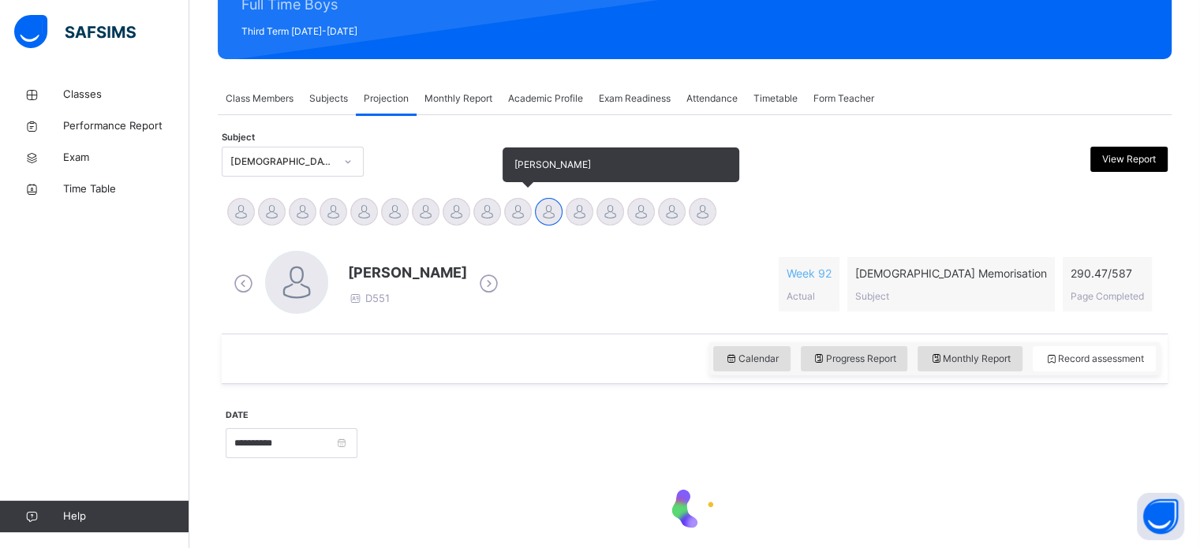
click at [518, 215] on div at bounding box center [518, 212] width 28 height 28
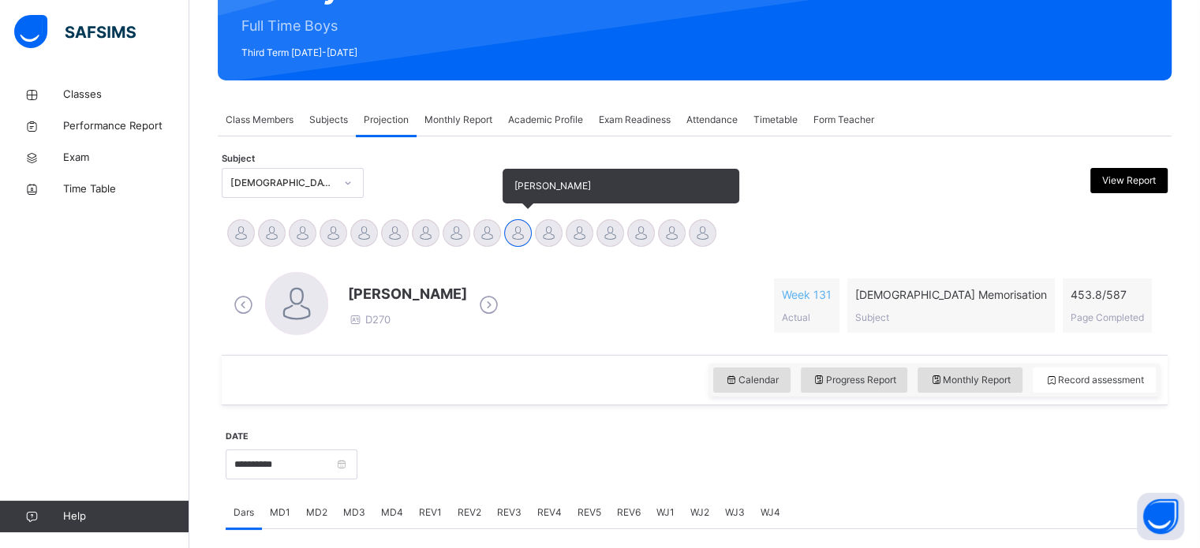
scroll to position [0, 0]
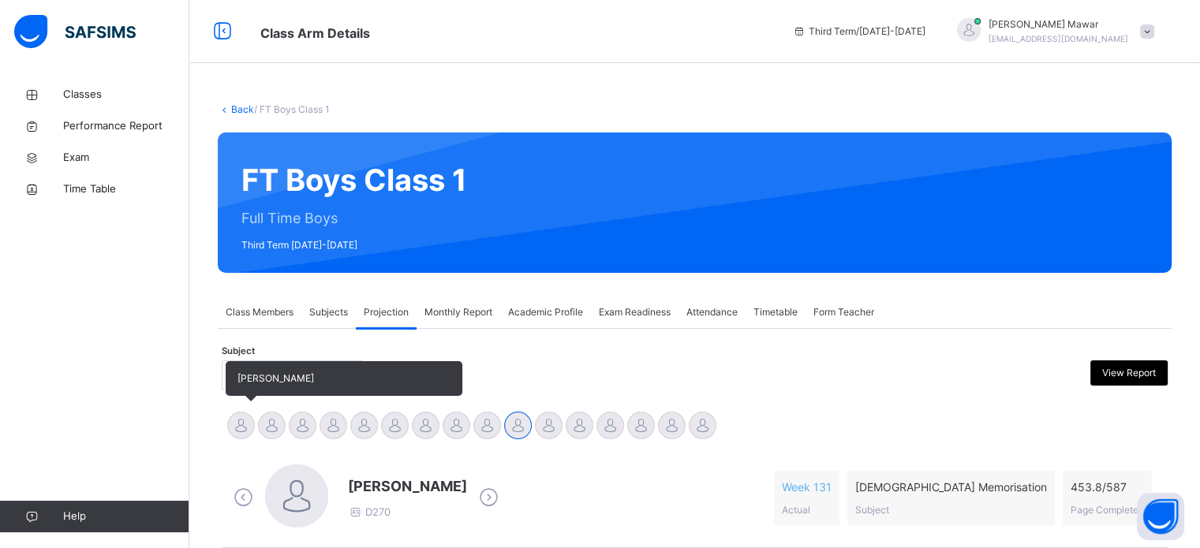
click at [230, 427] on div at bounding box center [241, 426] width 28 height 28
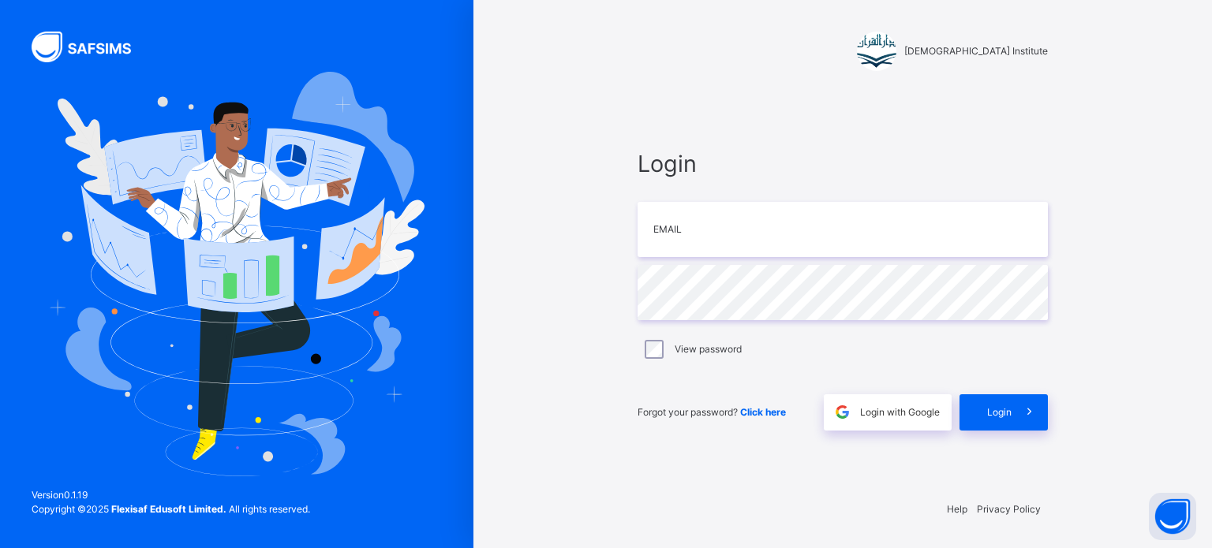
click at [973, 338] on div "View password" at bounding box center [842, 349] width 410 height 33
click at [944, 214] on input "email" at bounding box center [842, 229] width 410 height 55
type input "**********"
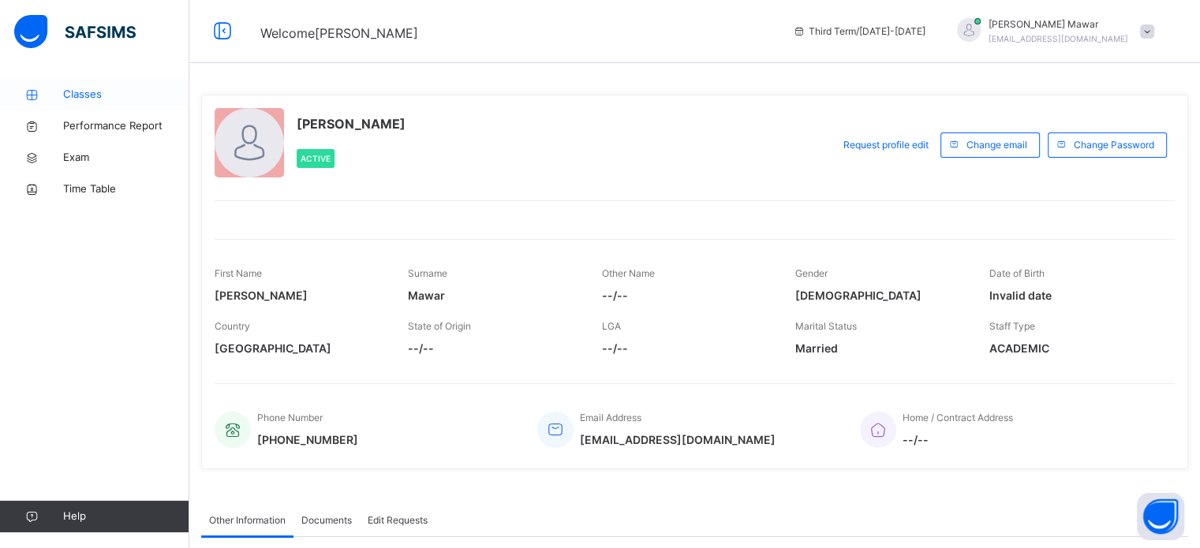
click at [50, 102] on link "Classes" at bounding box center [94, 95] width 189 height 32
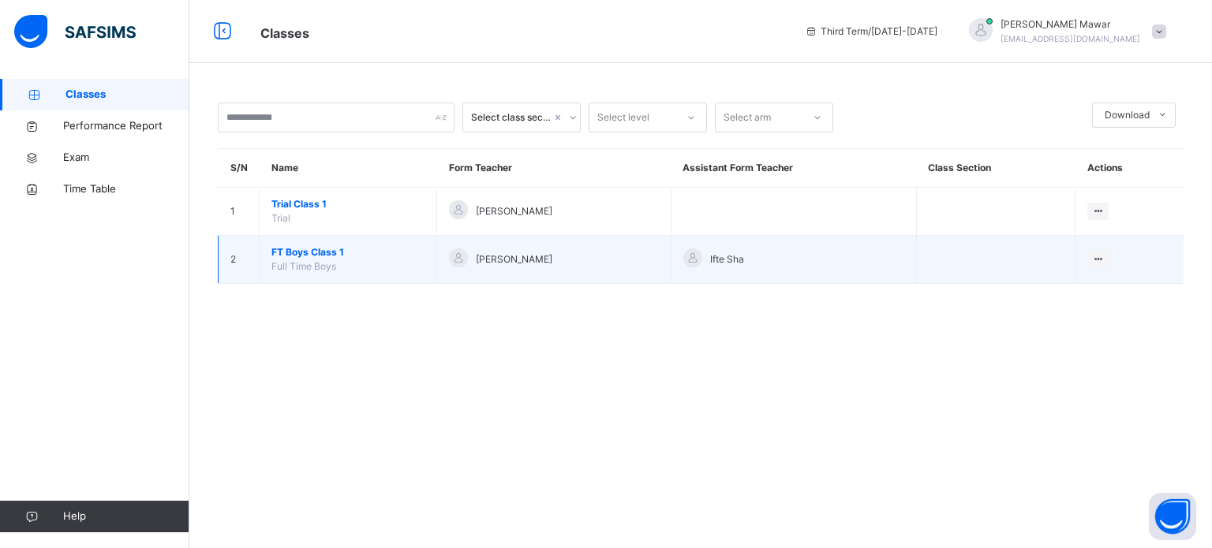
click at [267, 274] on td "FT Boys Class 1 Full Time Boys" at bounding box center [347, 260] width 177 height 48
click at [271, 256] on span "FT Boys Class 1" at bounding box center [347, 252] width 153 height 14
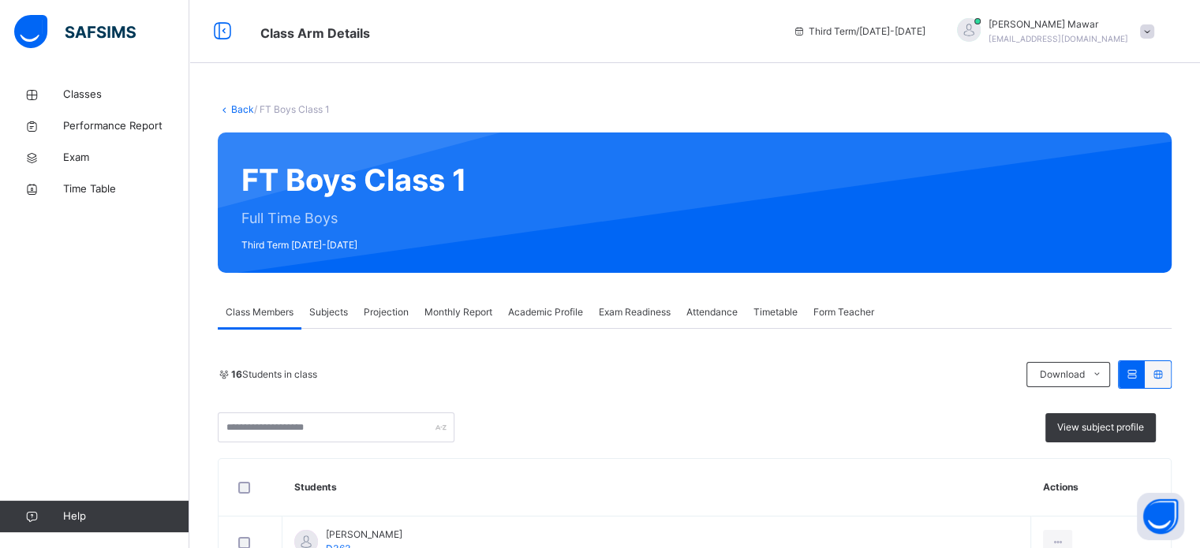
click at [389, 306] on span "Projection" at bounding box center [386, 312] width 45 height 14
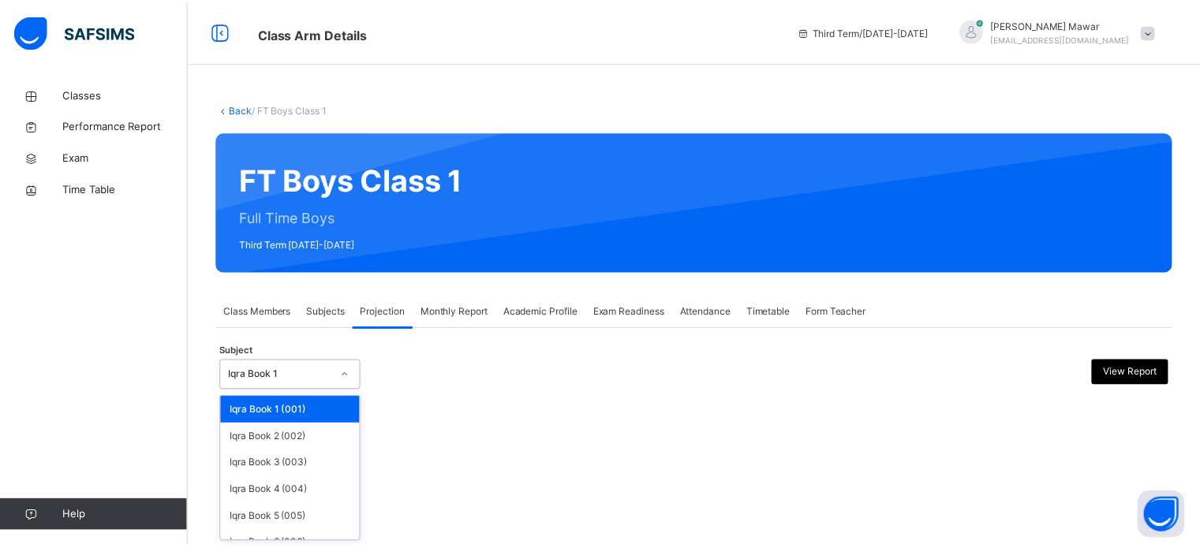
scroll to position [83, 0]
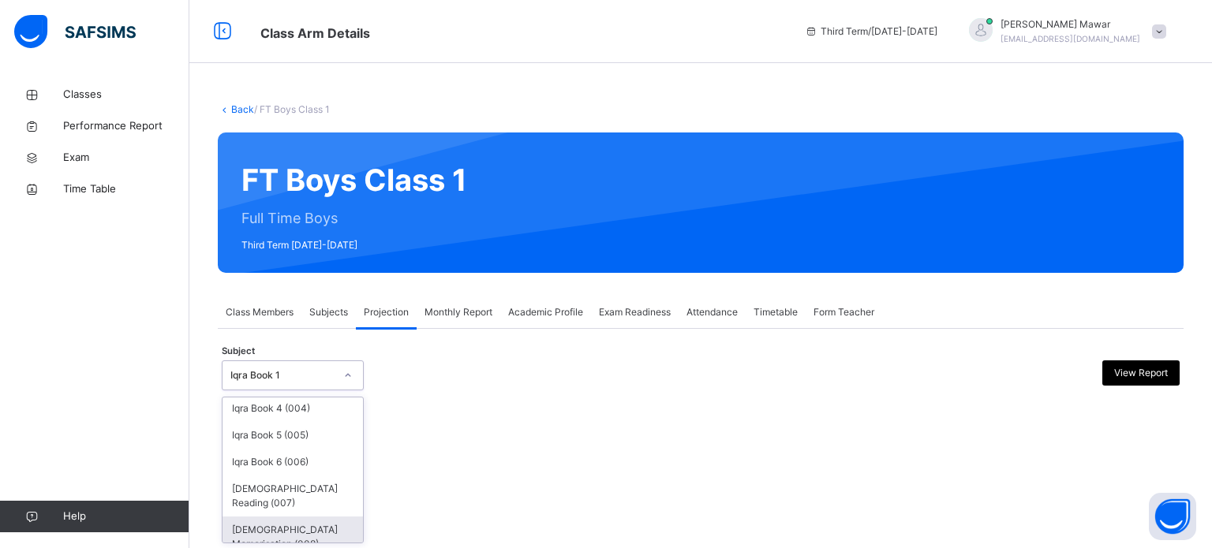
click at [259, 518] on div "Quran Memorisation (008)" at bounding box center [292, 537] width 140 height 41
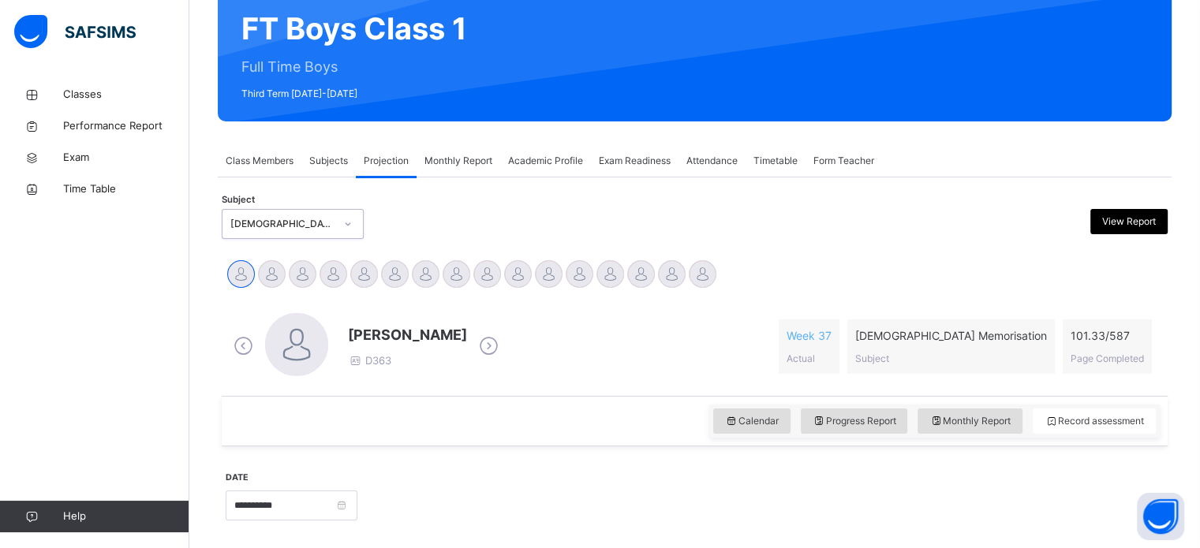
scroll to position [278, 0]
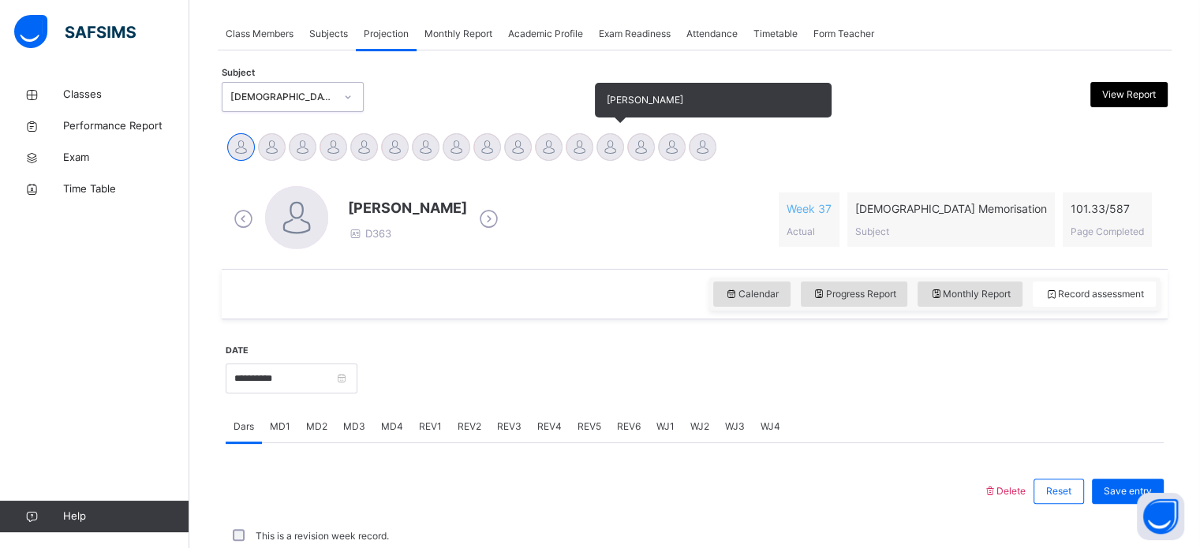
click at [610, 159] on div at bounding box center [610, 147] width 28 height 28
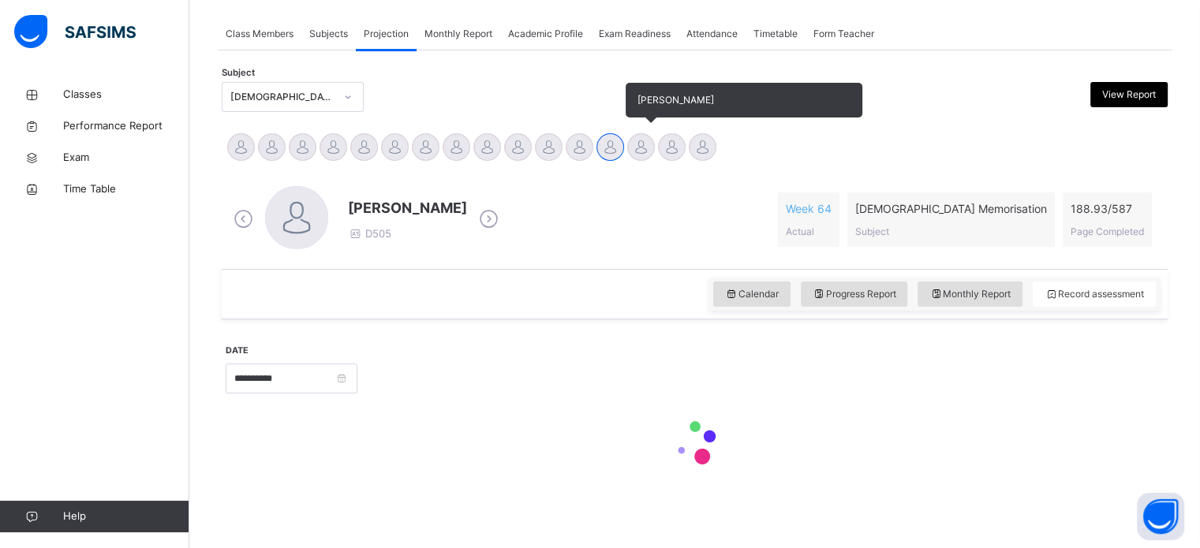
click at [637, 144] on div at bounding box center [641, 147] width 28 height 28
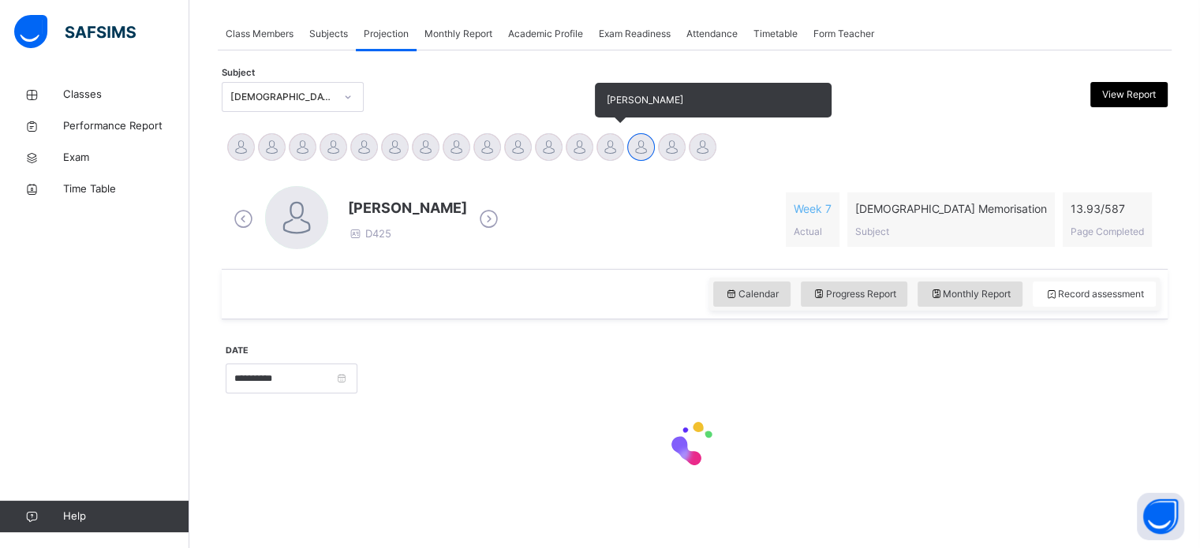
click at [610, 137] on div at bounding box center [610, 147] width 28 height 28
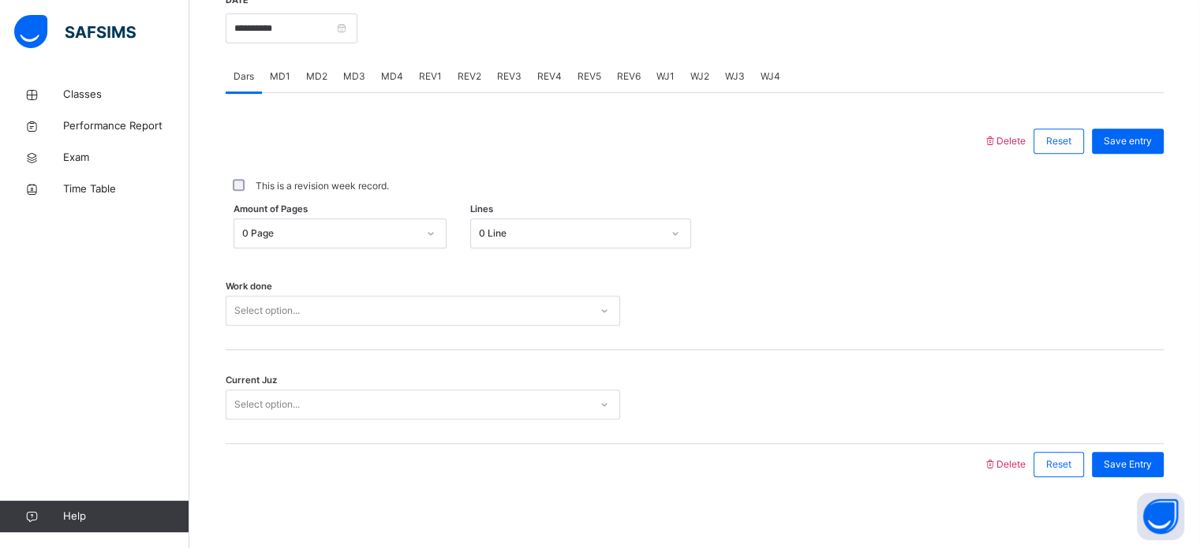
scroll to position [636, 0]
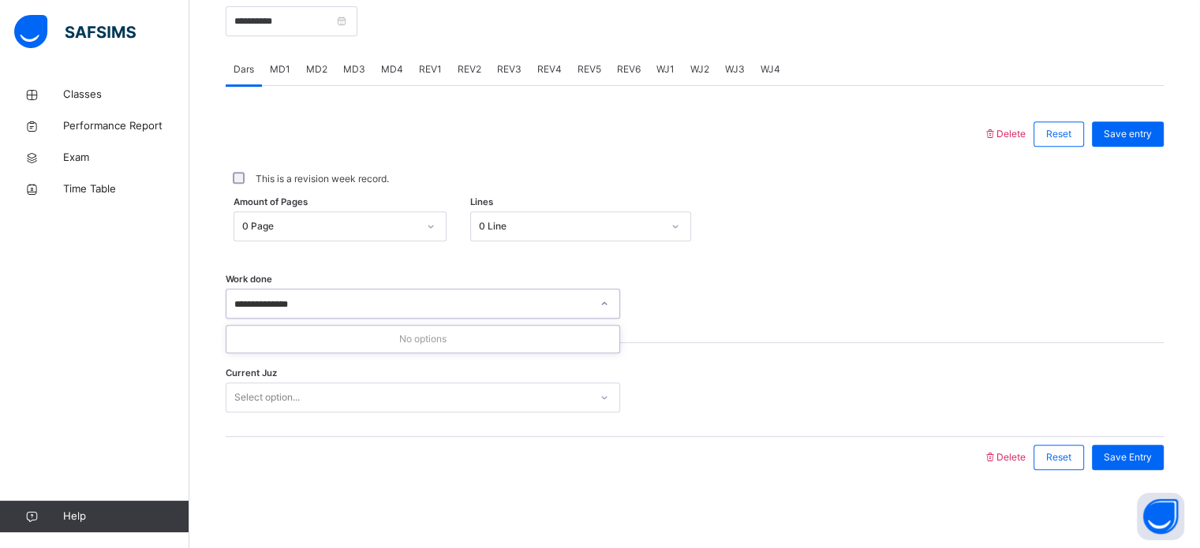
type input "**********"
click at [761, 293] on div at bounding box center [694, 304] width 133 height 30
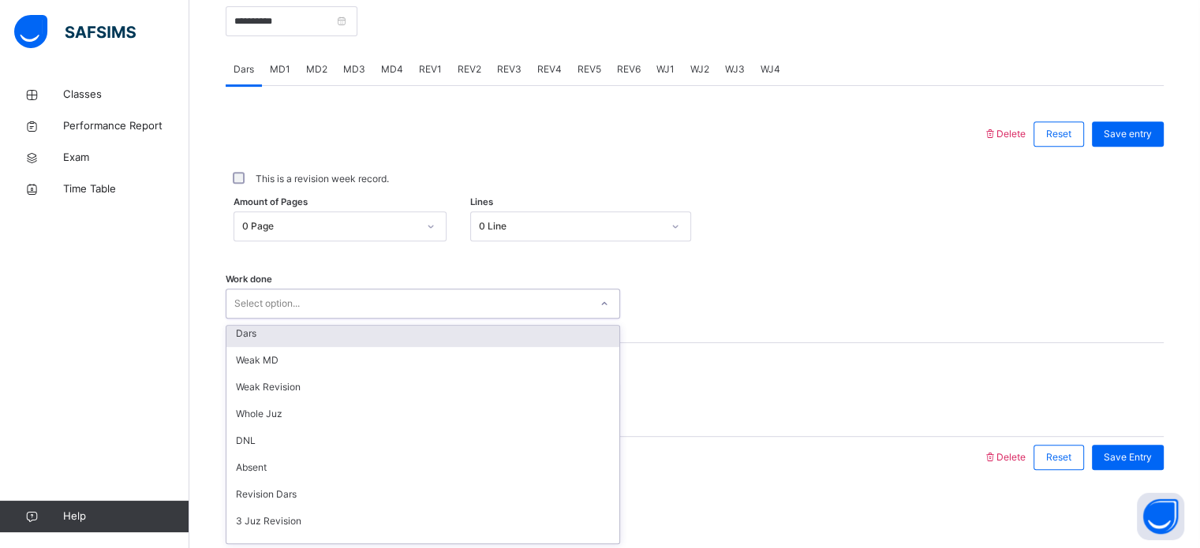
scroll to position [3, 0]
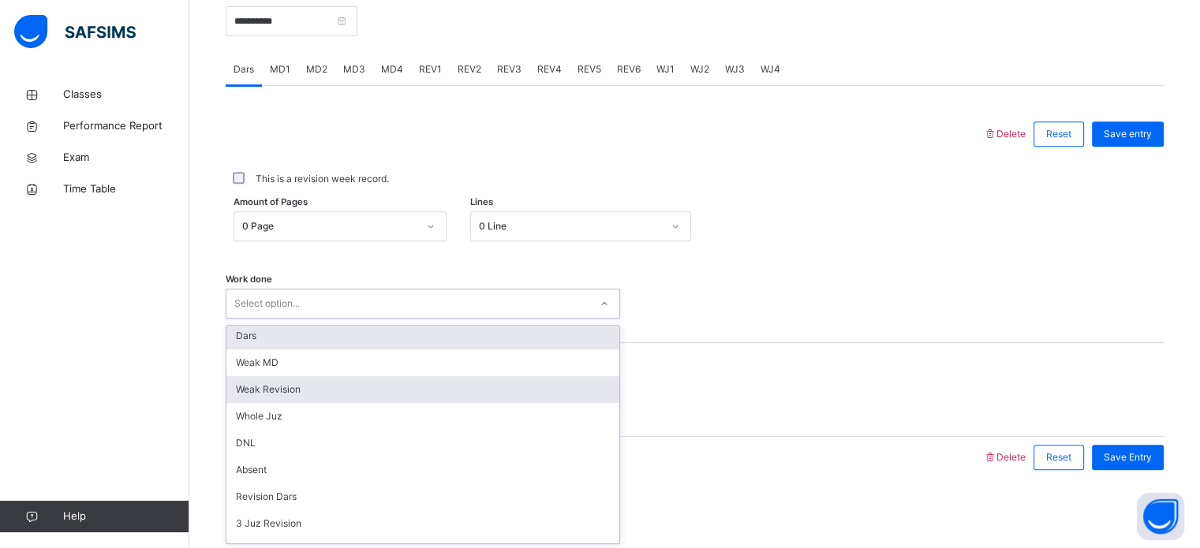
click at [233, 397] on div "Weak Revision" at bounding box center [422, 389] width 393 height 27
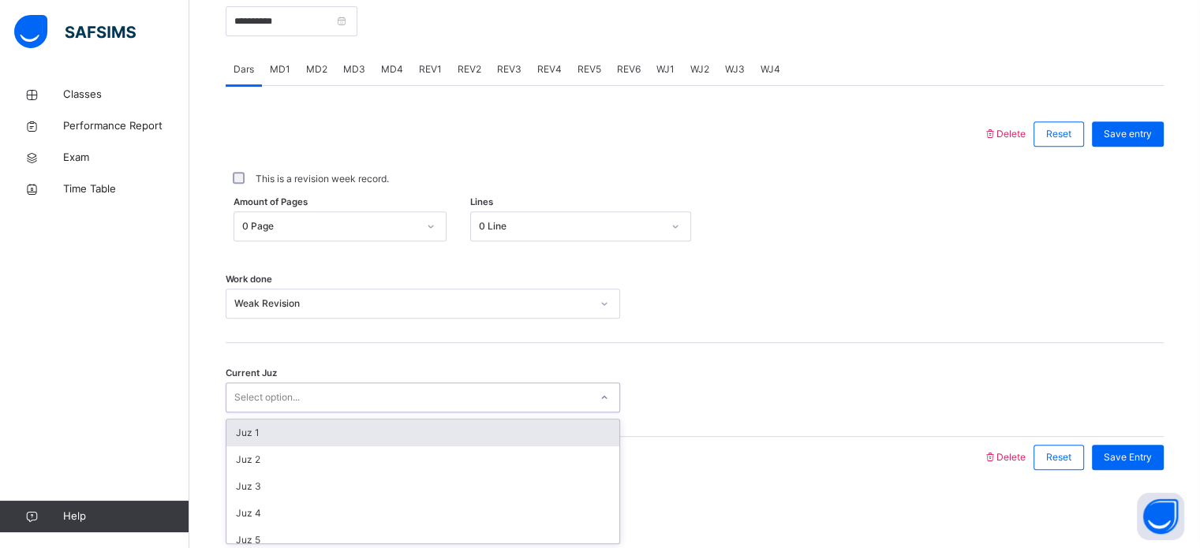
paste input "**********"
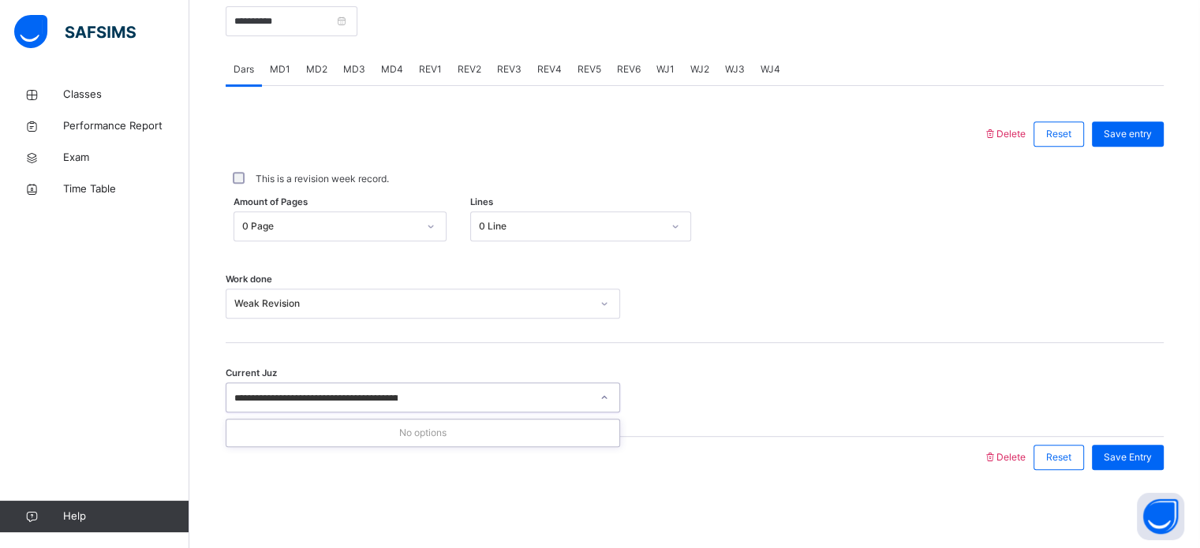
type input "**********"
click at [1010, 457] on span "Delete" at bounding box center [1004, 457] width 43 height 12
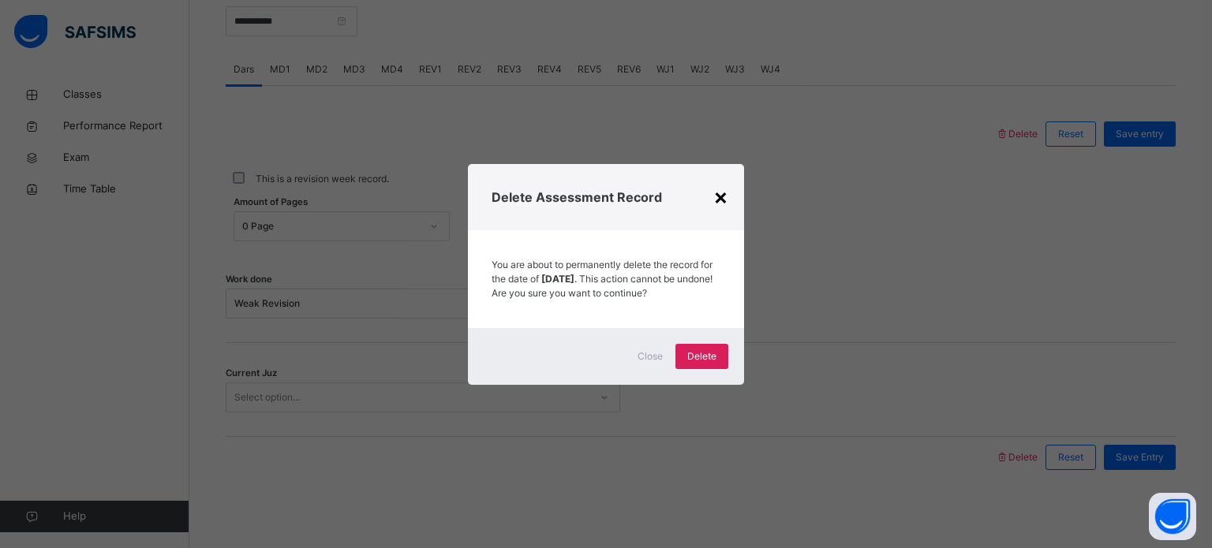
click at [716, 197] on div "×" at bounding box center [720, 196] width 15 height 33
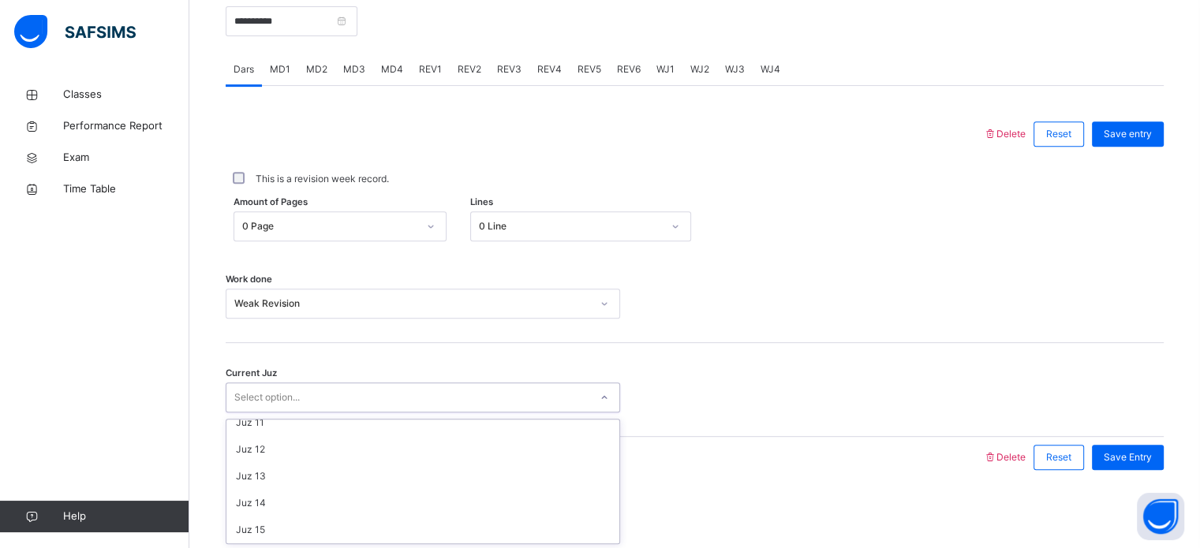
scroll to position [0, 0]
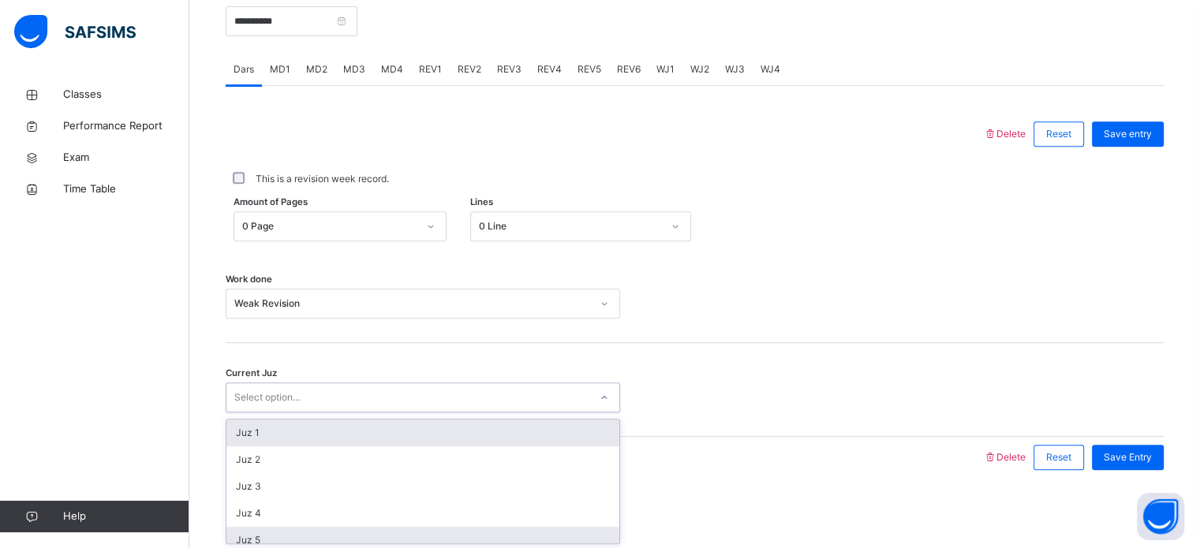
click at [353, 537] on div "Juz 5" at bounding box center [422, 540] width 393 height 27
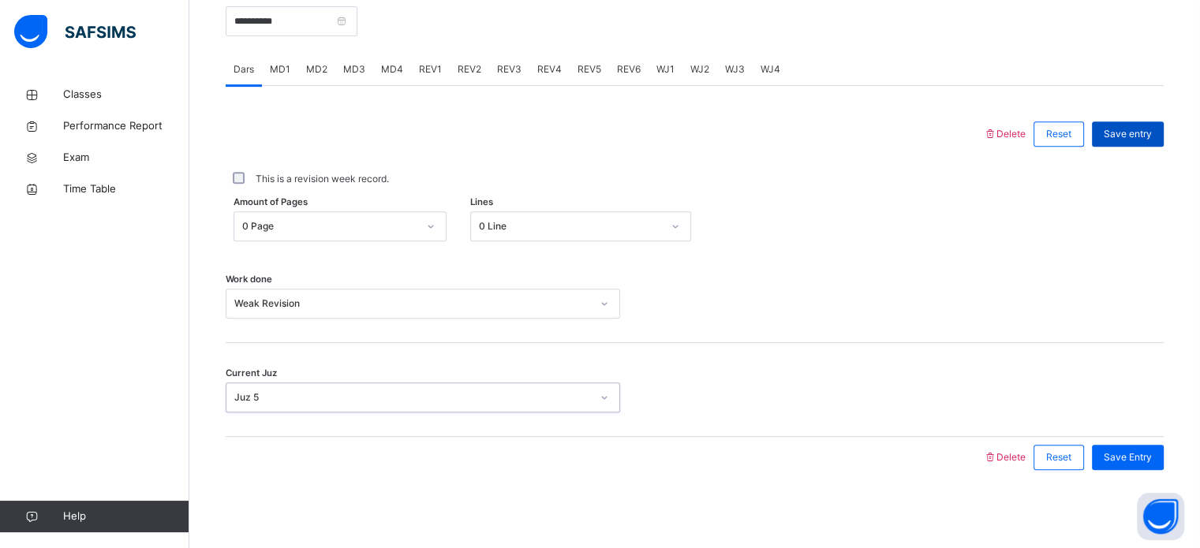
click at [1152, 145] on div "Save entry" at bounding box center [1128, 133] width 72 height 25
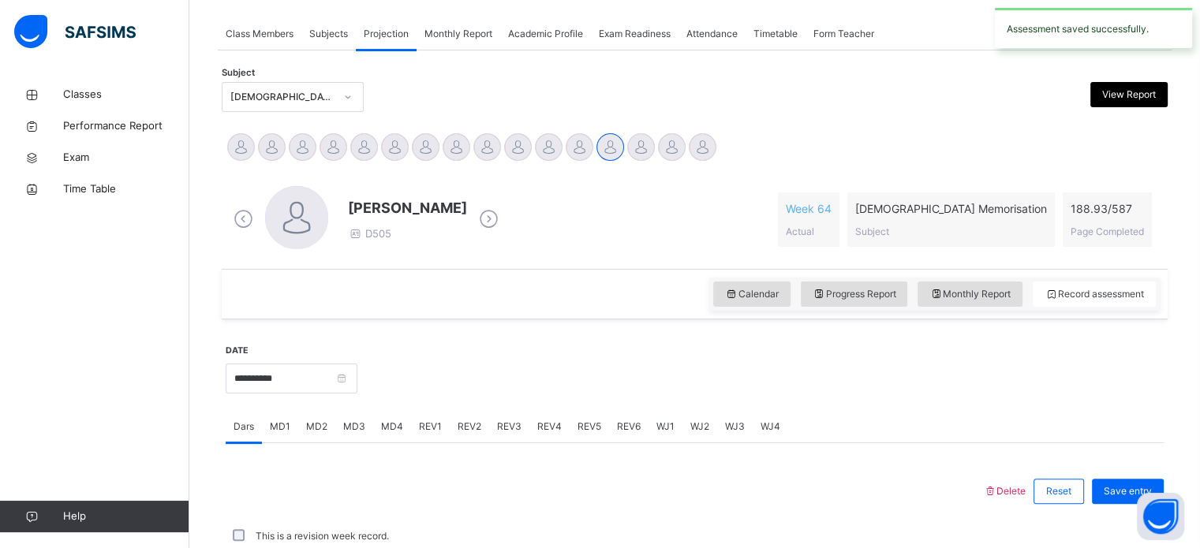
scroll to position [636, 0]
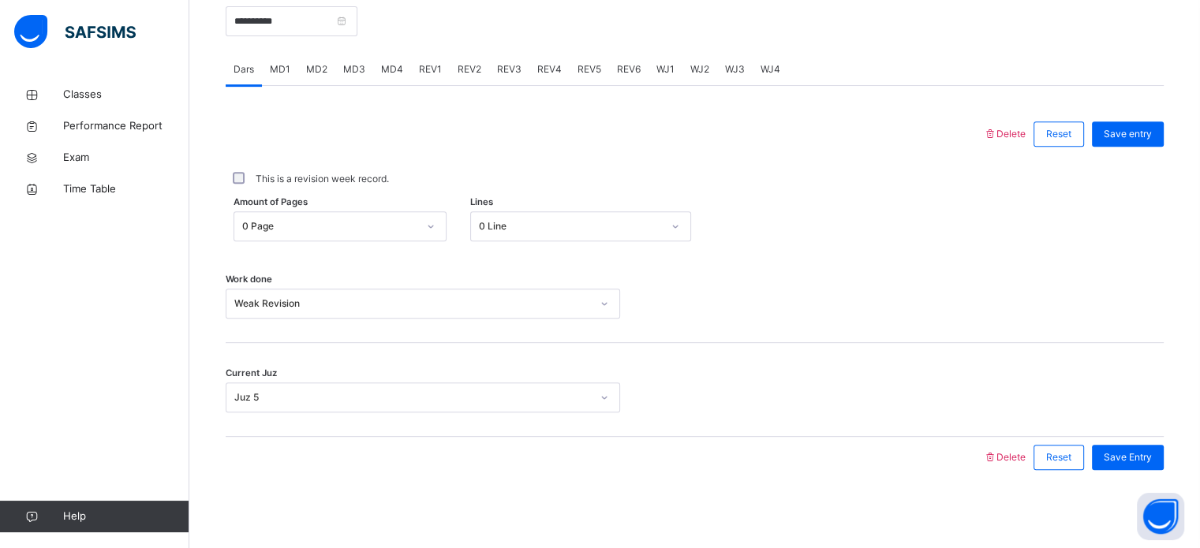
click at [654, 449] on div at bounding box center [603, 457] width 741 height 41
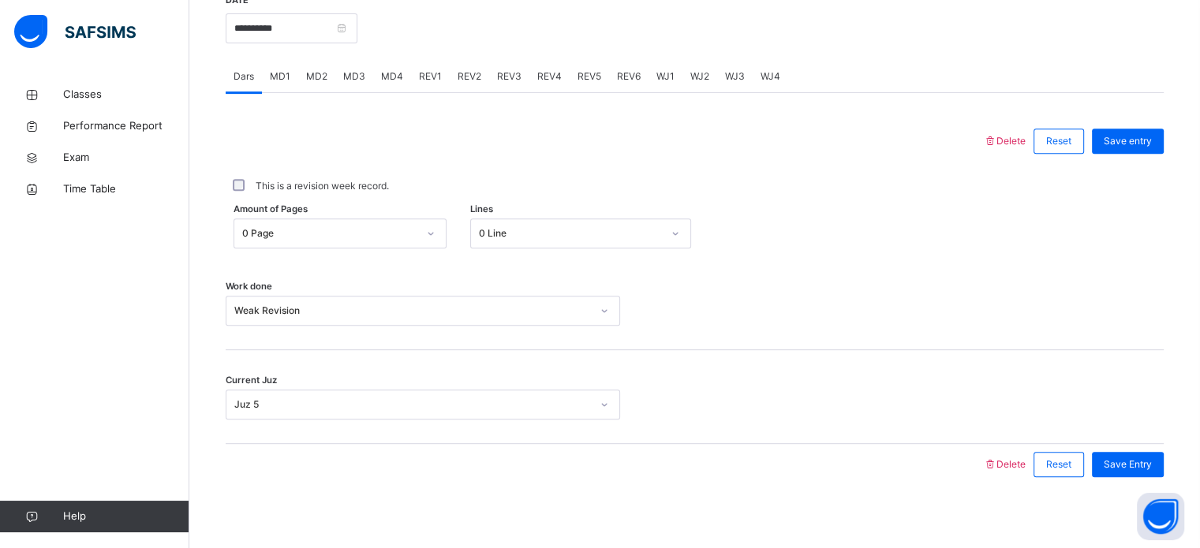
scroll to position [629, 0]
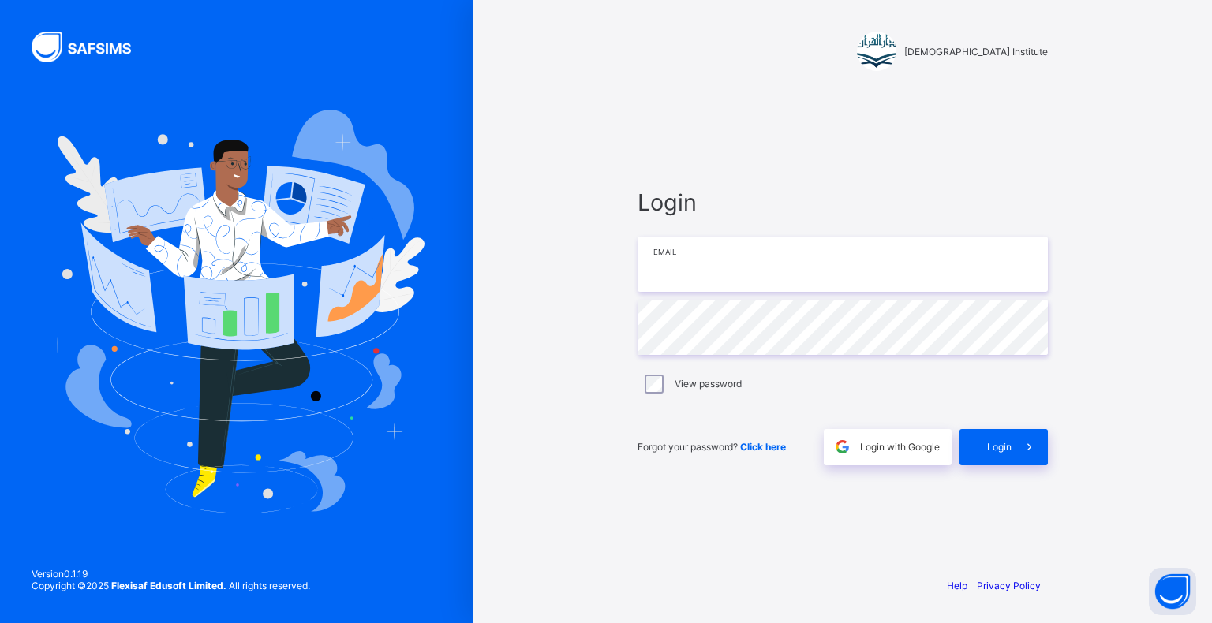
drag, startPoint x: 700, startPoint y: 281, endPoint x: 695, endPoint y: 273, distance: 9.6
click at [700, 281] on input "email" at bounding box center [842, 264] width 410 height 55
type input "**********"
click at [1006, 443] on span "Login" at bounding box center [999, 447] width 24 height 12
